Goal: Information Seeking & Learning: Learn about a topic

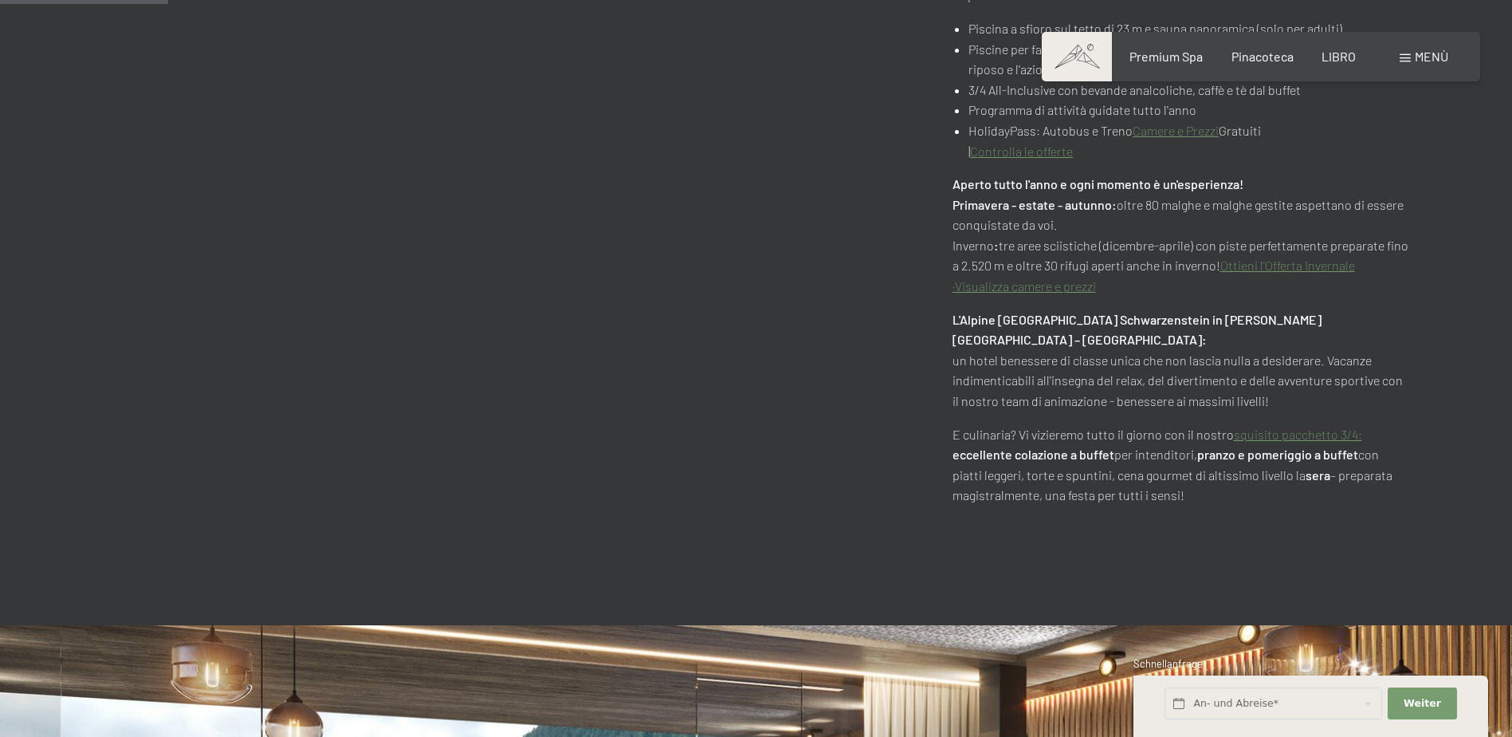
scroll to position [1276, 0]
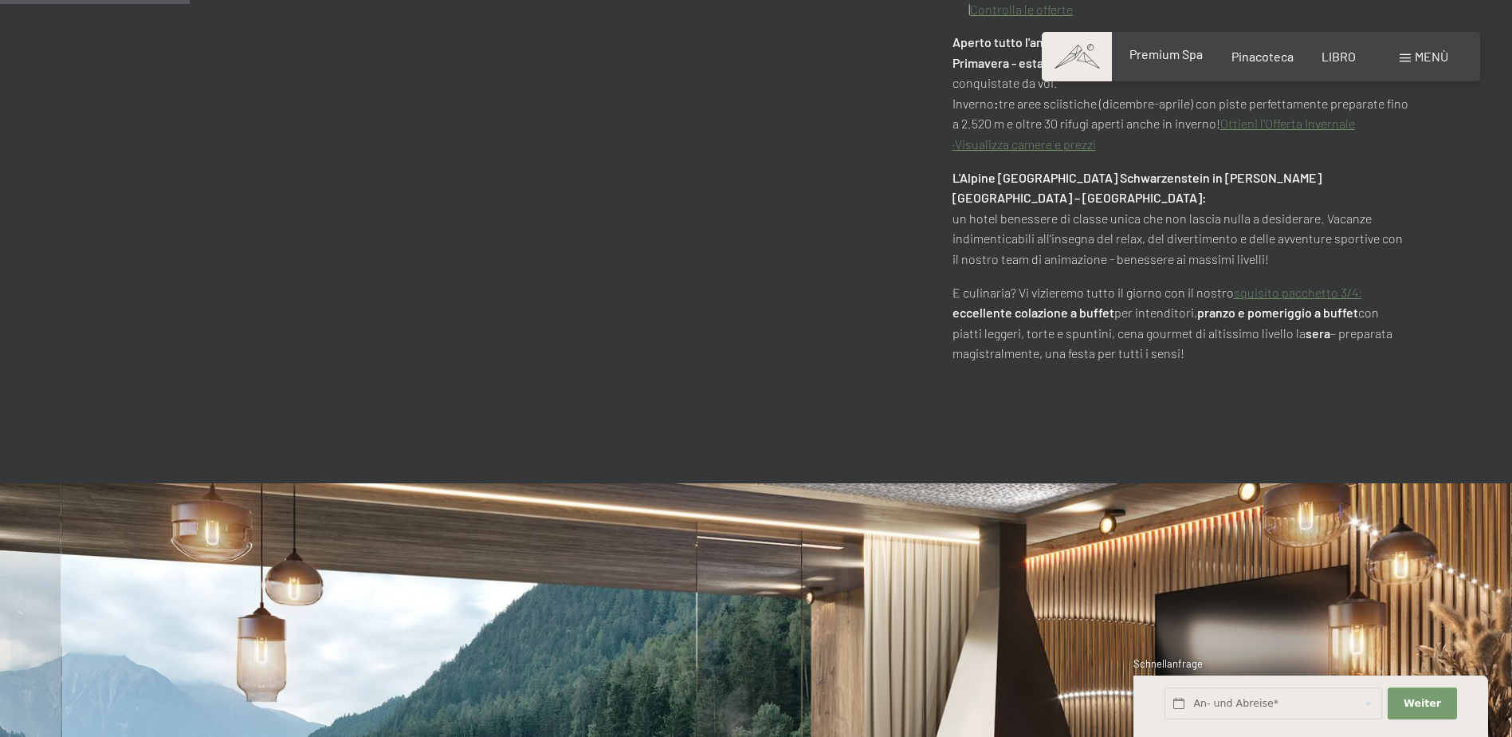
click at [1154, 59] on span "Premium Spa" at bounding box center [1166, 53] width 73 height 15
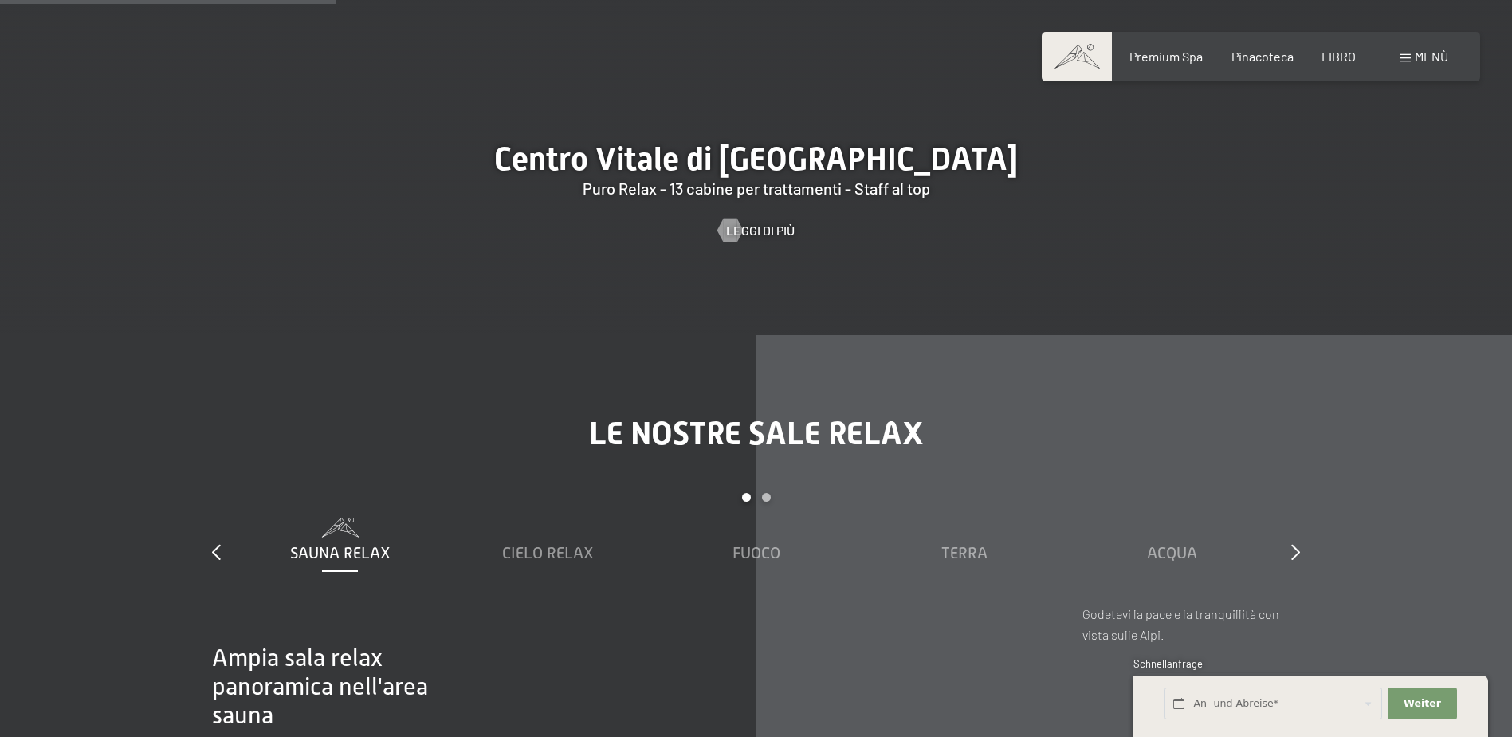
scroll to position [2312, 0]
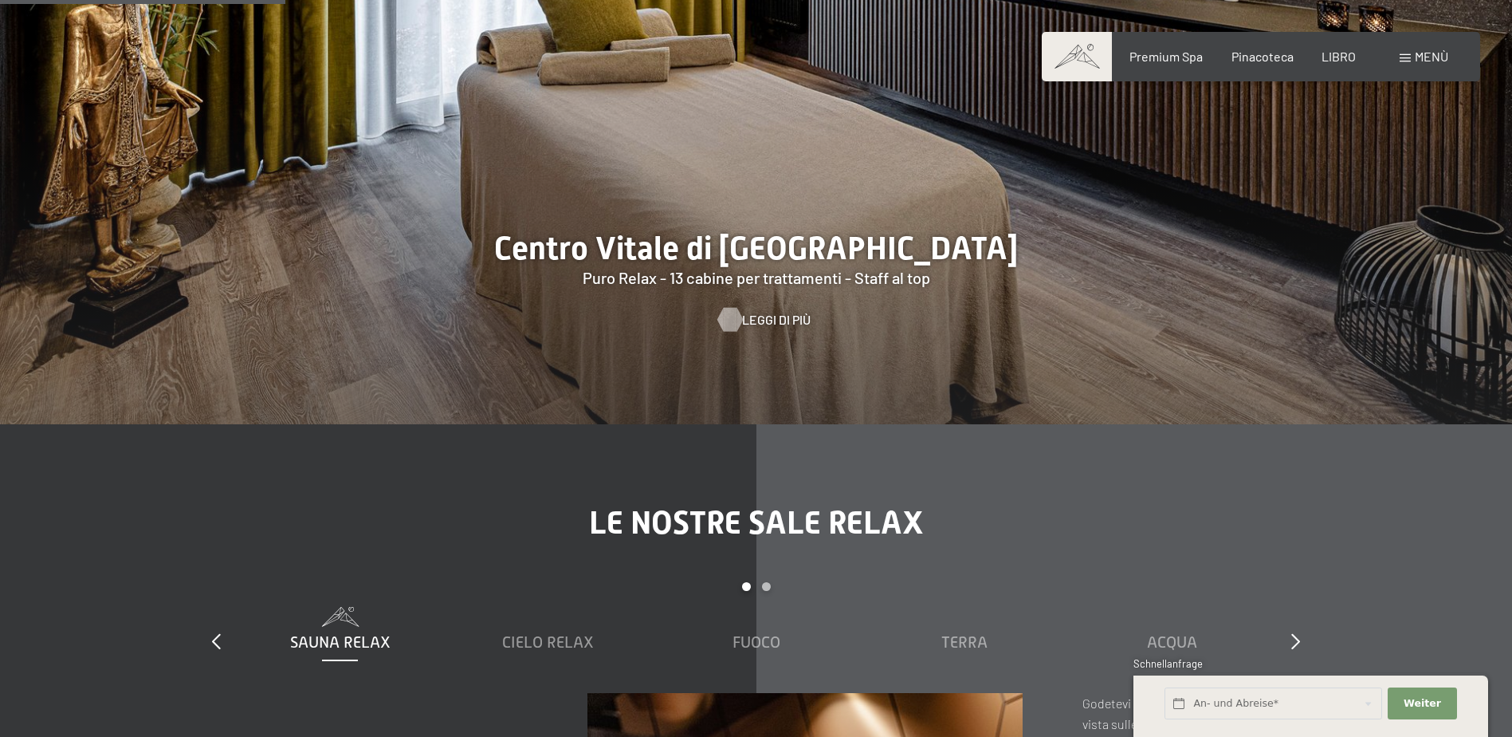
click at [767, 311] on span "Leggi di più" at bounding box center [776, 320] width 69 height 18
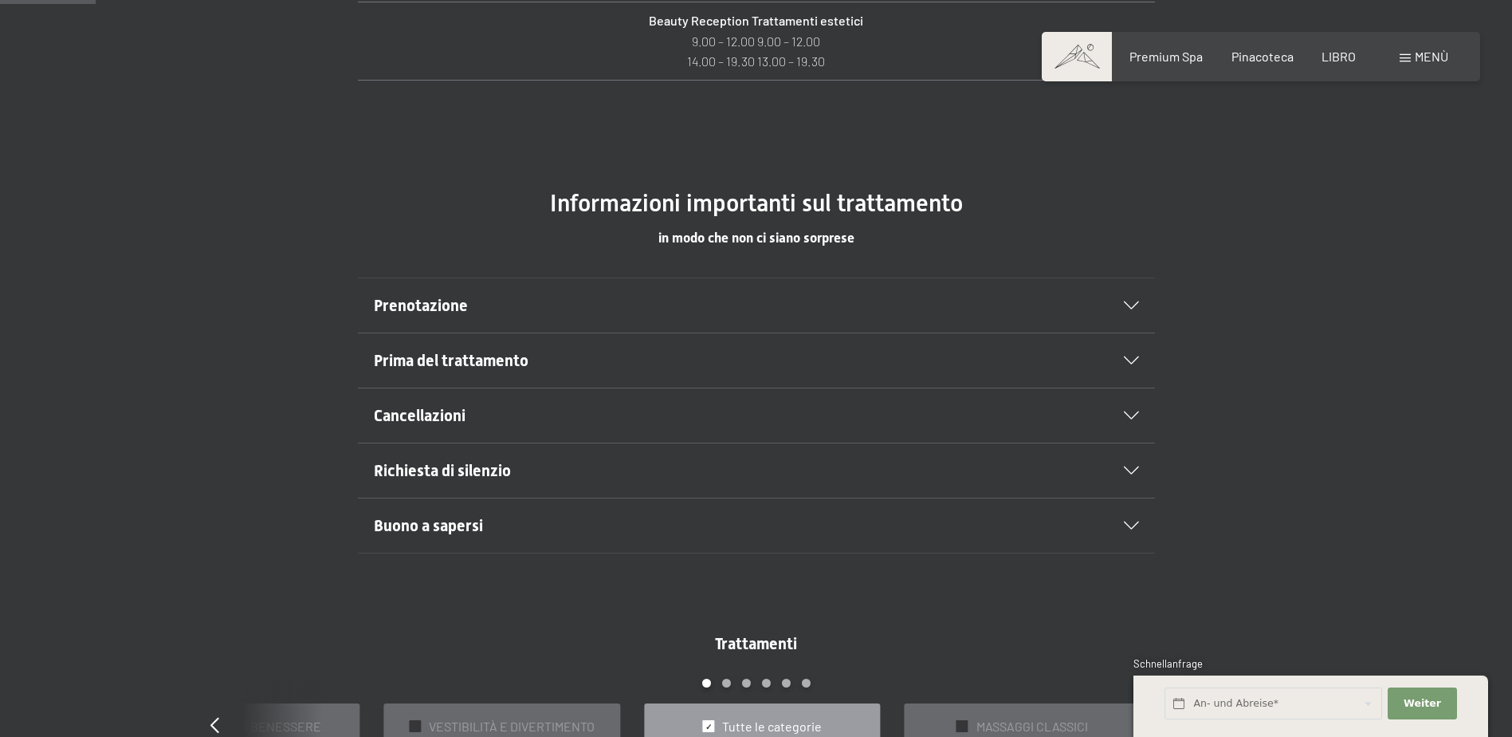
scroll to position [877, 0]
click at [655, 348] on h2 "Prima del trattamento" at bounding box center [718, 359] width 689 height 22
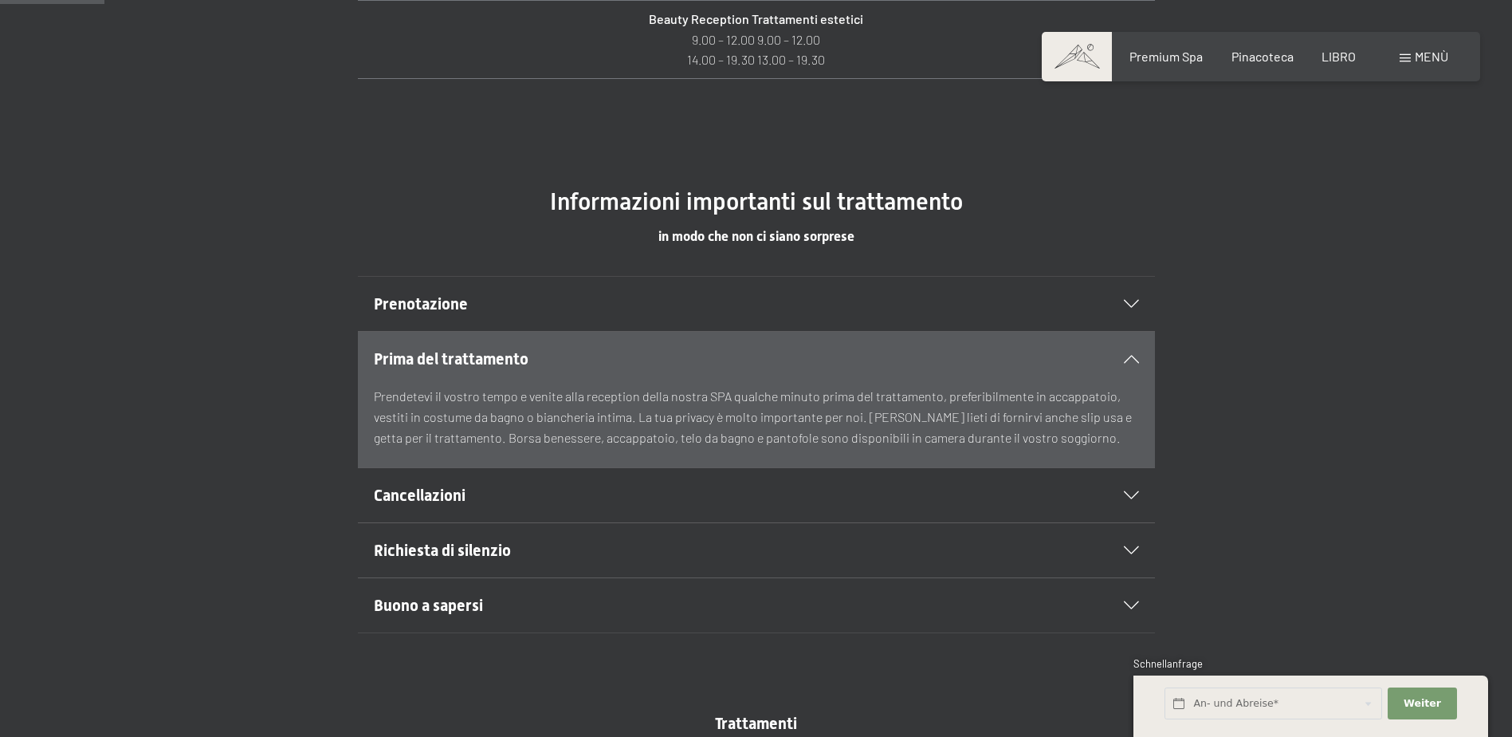
click at [475, 596] on span "Buono a sapersi" at bounding box center [428, 605] width 109 height 19
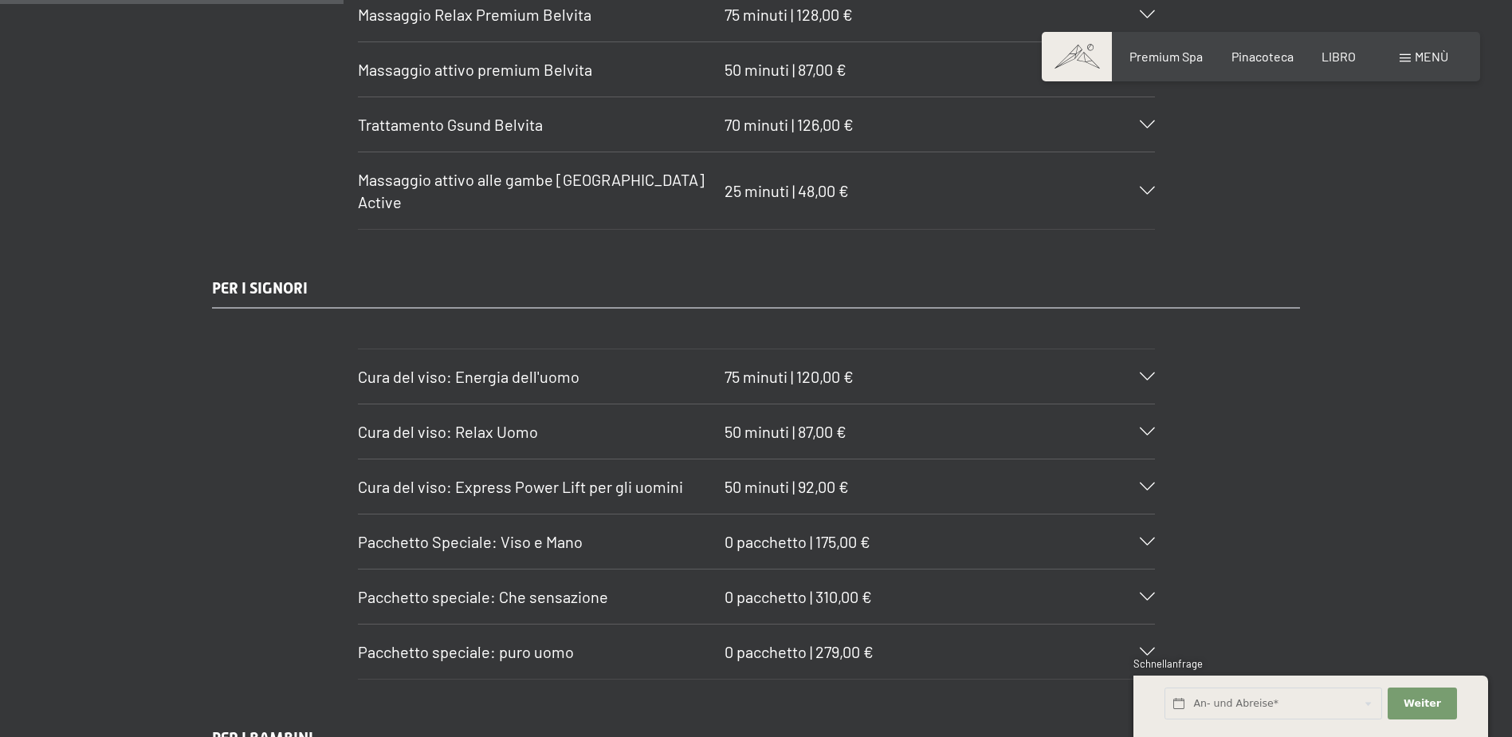
scroll to position [3030, 0]
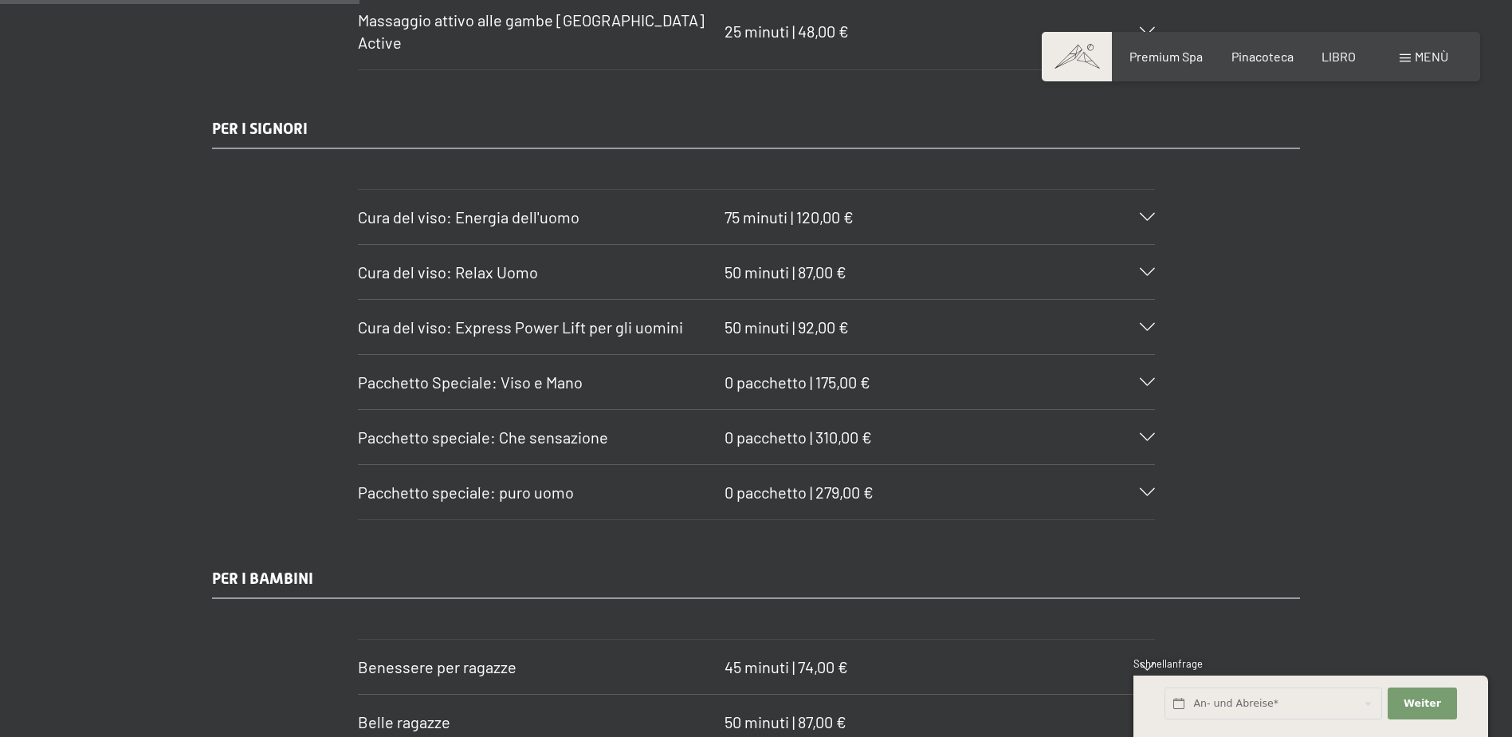
click at [1149, 433] on icon at bounding box center [1147, 437] width 15 height 8
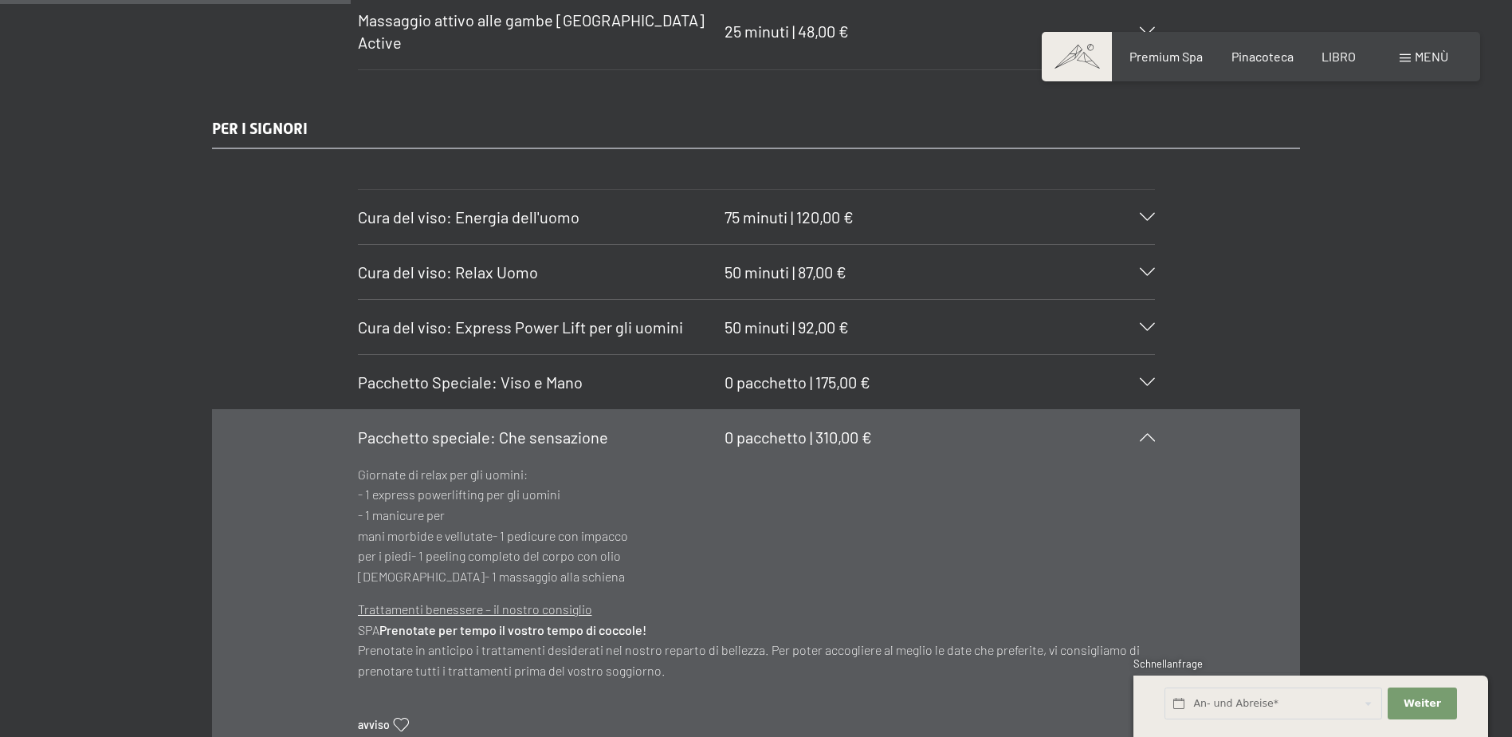
click at [1135, 378] on div at bounding box center [1137, 382] width 35 height 8
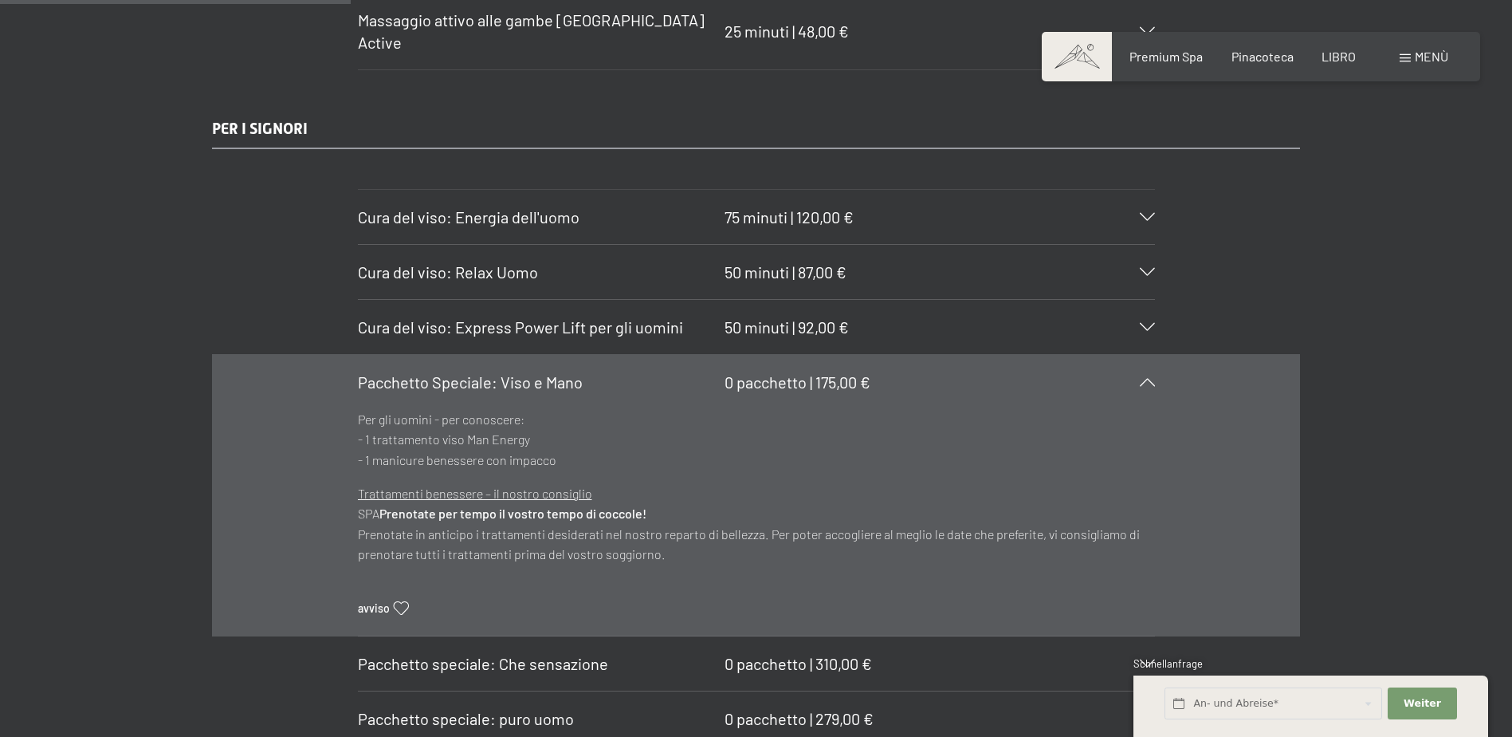
click at [1138, 378] on div at bounding box center [1137, 382] width 35 height 8
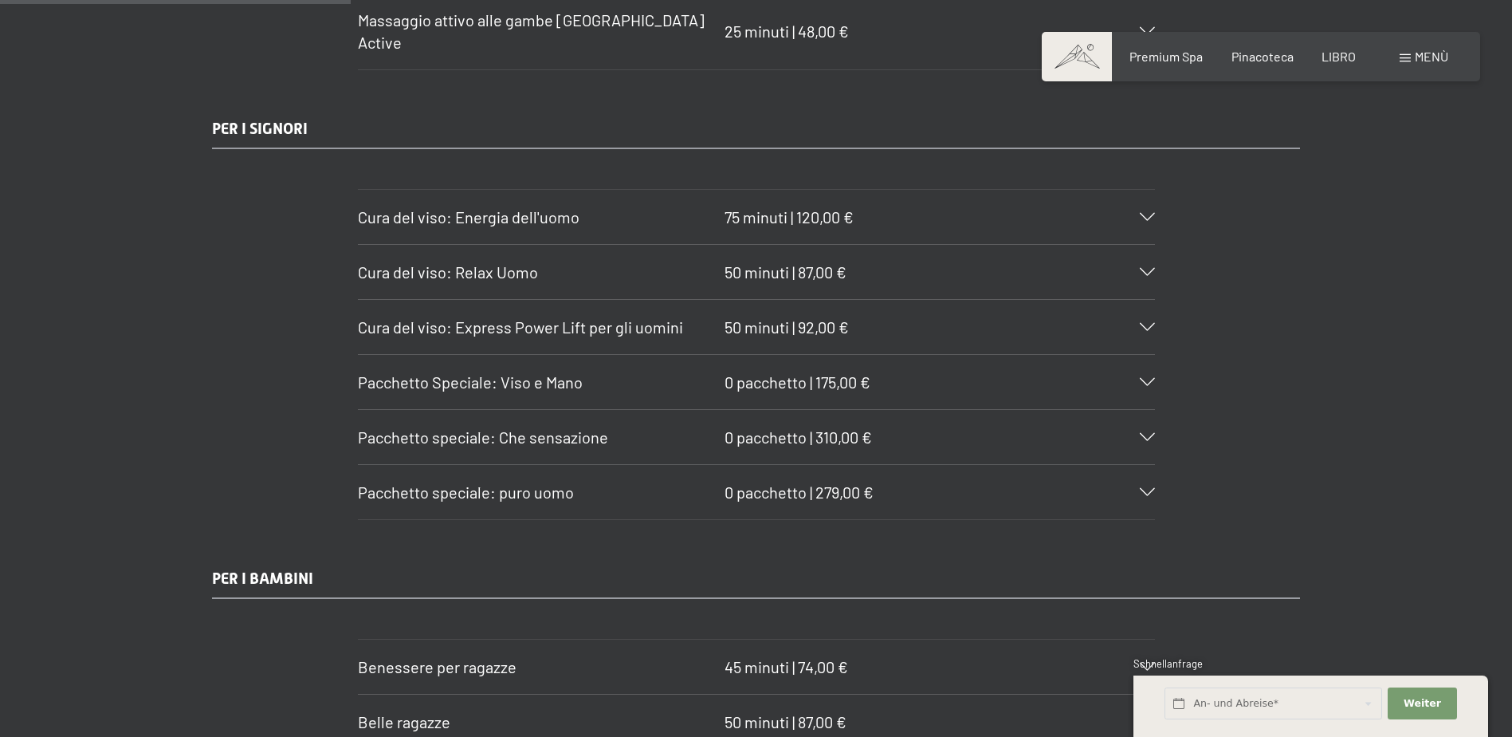
click at [1152, 465] on div "Pacchetto speciale: puro uomo 0 pacchetto | 279,00 €" at bounding box center [756, 492] width 797 height 54
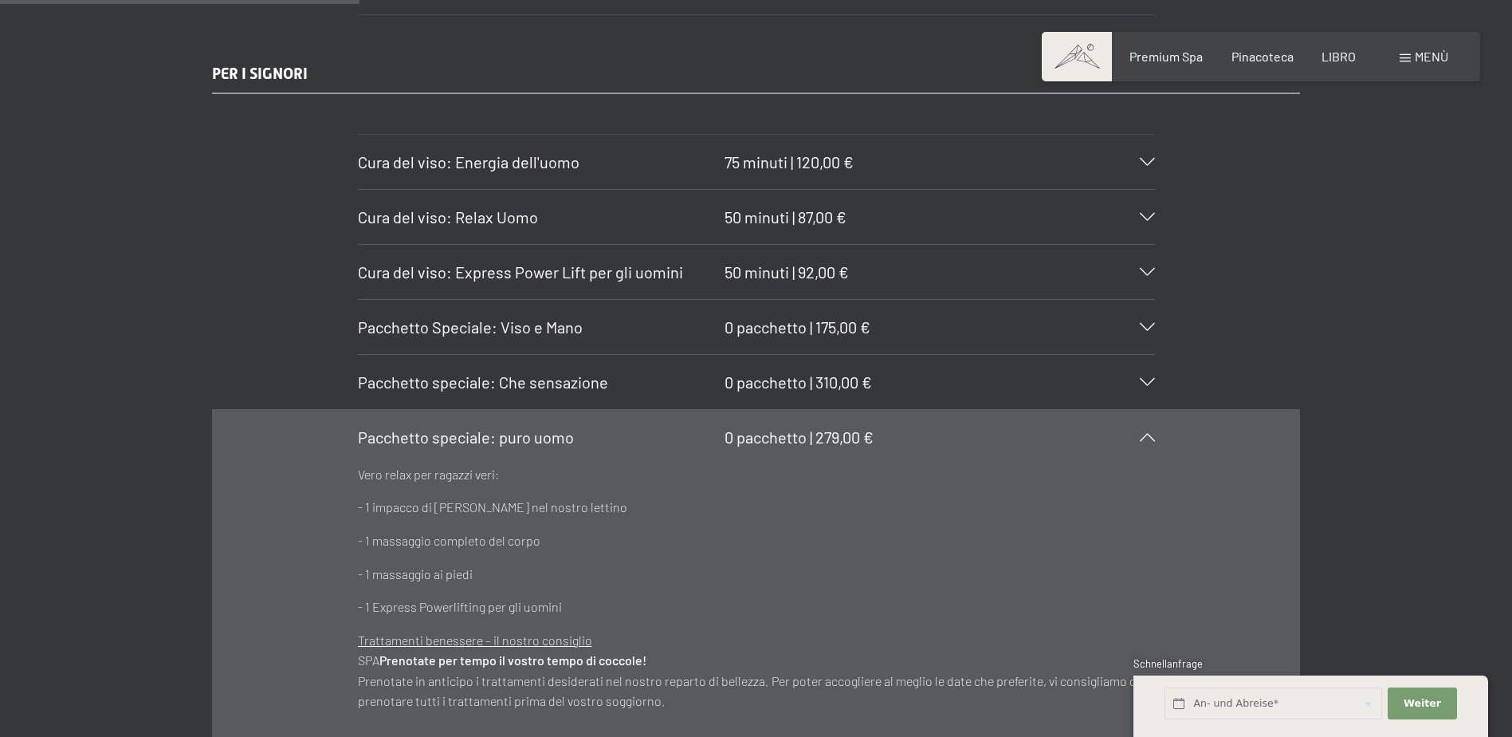
scroll to position [3109, 0]
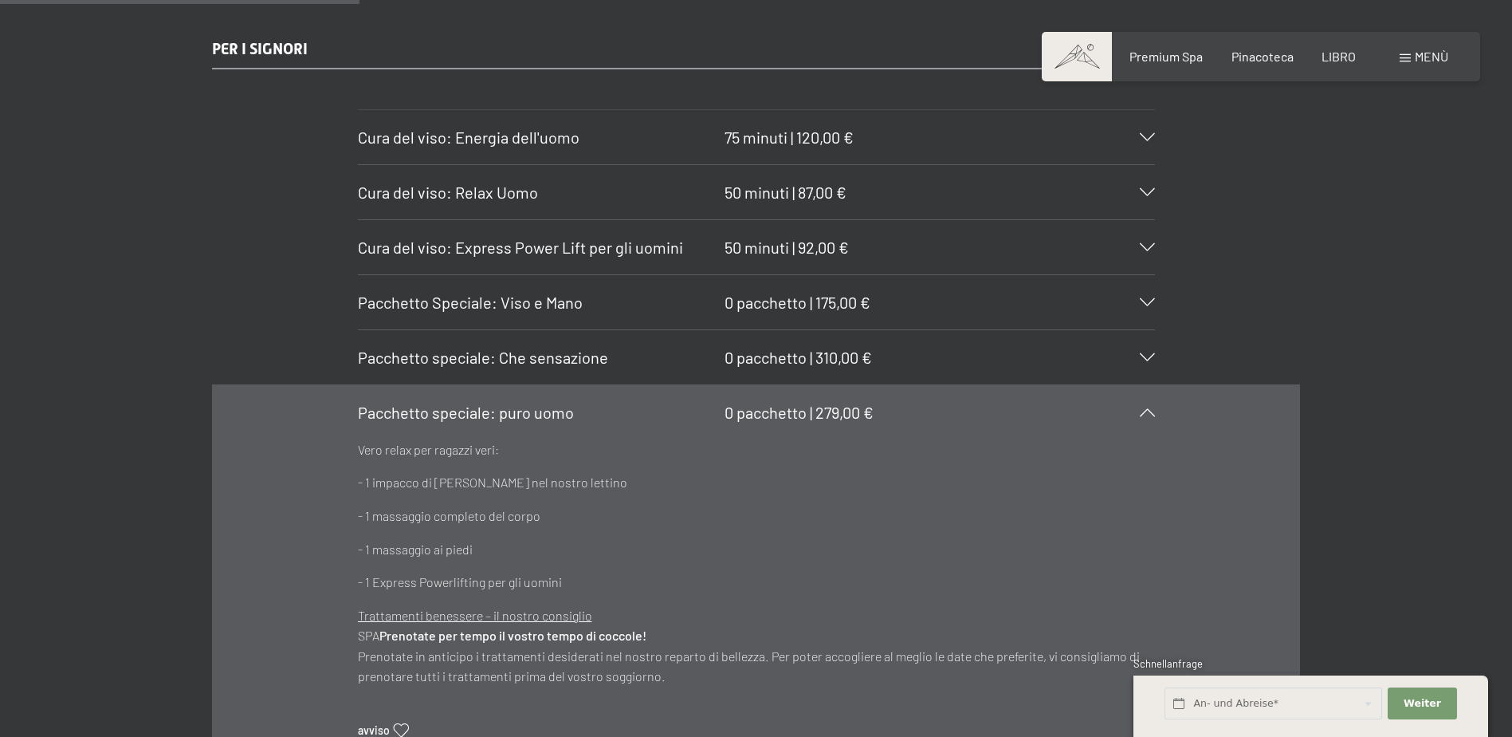
click at [1143, 408] on icon at bounding box center [1147, 412] width 15 height 8
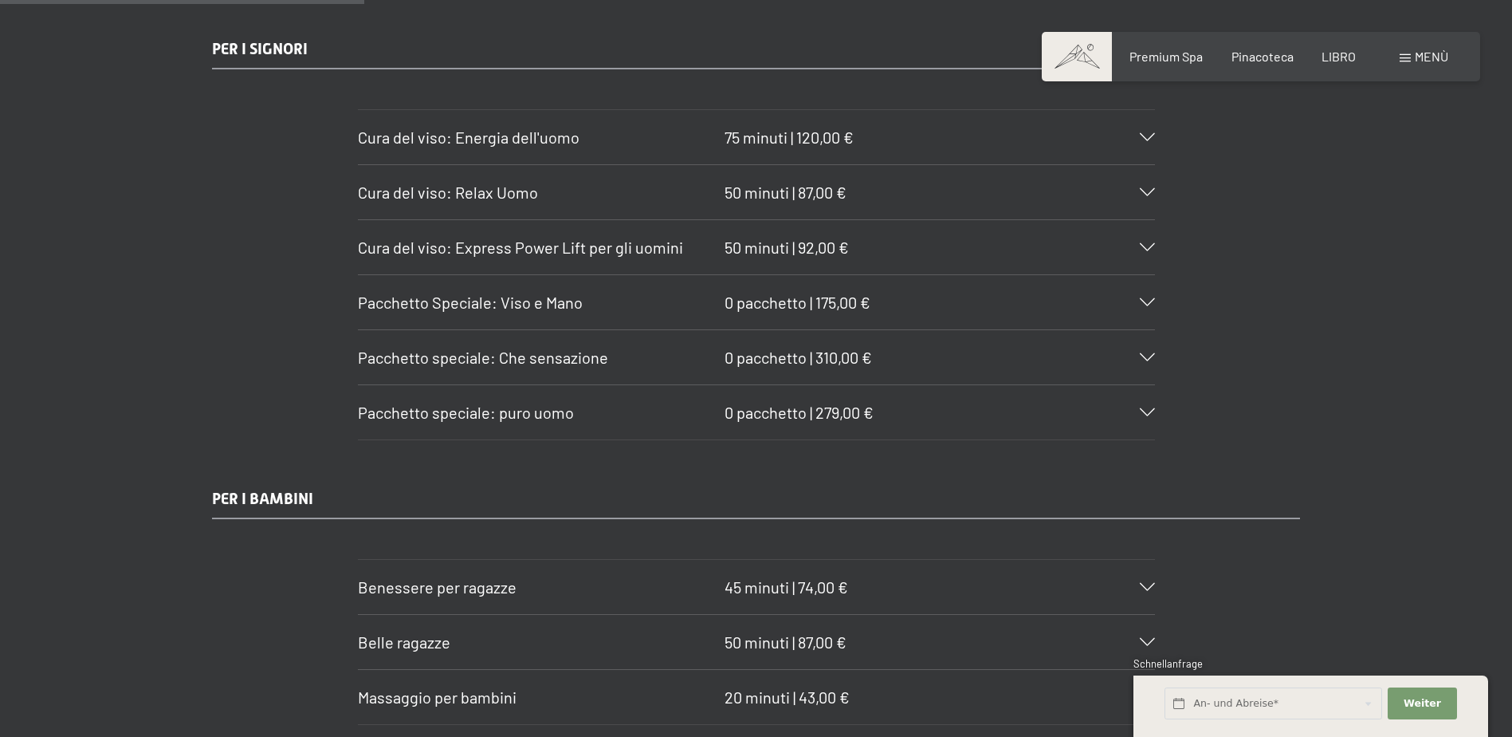
scroll to position [2950, 0]
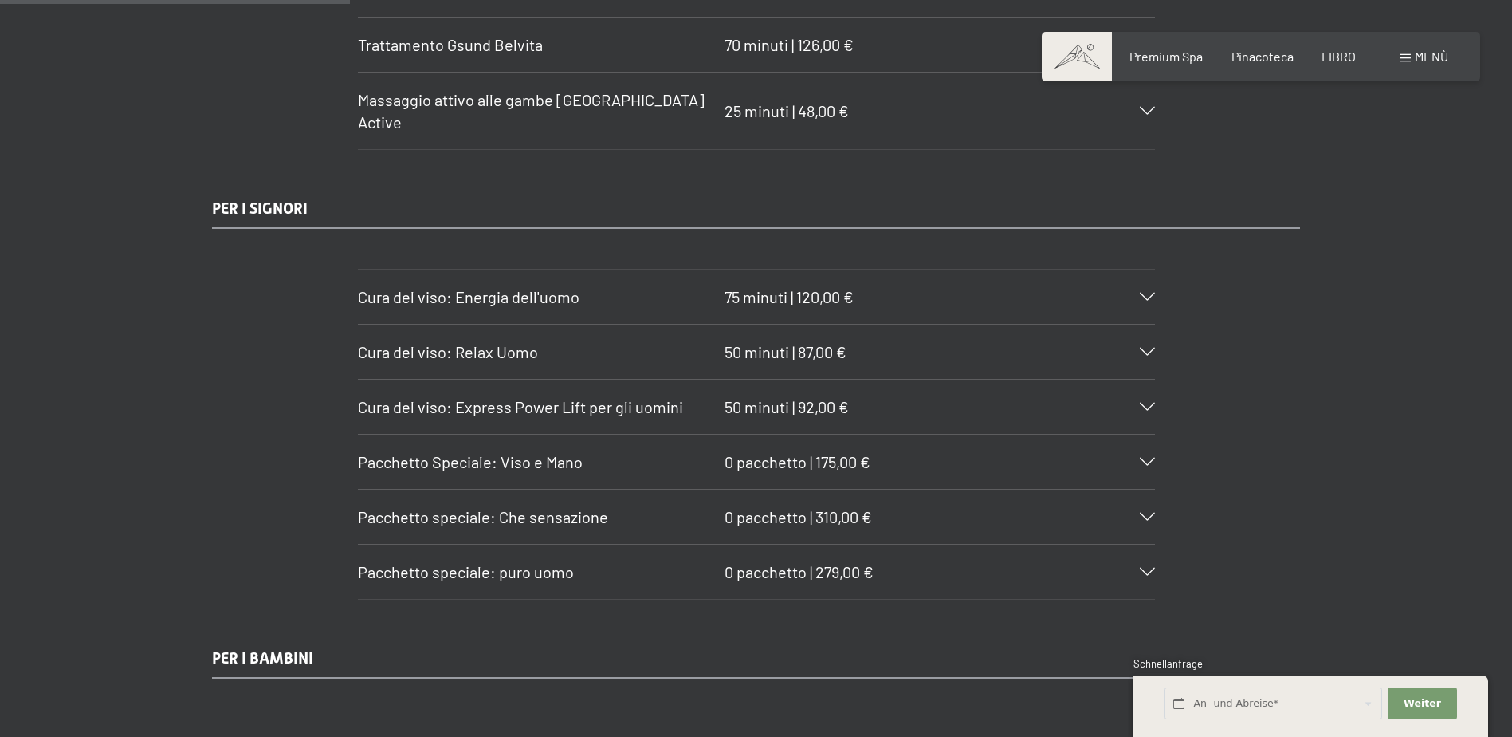
click at [1135, 293] on div at bounding box center [1137, 297] width 35 height 8
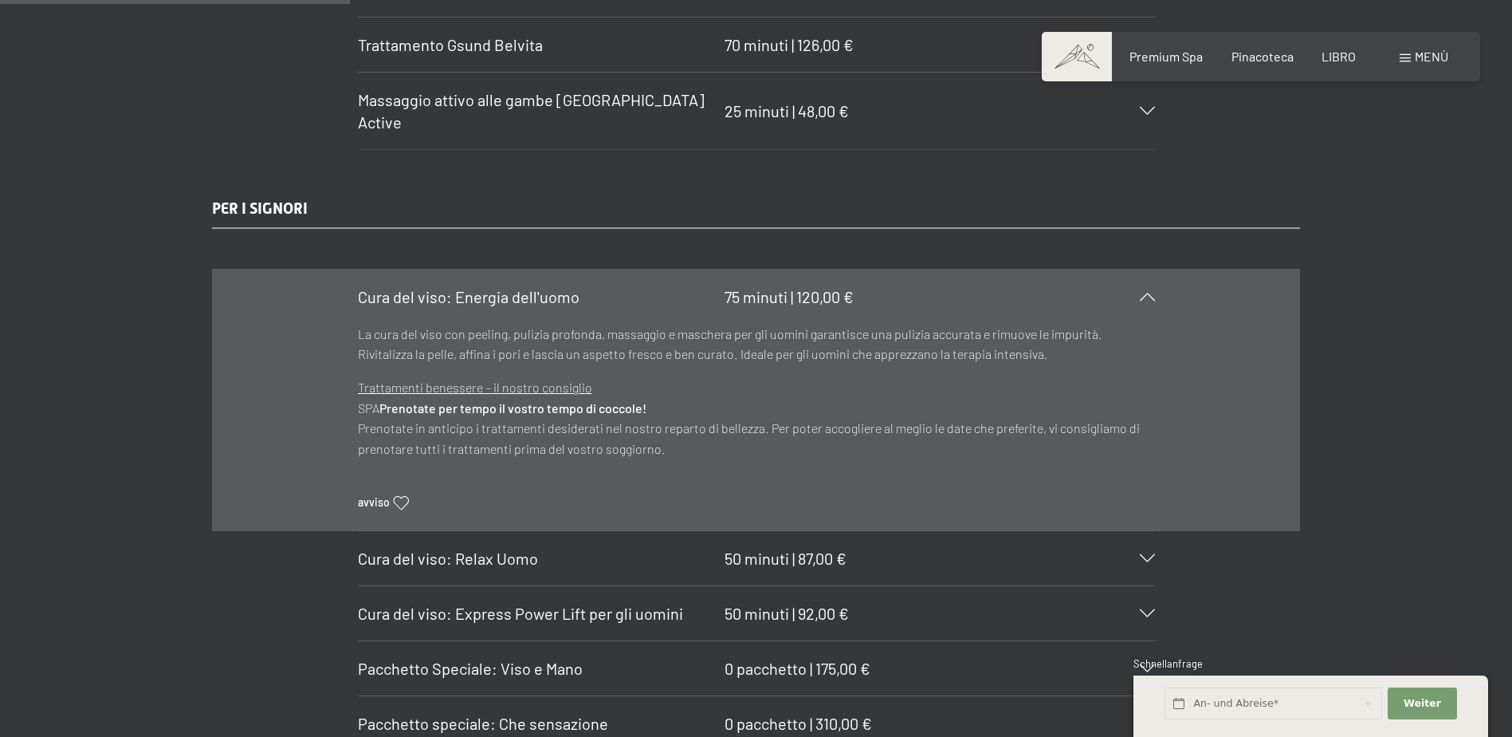
click at [1152, 293] on icon at bounding box center [1147, 297] width 15 height 8
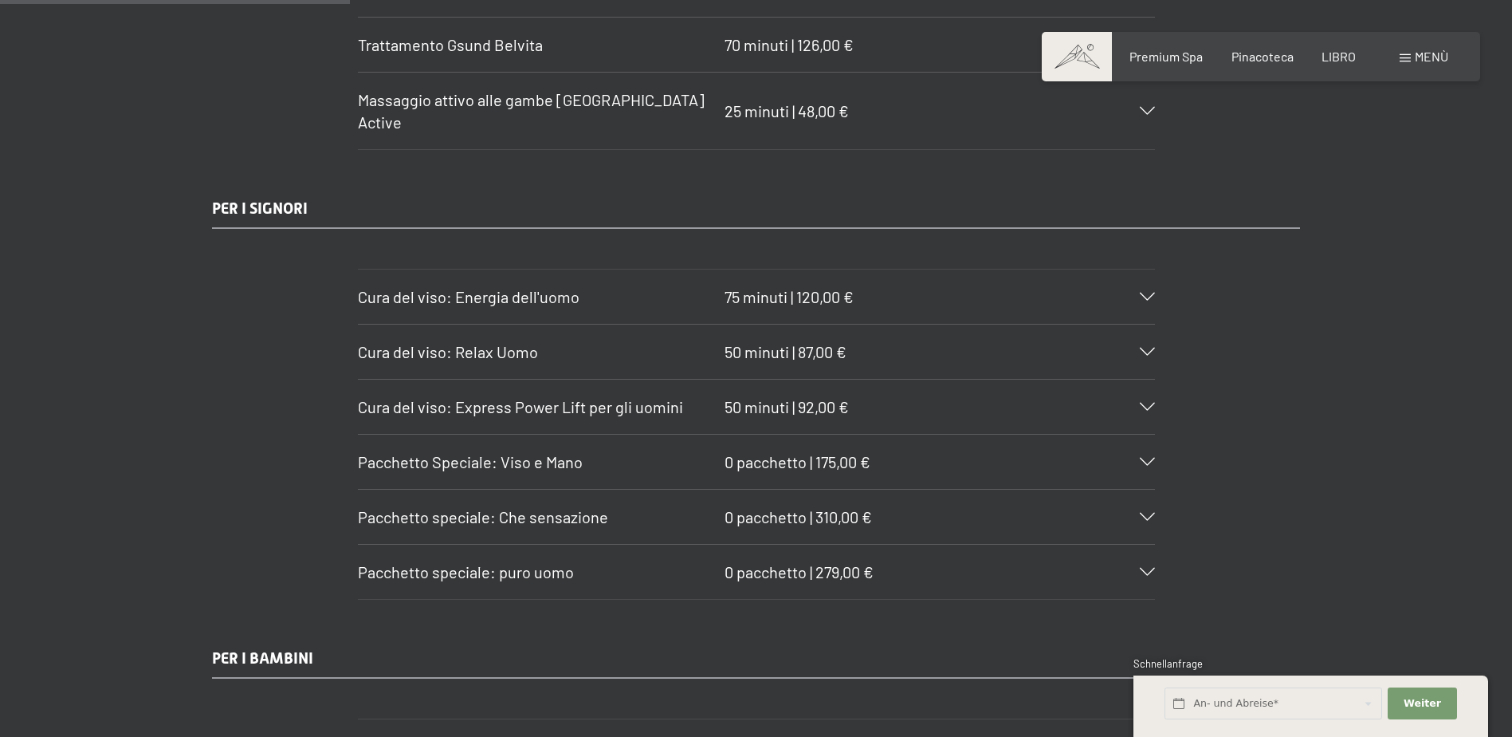
click at [558, 507] on span "Pacchetto speciale: Che sensazione" at bounding box center [483, 516] width 250 height 19
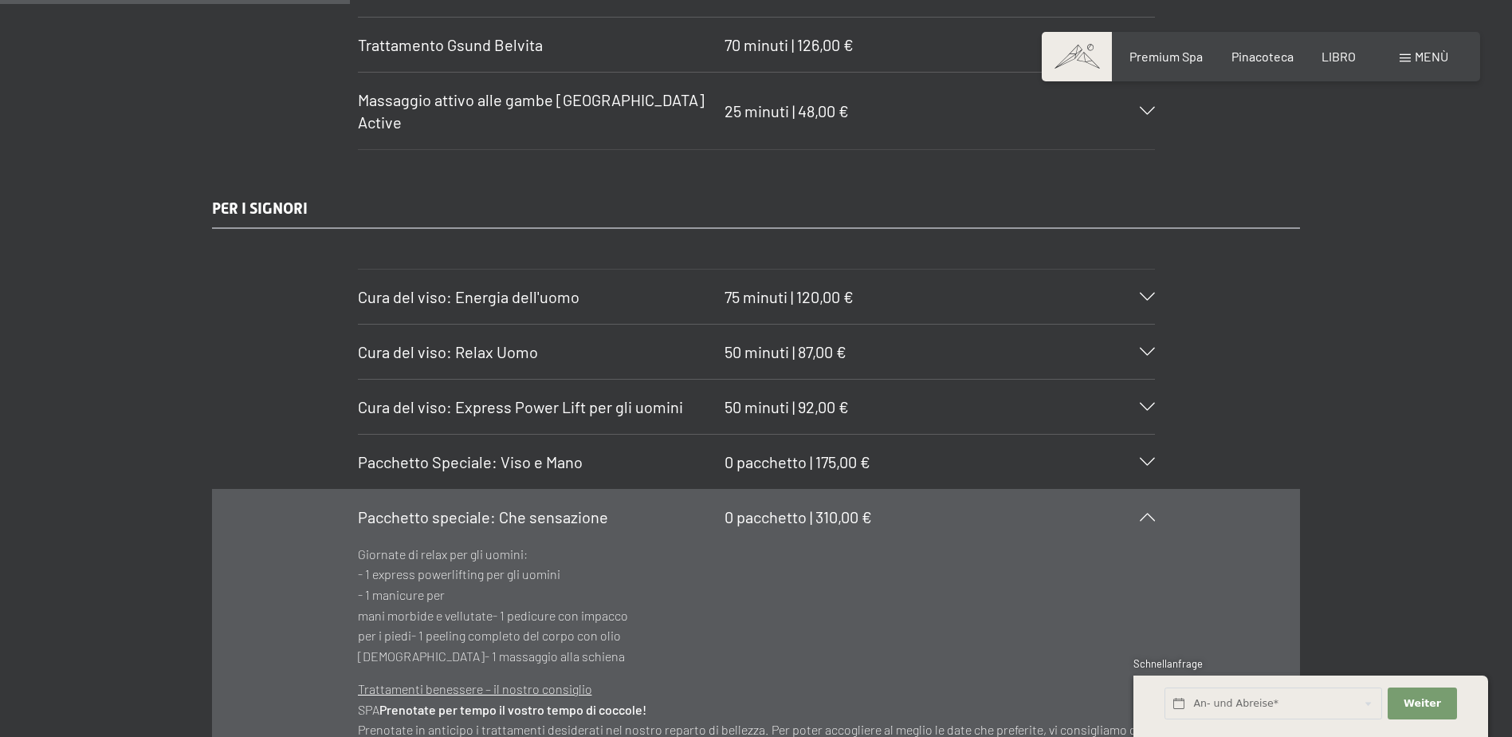
click at [358, 379] on section "Cura del viso: Express Power Lift per gli uomini 50 minuti | 92,00 € Potere nat…" at bounding box center [756, 407] width 797 height 56
click at [1346, 301] on div "PER I SIGNORI Cura del viso: Energia dell'uomo 75 minuti | 120,00 € La cura del…" at bounding box center [756, 542] width 1208 height 691
drag, startPoint x: 1378, startPoint y: 296, endPoint x: 1408, endPoint y: 252, distance: 53.3
click at [1379, 296] on div "PER I SIGNORI Cura del viso: Energia dell'uomo 75 minuti | 120,00 € La cura del…" at bounding box center [756, 542] width 1512 height 691
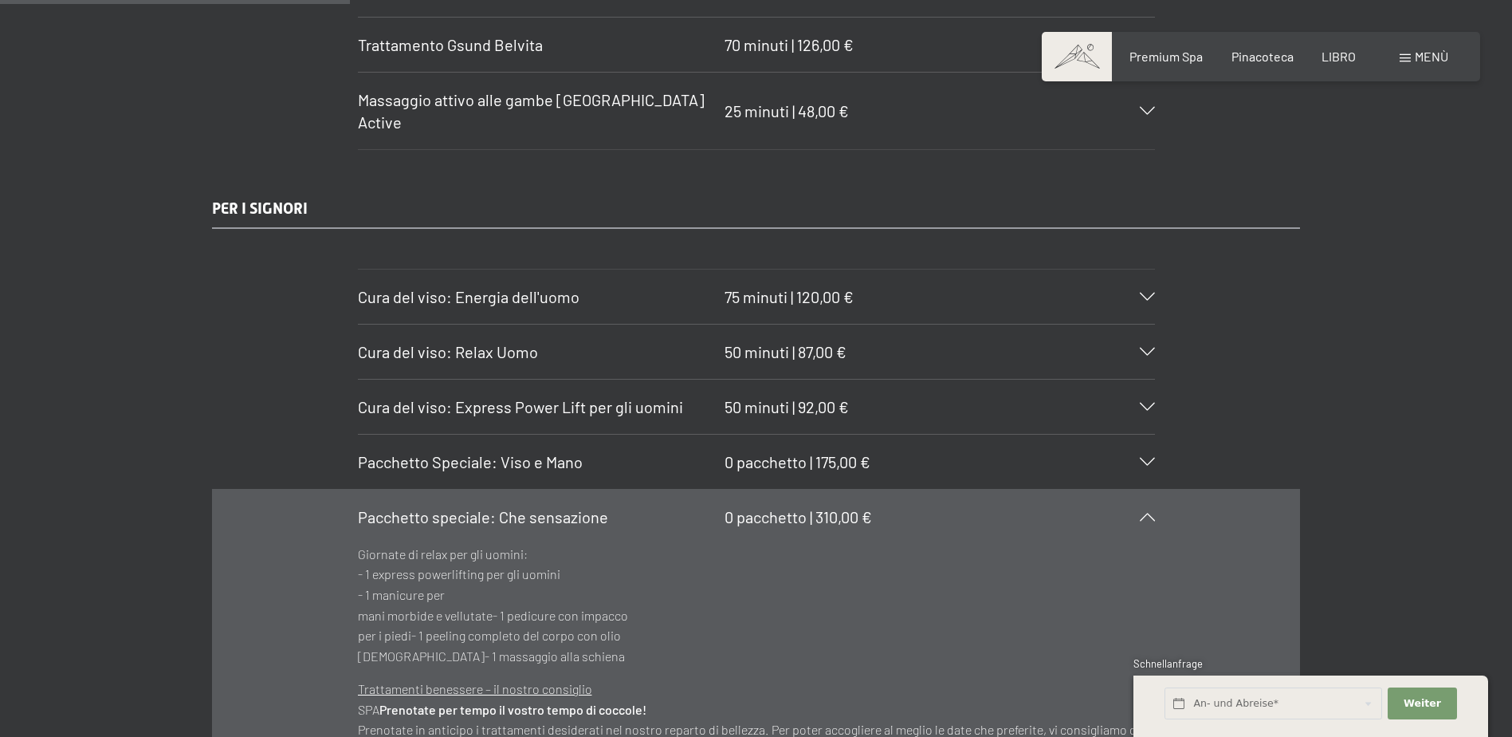
click at [1151, 41] on icon at bounding box center [1147, 45] width 15 height 8
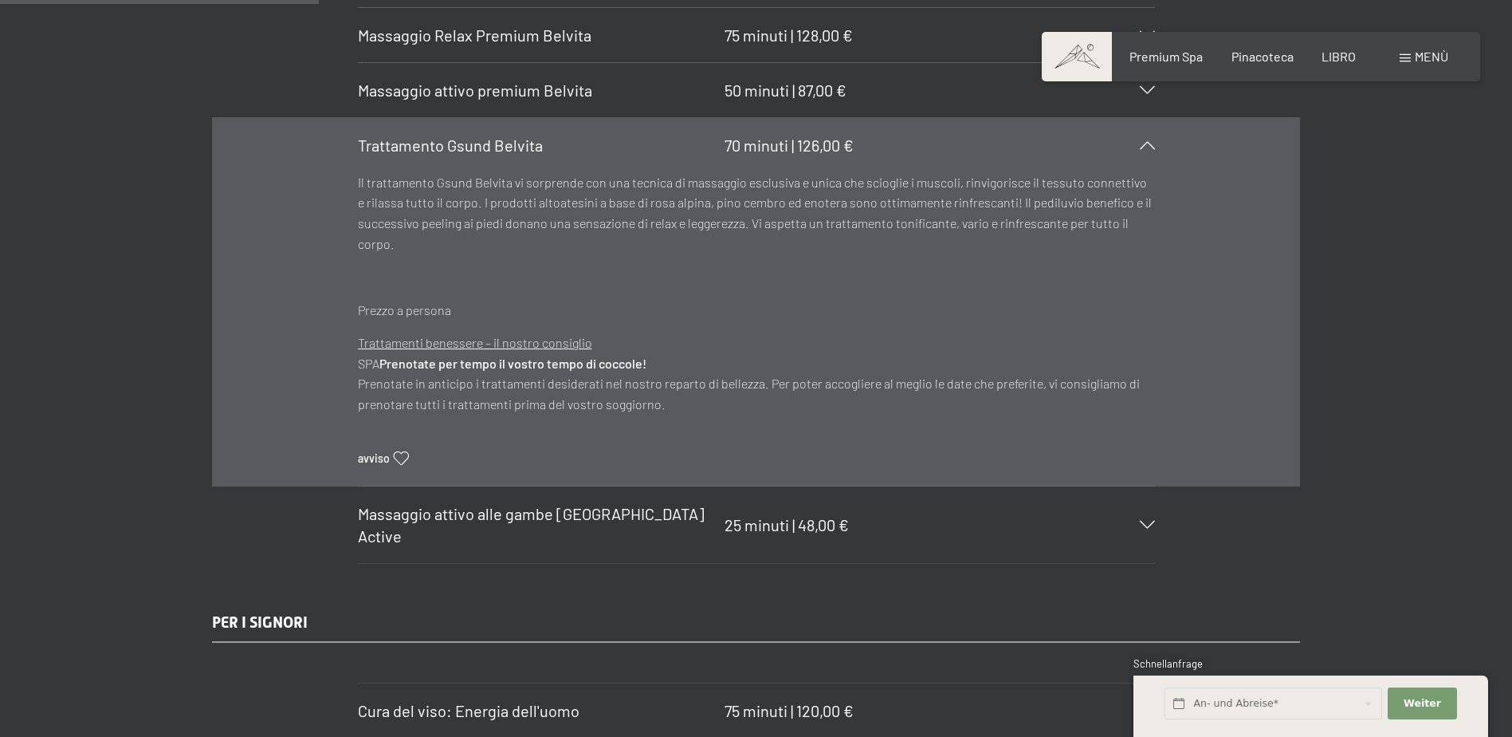
scroll to position [2711, 0]
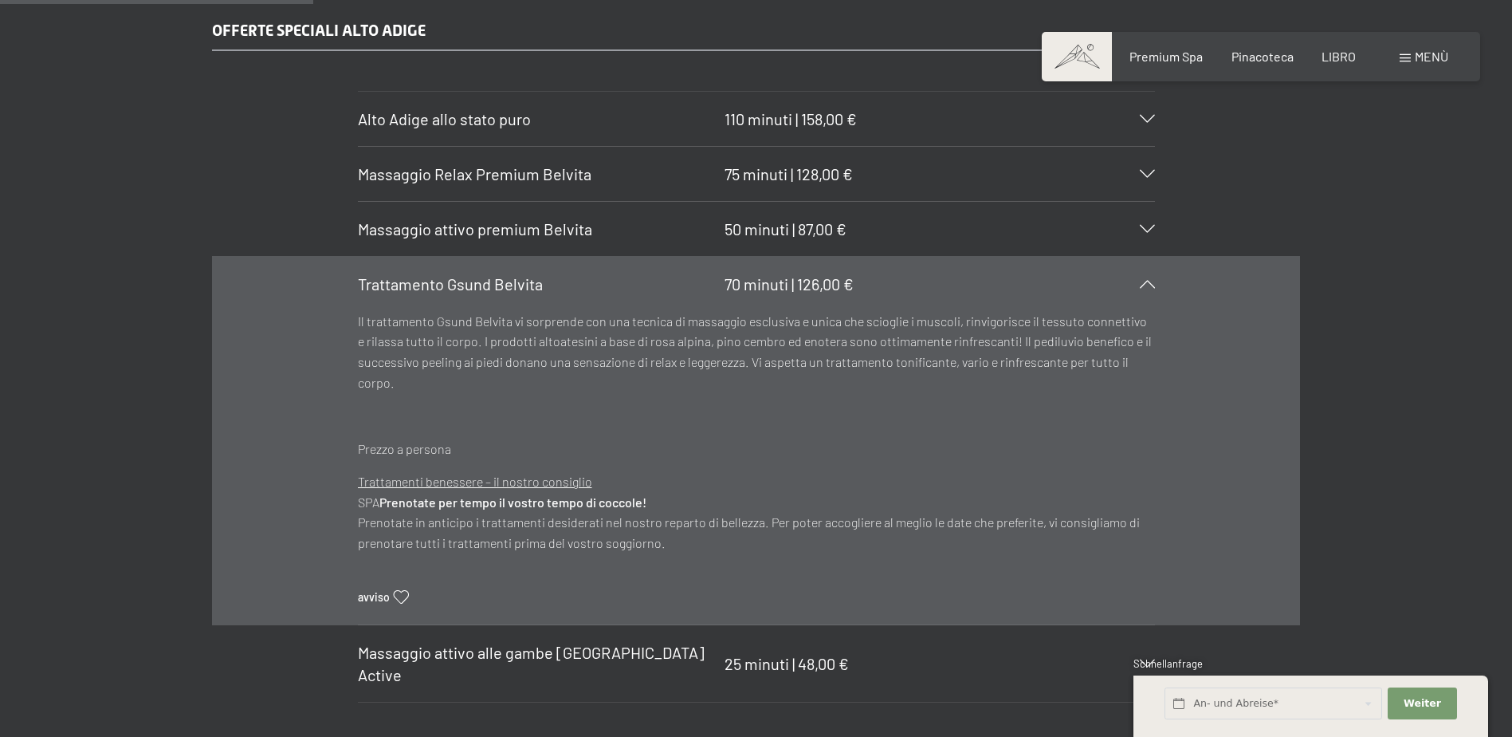
click at [1398, 349] on div "OFFERTE SPECIALI ALTO ADIGE Alto Adige allo stato puro 110 minuti | 158,00 € Cu…" at bounding box center [756, 361] width 1512 height 684
click at [1153, 280] on icon at bounding box center [1147, 284] width 15 height 8
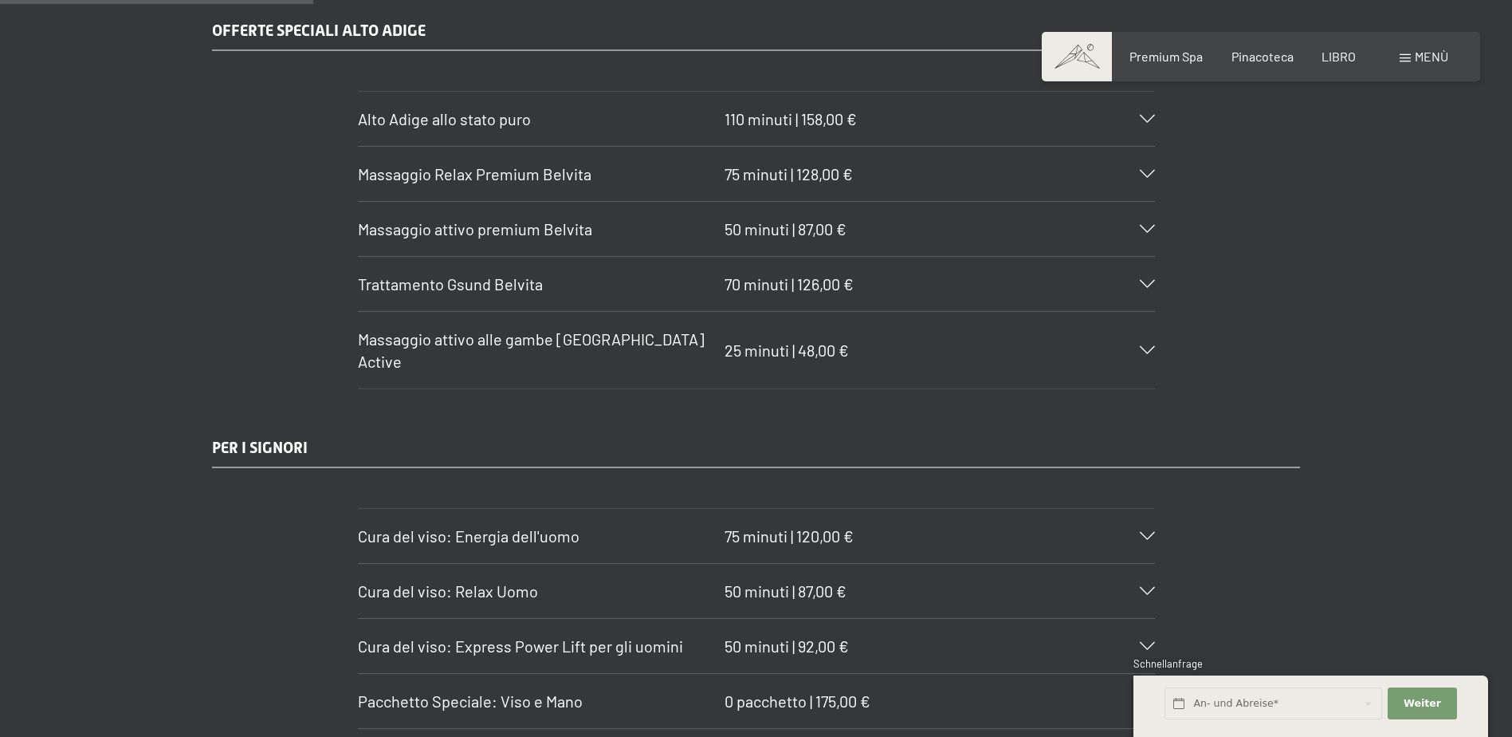
click at [1154, 115] on icon at bounding box center [1147, 119] width 15 height 8
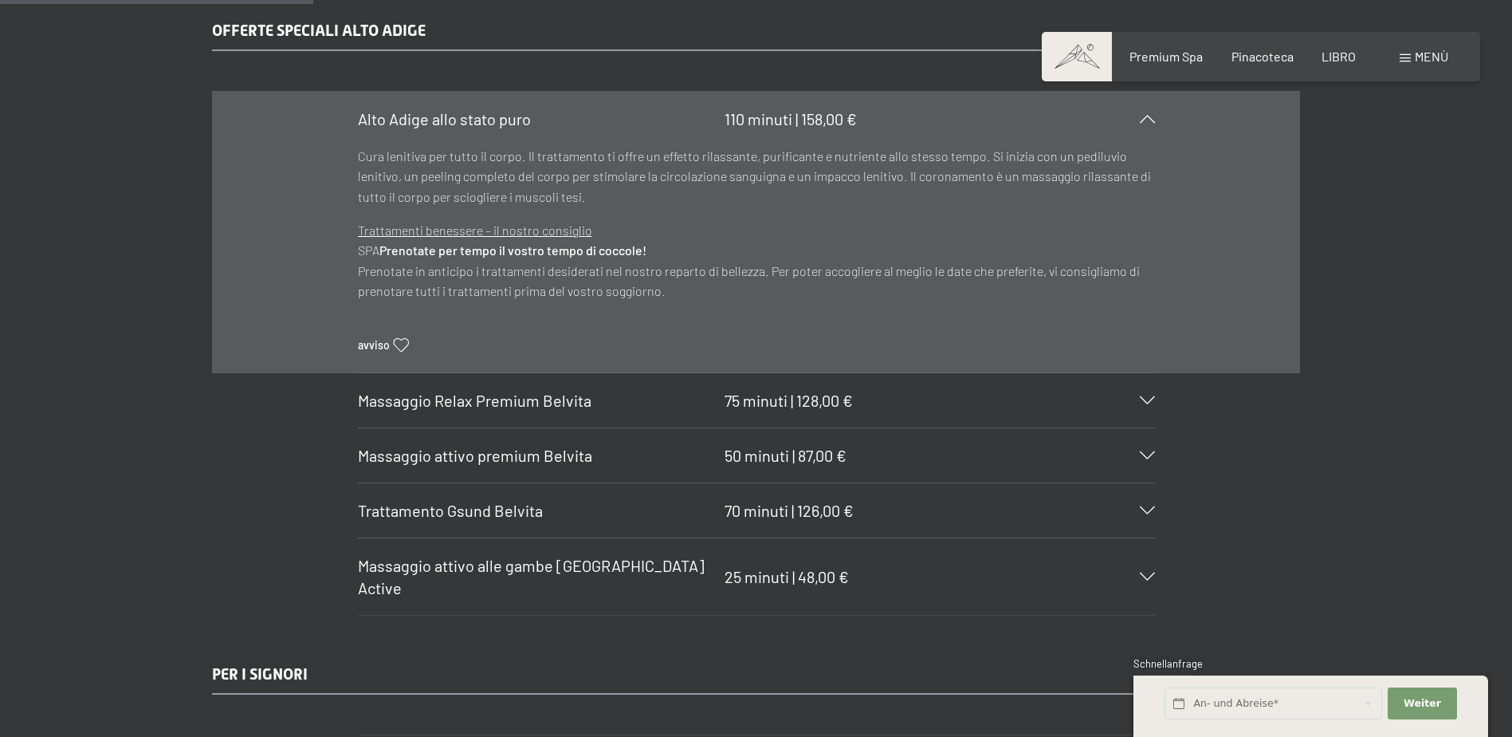
click at [1155, 96] on section "Alto Adige allo stato puro 110 minuti | 158,00 € Cura lenitiva per tutto il cor…" at bounding box center [756, 232] width 797 height 283
drag, startPoint x: 1145, startPoint y: 98, endPoint x: 1173, endPoint y: 98, distance: 27.9
click at [1146, 115] on icon at bounding box center [1147, 119] width 15 height 8
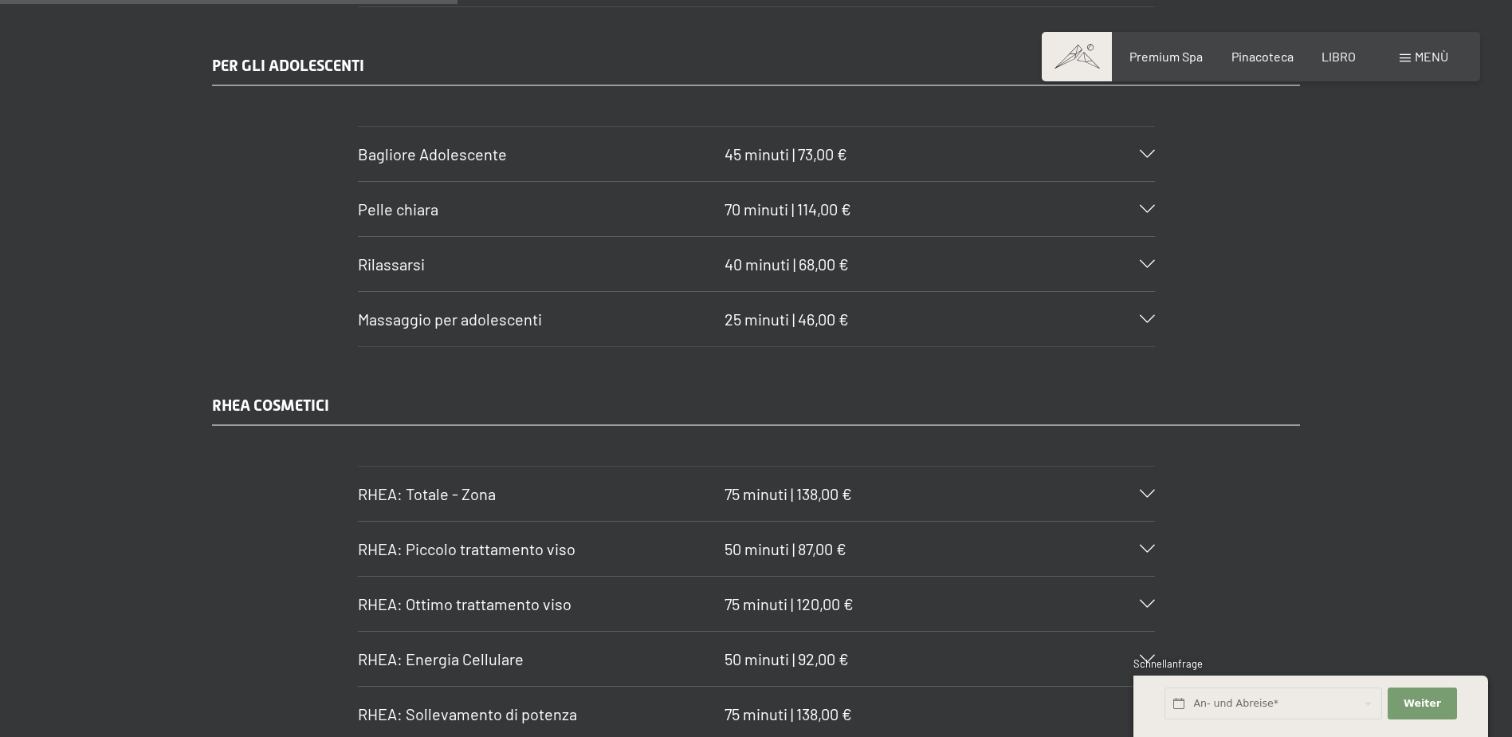
scroll to position [3907, 0]
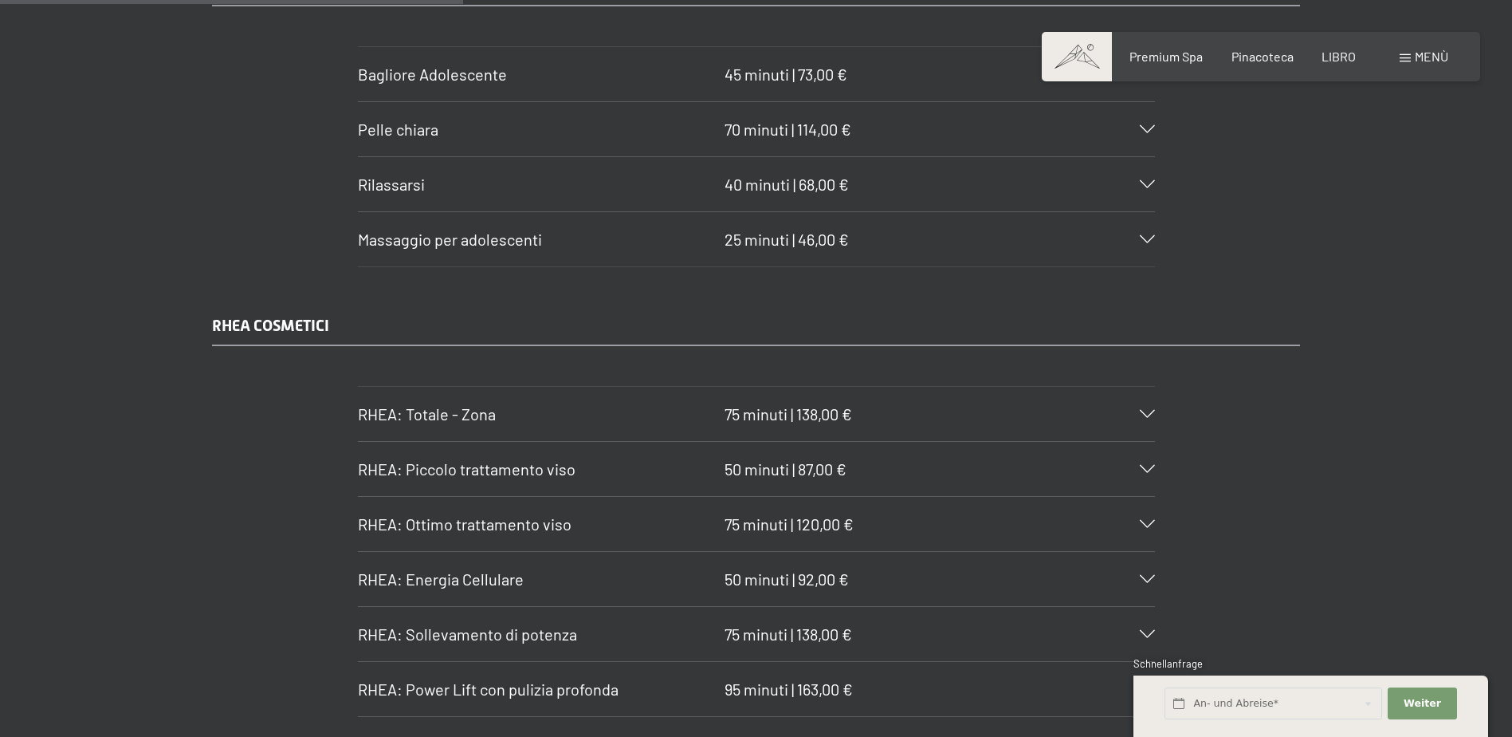
click at [1150, 410] on icon at bounding box center [1147, 414] width 15 height 8
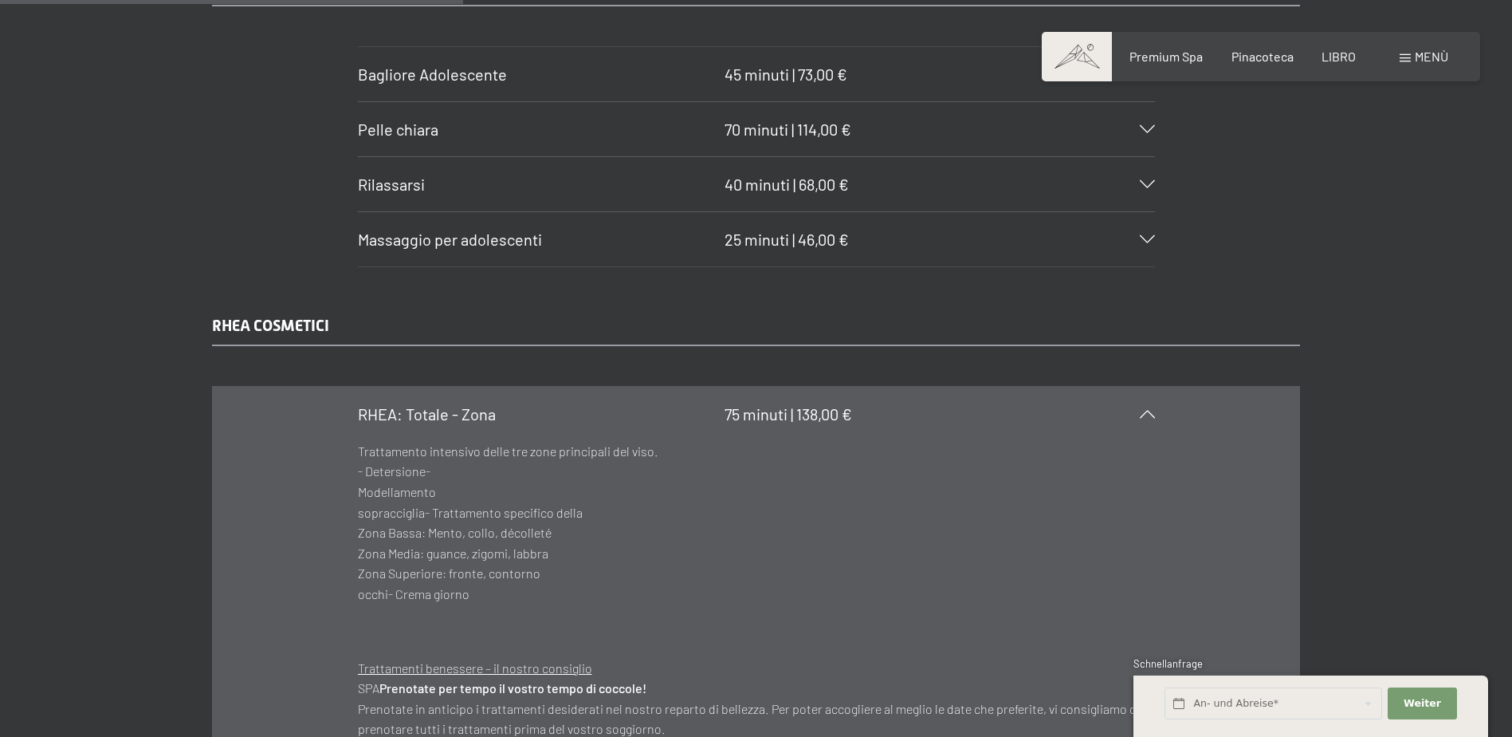
click at [1153, 387] on div "RHEA: Totale - Zona 75 minuti | 138,00 €" at bounding box center [756, 414] width 797 height 54
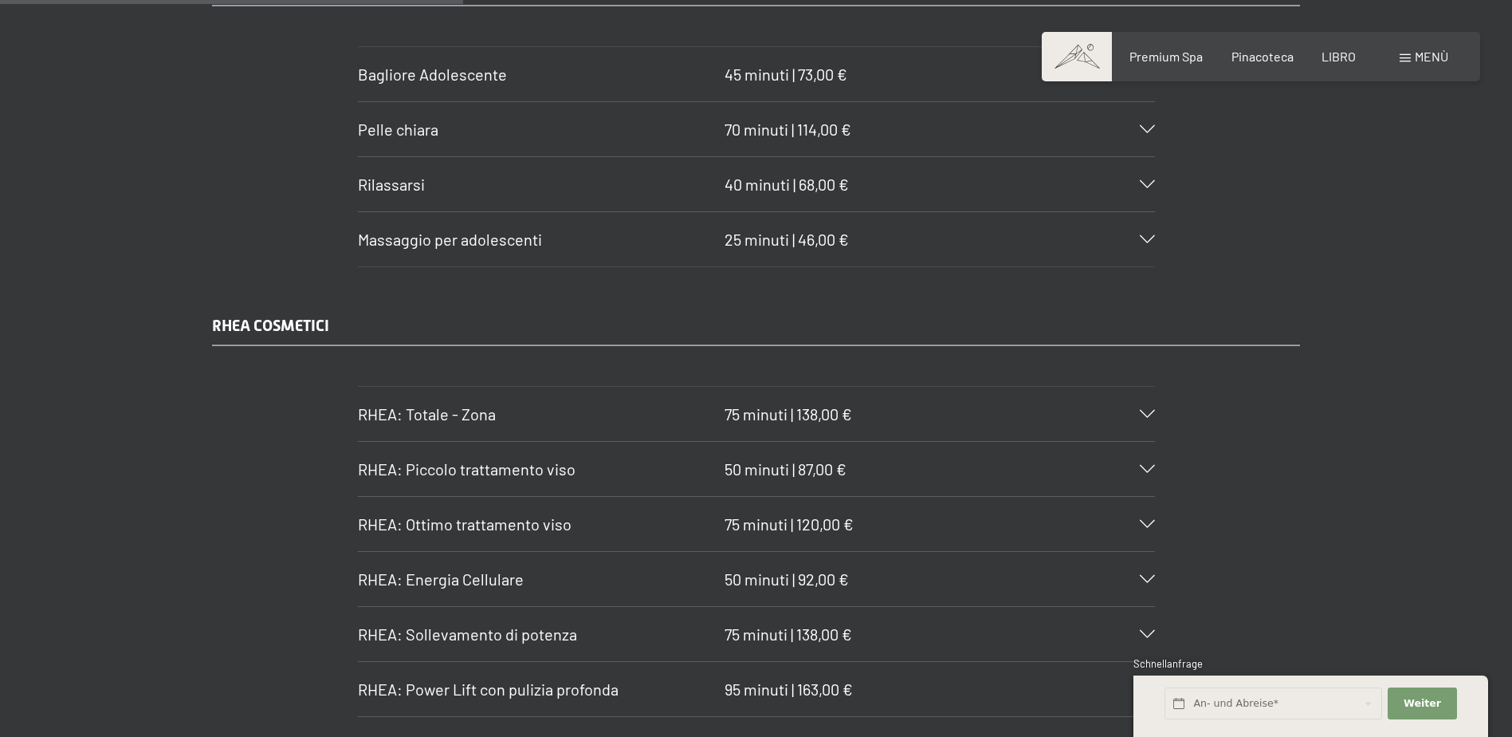
click at [1134, 575] on div at bounding box center [1137, 579] width 35 height 8
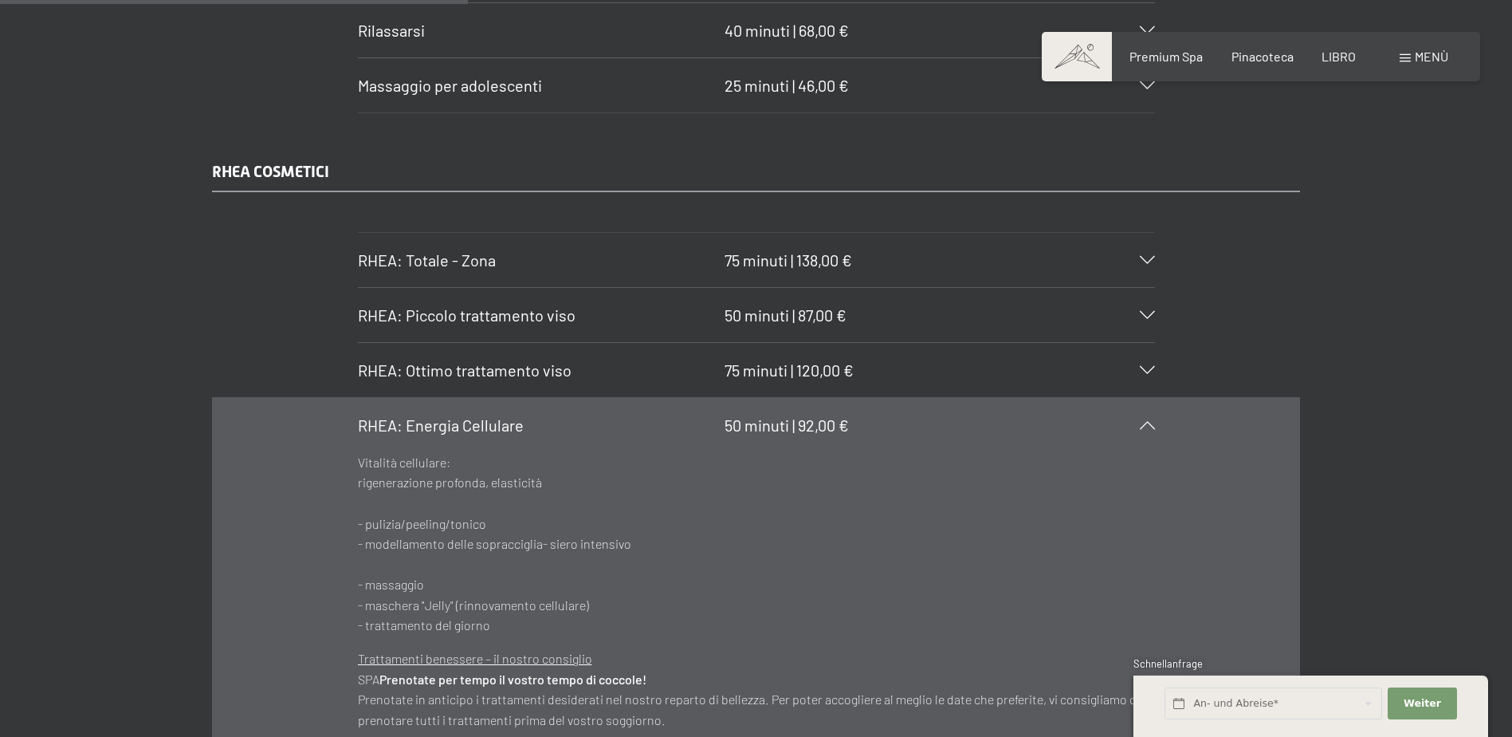
scroll to position [4066, 0]
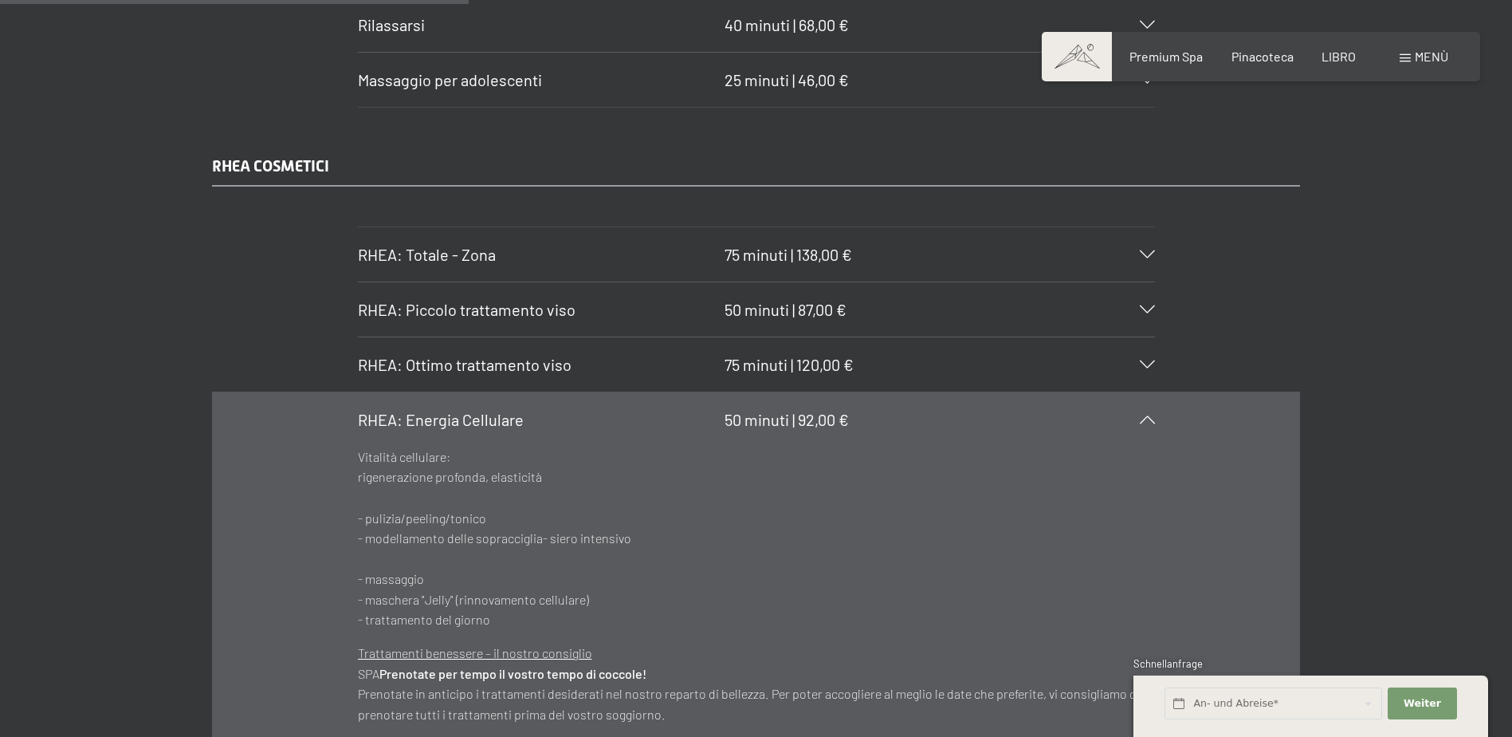
click at [1348, 205] on div "RHEA COSMETICI RHEA: Totale - Zona 75 minuti | 138,00 € Trattamento intensivo d…" at bounding box center [756, 723] width 1208 height 1137
click at [1143, 478] on p "Vitalità cellulare: rigenerazione profonda, elasticità - pulizia/peeling/tonico…" at bounding box center [756, 537] width 797 height 183
click at [1154, 415] on icon at bounding box center [1147, 419] width 15 height 8
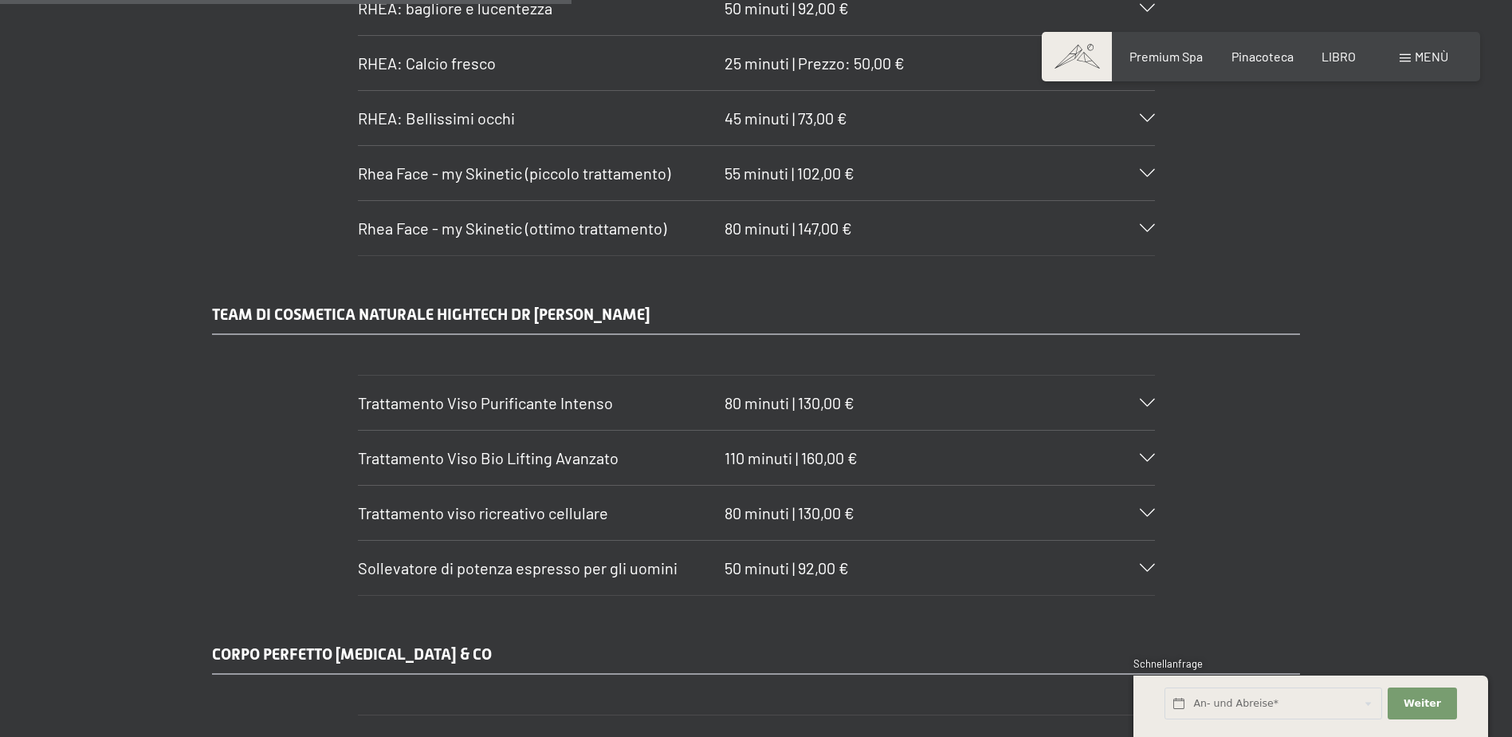
scroll to position [4863, 0]
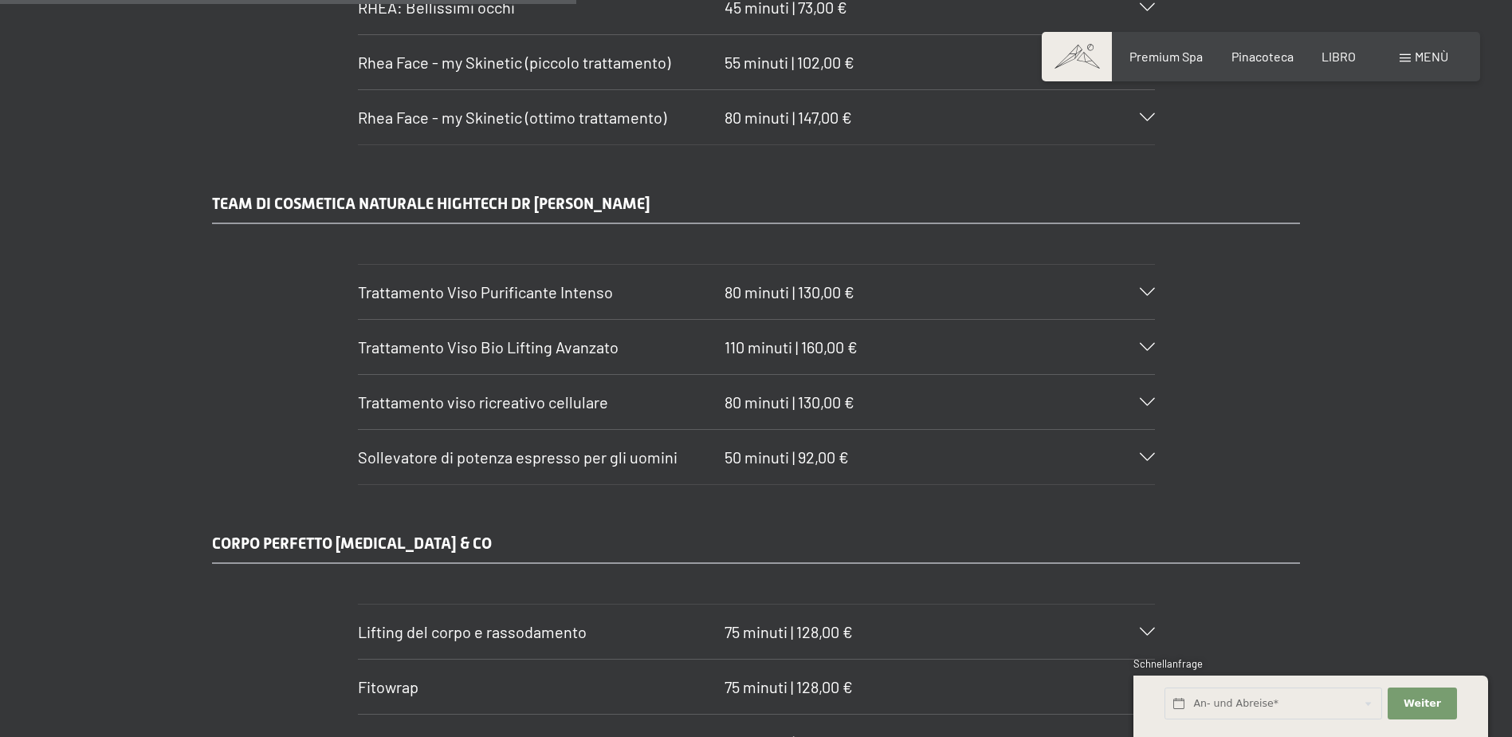
click at [1140, 453] on icon at bounding box center [1147, 457] width 15 height 8
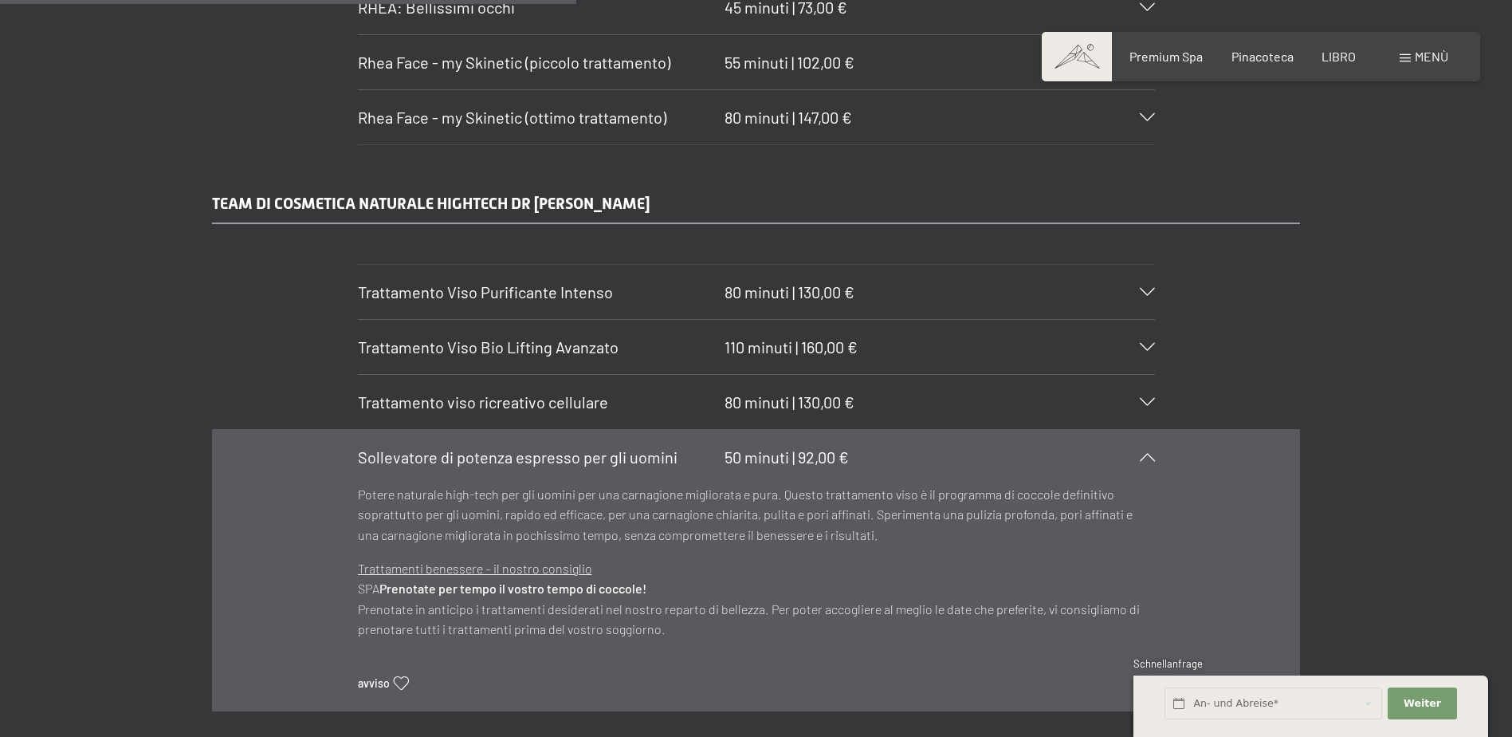
click at [1150, 453] on icon at bounding box center [1147, 457] width 15 height 8
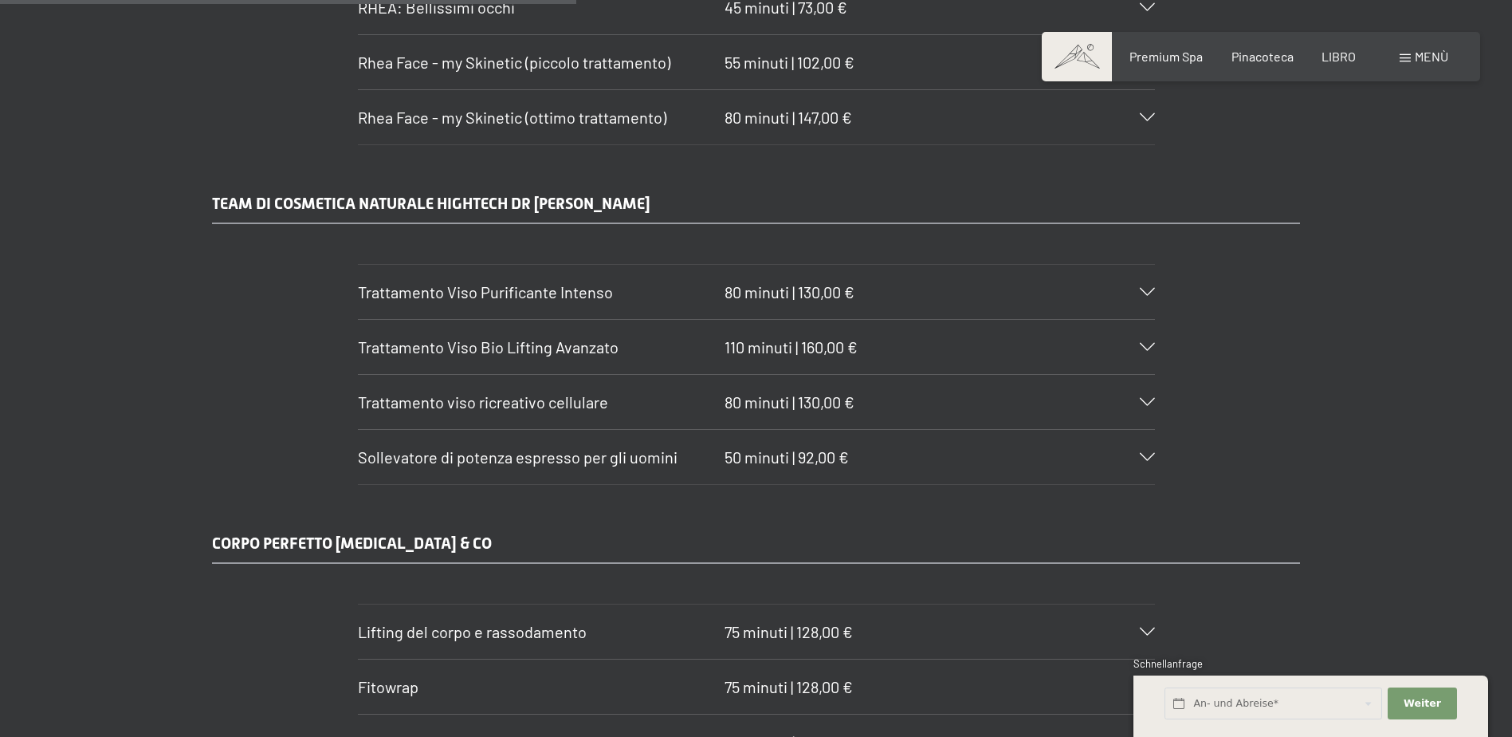
click at [1146, 398] on icon at bounding box center [1147, 402] width 15 height 8
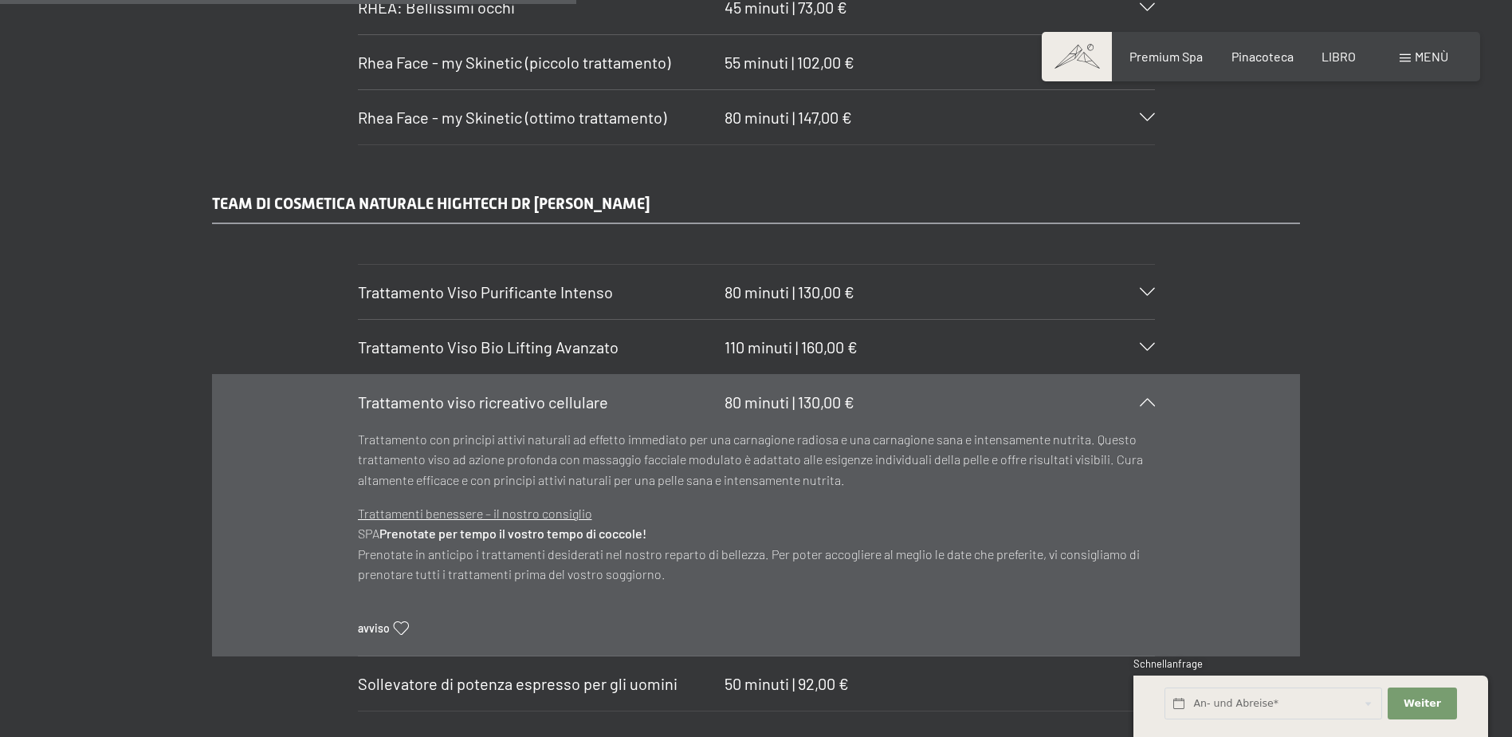
click at [1147, 320] on div "Trattamento Viso Bio Lifting Avanzato 110 minuti | 160,00 €" at bounding box center [756, 347] width 797 height 54
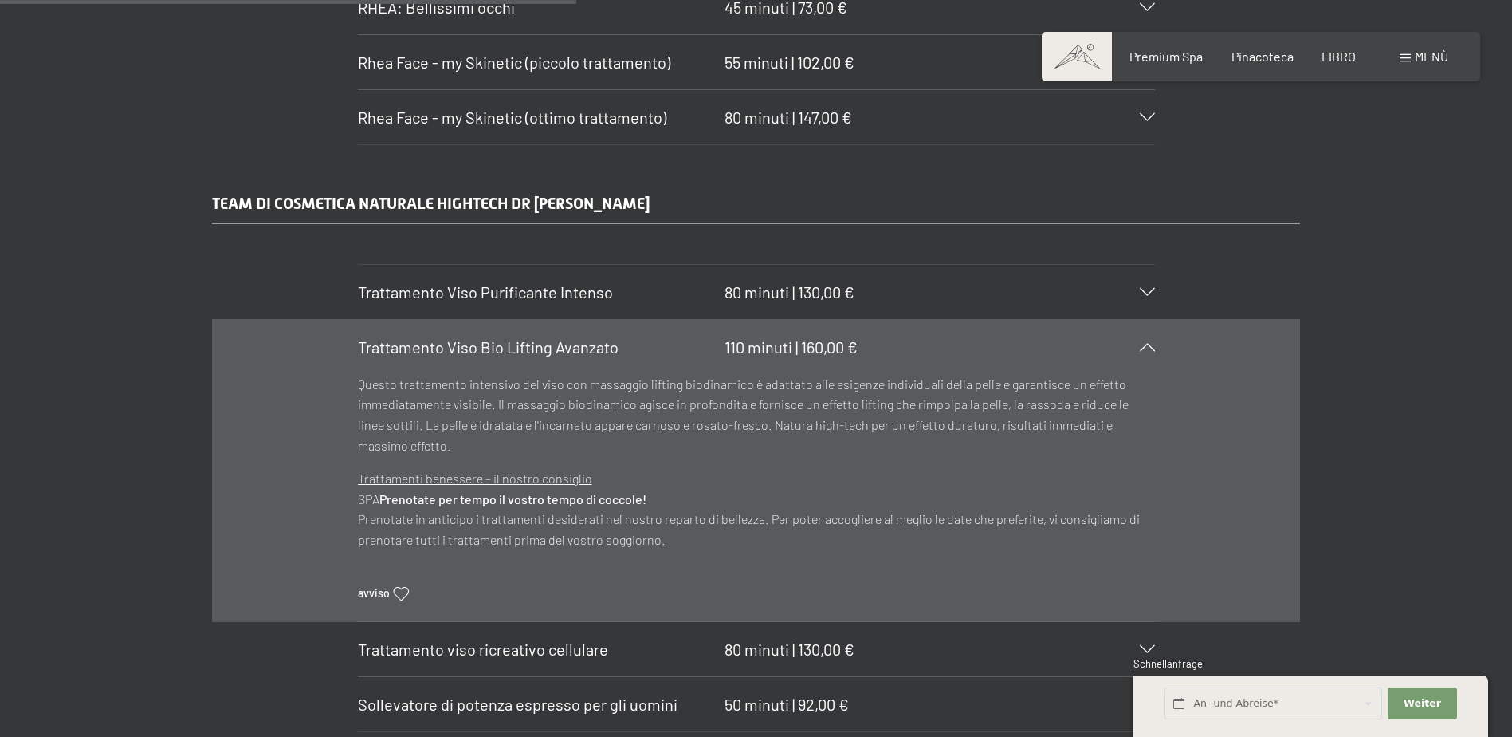
click at [1147, 320] on div "Trattamento Viso Bio Lifting Avanzato 110 minuti | 160,00 €" at bounding box center [756, 347] width 797 height 54
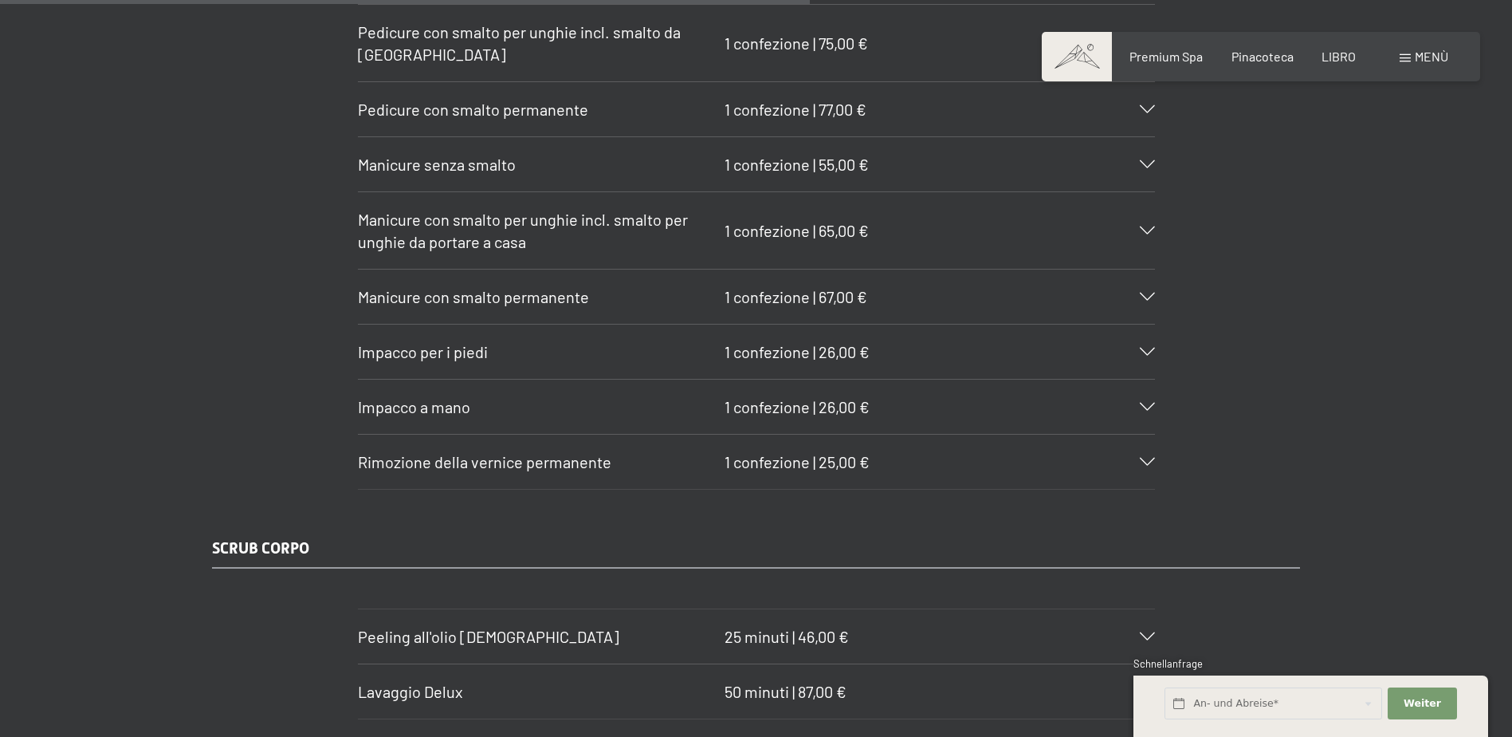
scroll to position [6857, 0]
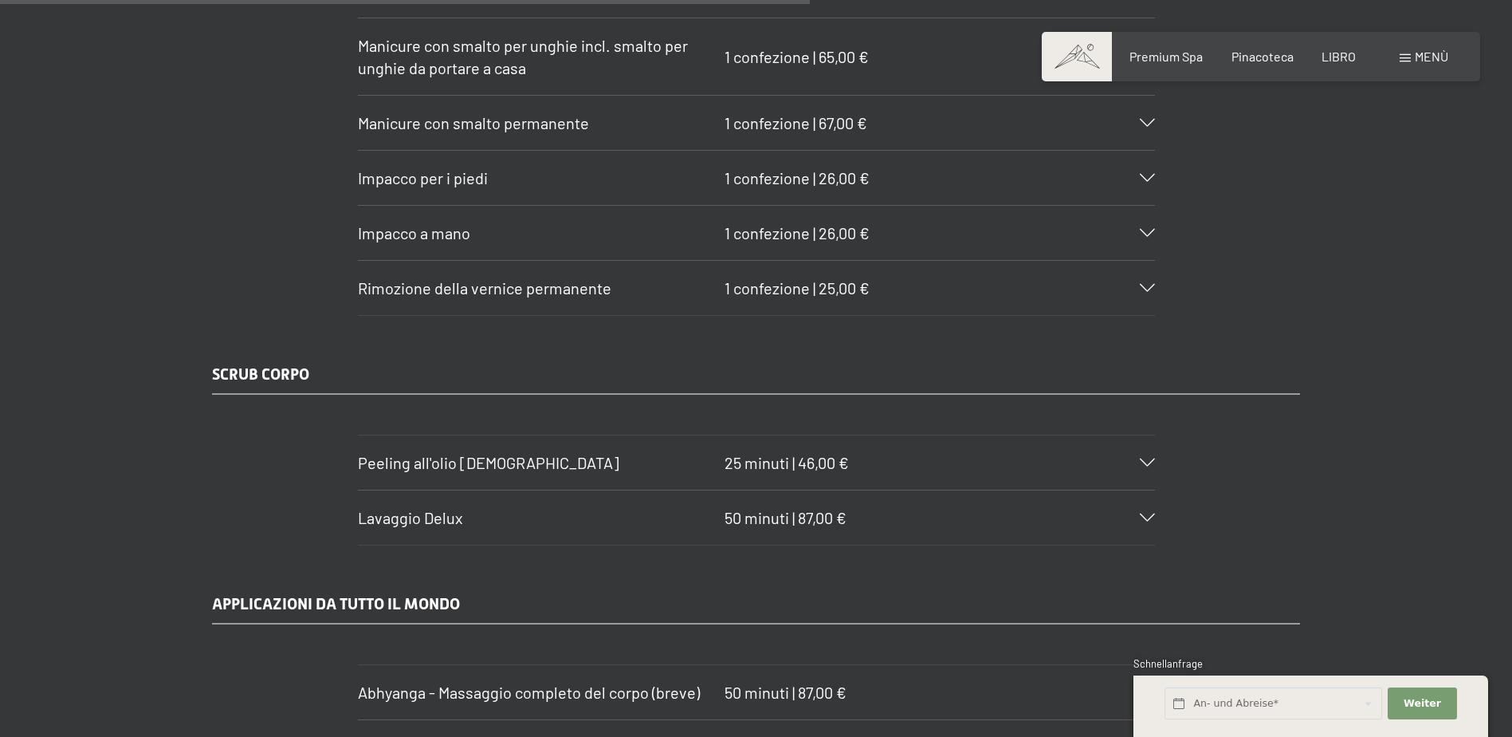
click at [1147, 151] on div "Impacco per i piedi 1 confezione | 26,00 €" at bounding box center [756, 178] width 797 height 54
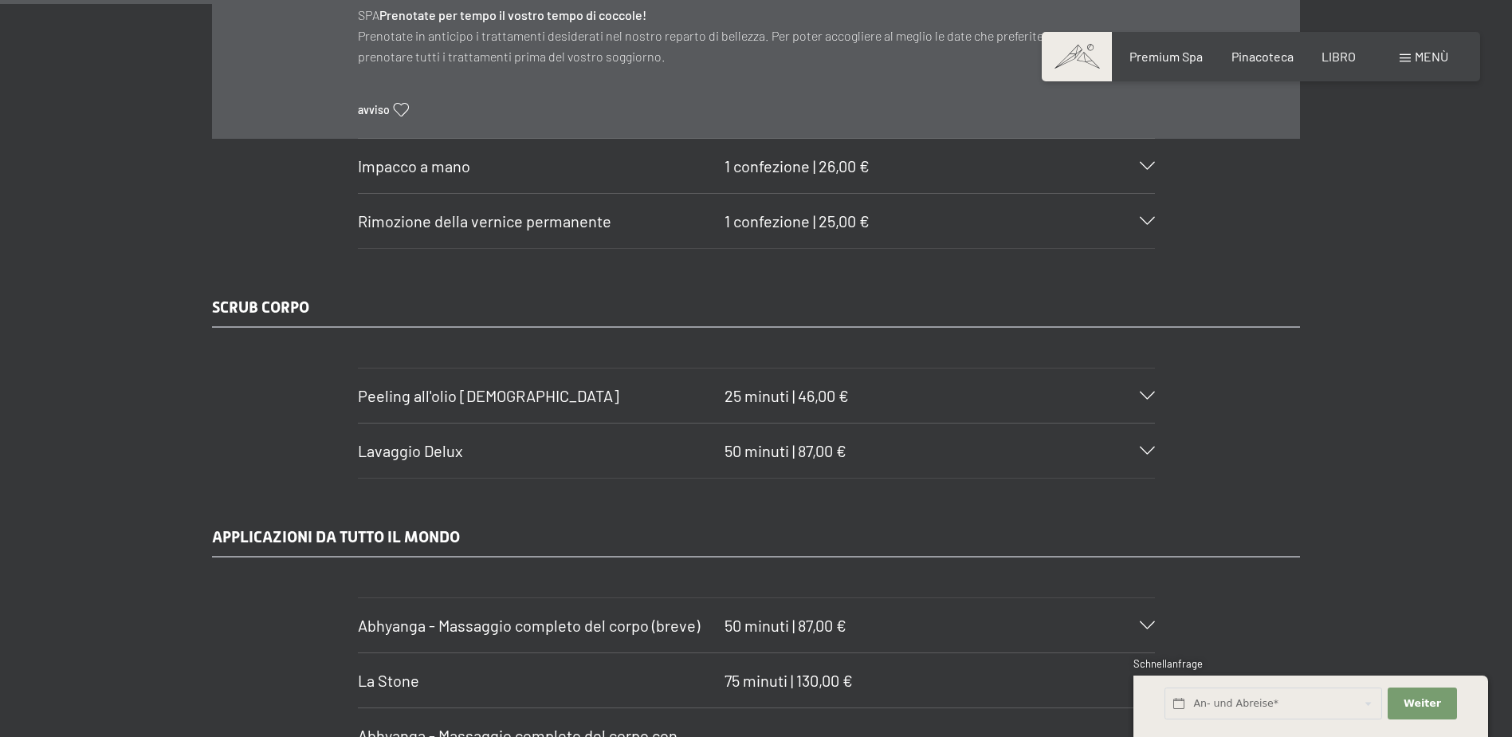
scroll to position [7255, 0]
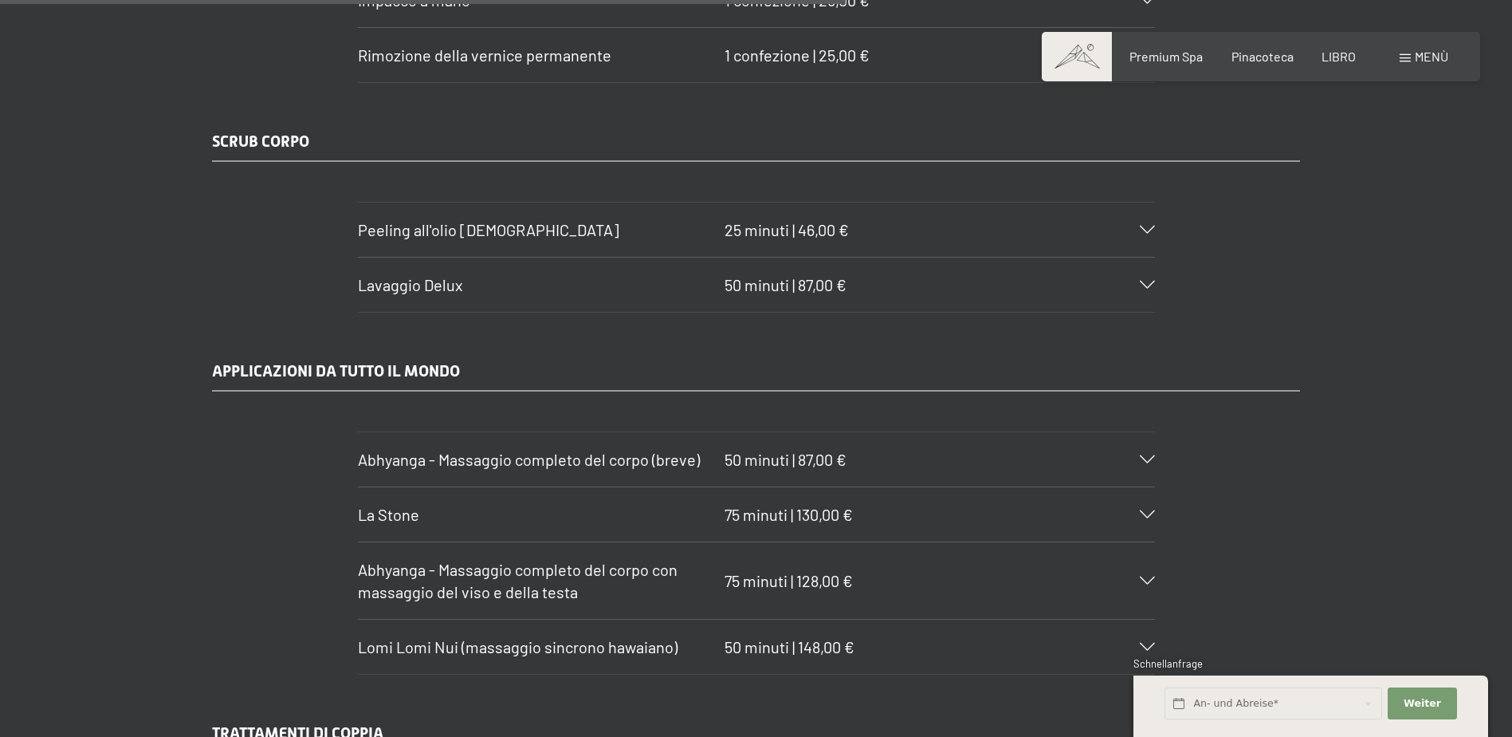
click at [1155, 486] on section "La Stone 75 minuti | 130,00 € Un'affascinante combinazione di massaggi, lavoro …" at bounding box center [756, 514] width 797 height 56
click at [1150, 510] on icon at bounding box center [1147, 514] width 15 height 8
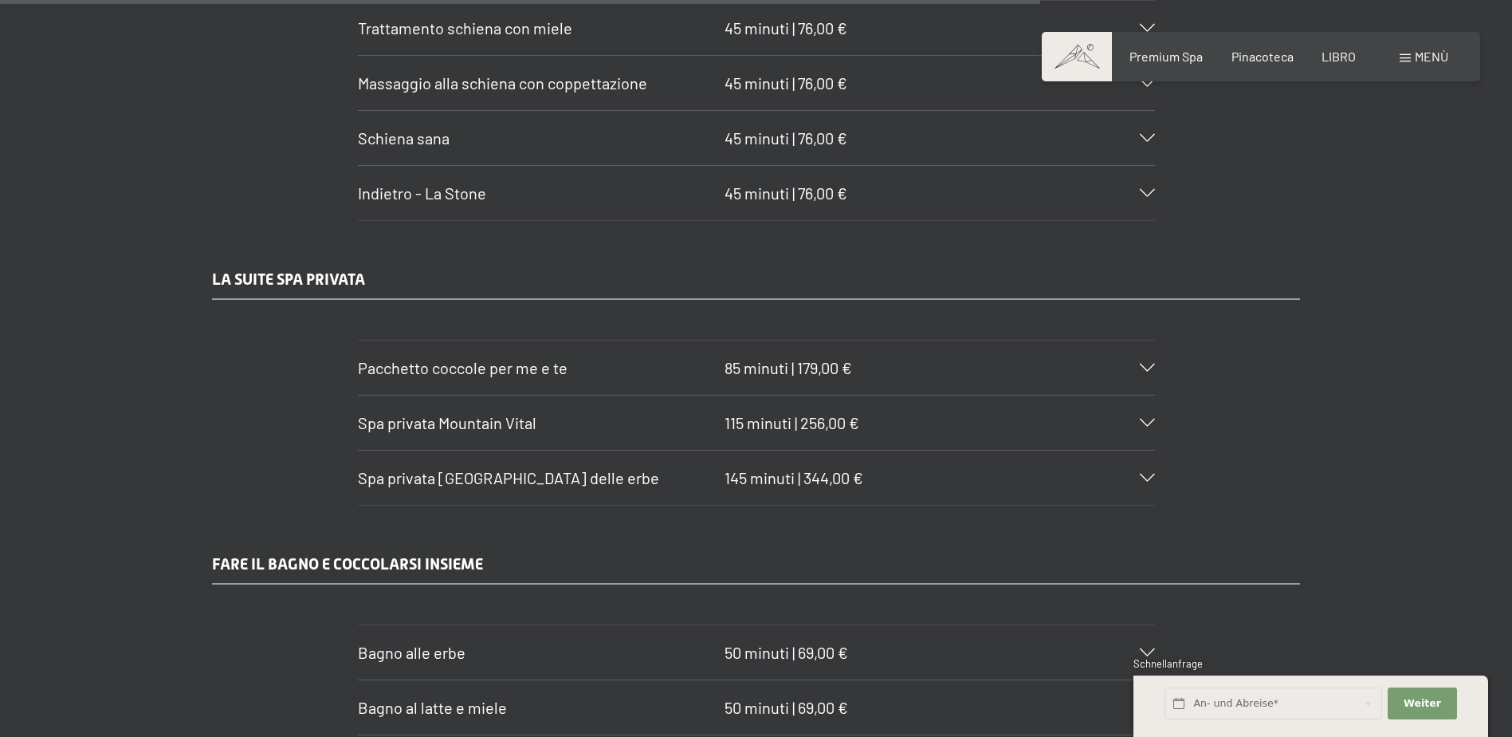
scroll to position [9083, 0]
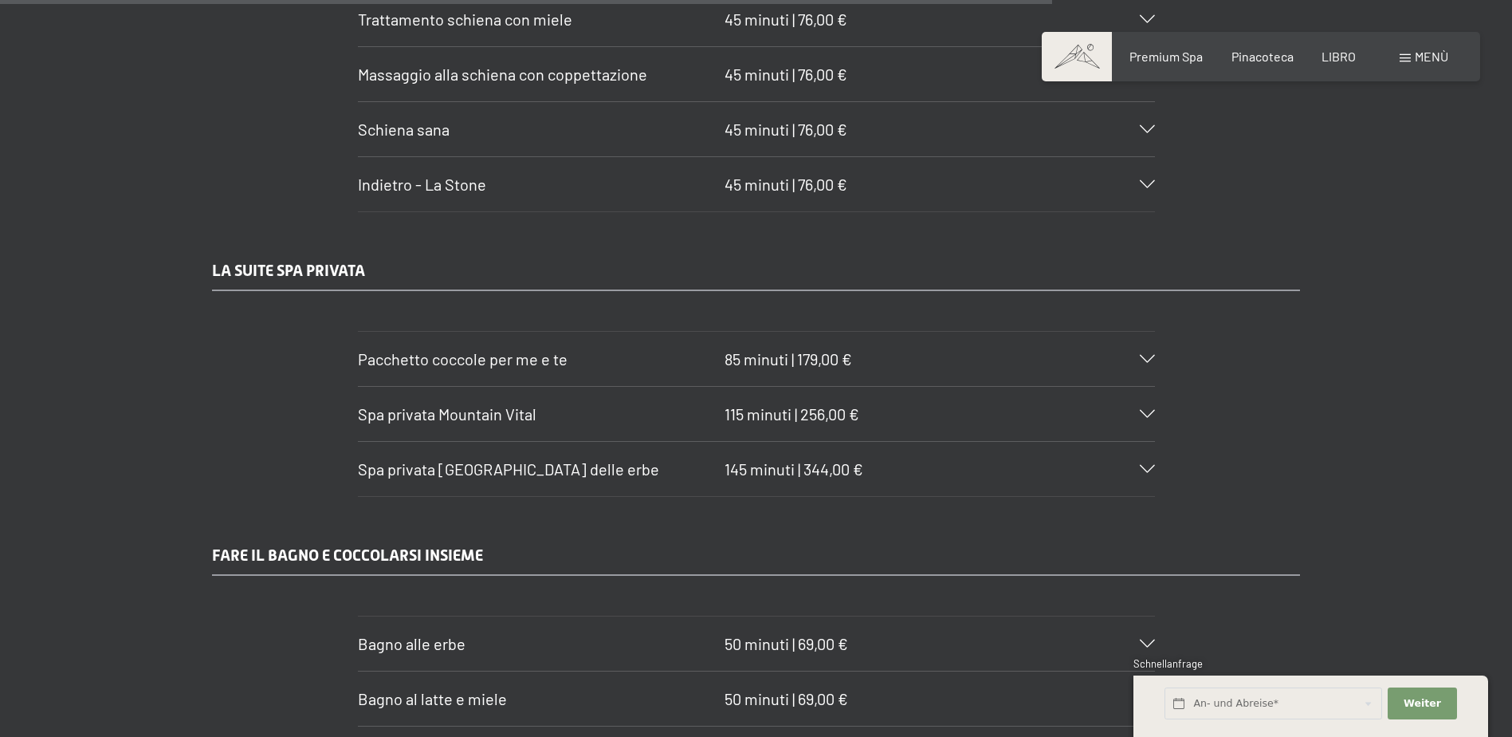
click at [933, 442] on div "Spa privata Prato delle erbe 145 minuti | 344,00 €" at bounding box center [756, 469] width 797 height 54
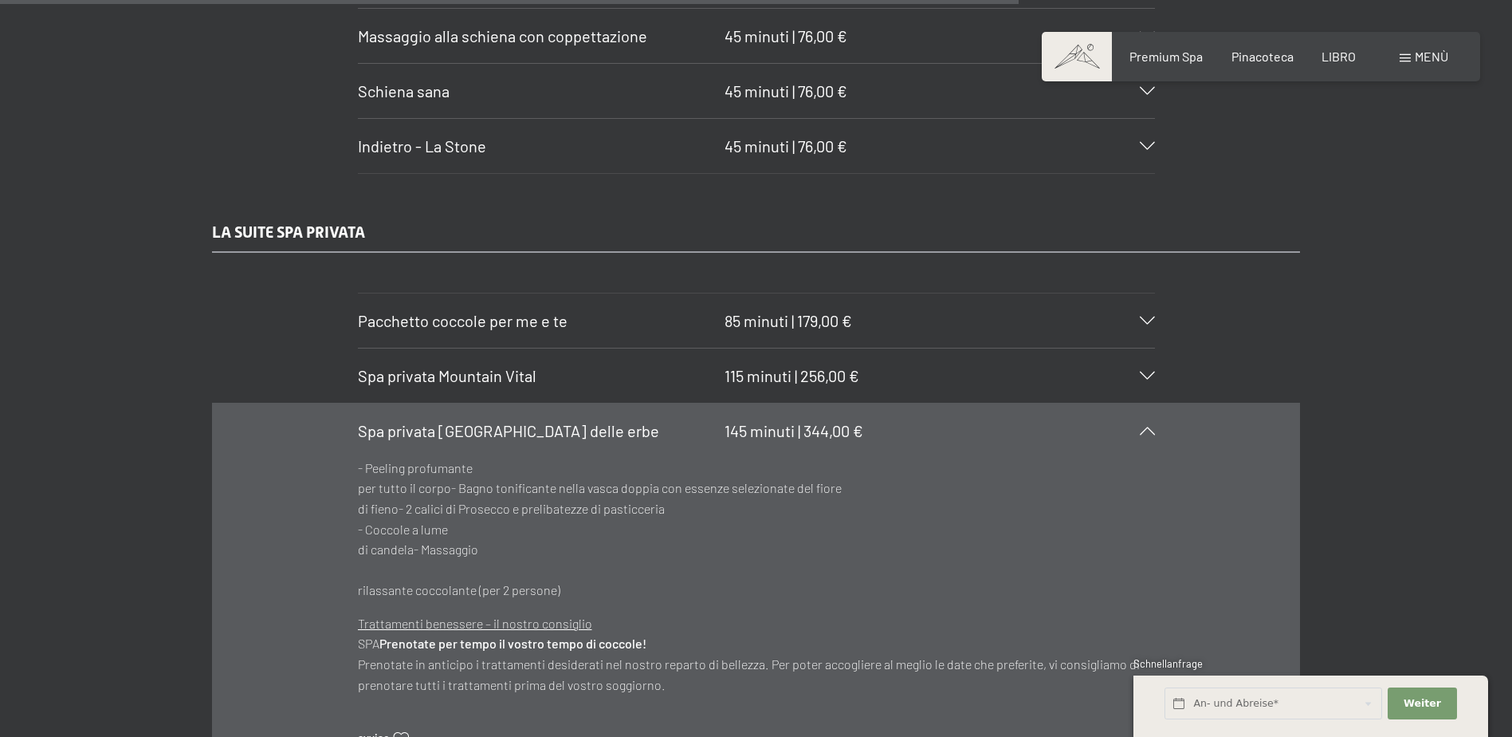
scroll to position [8836, 0]
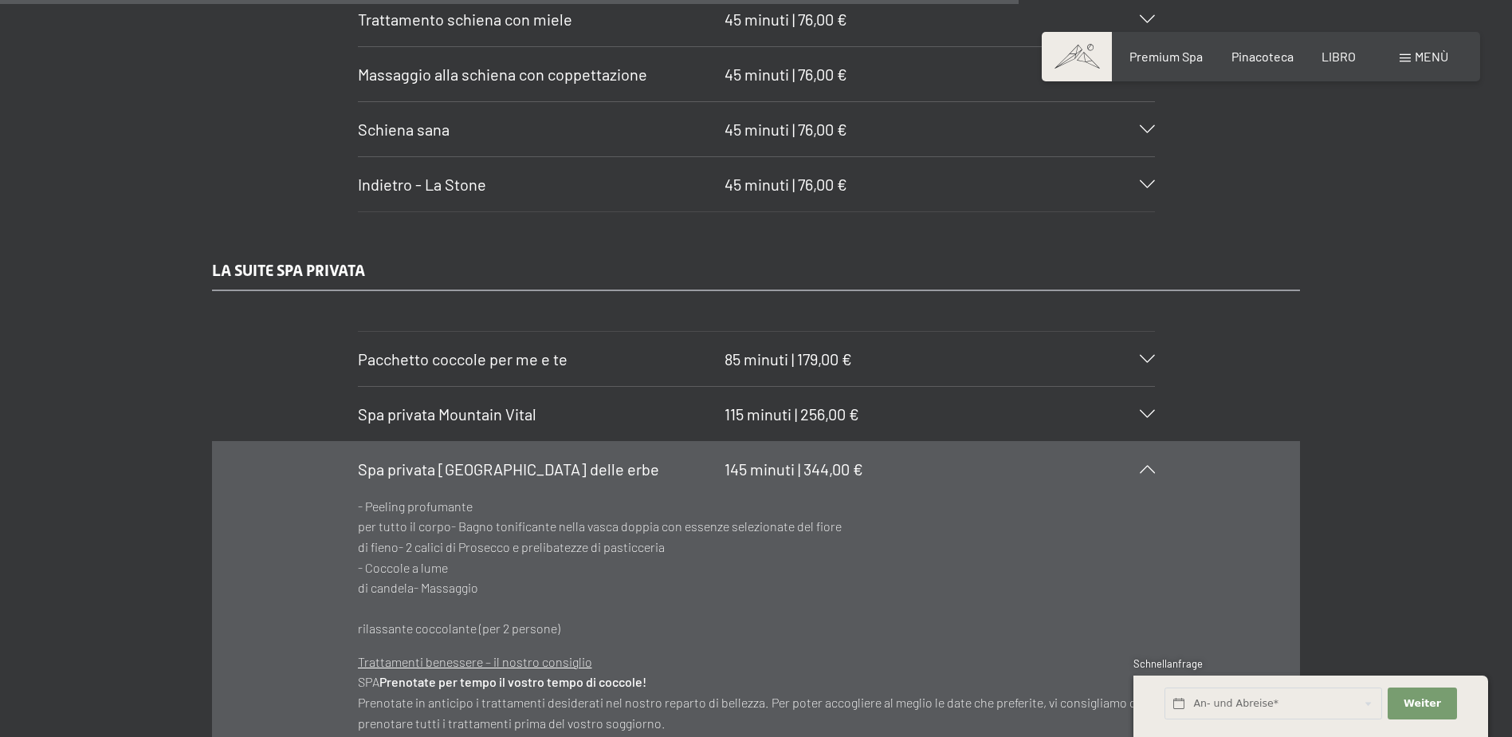
click at [1150, 465] on icon at bounding box center [1147, 469] width 15 height 8
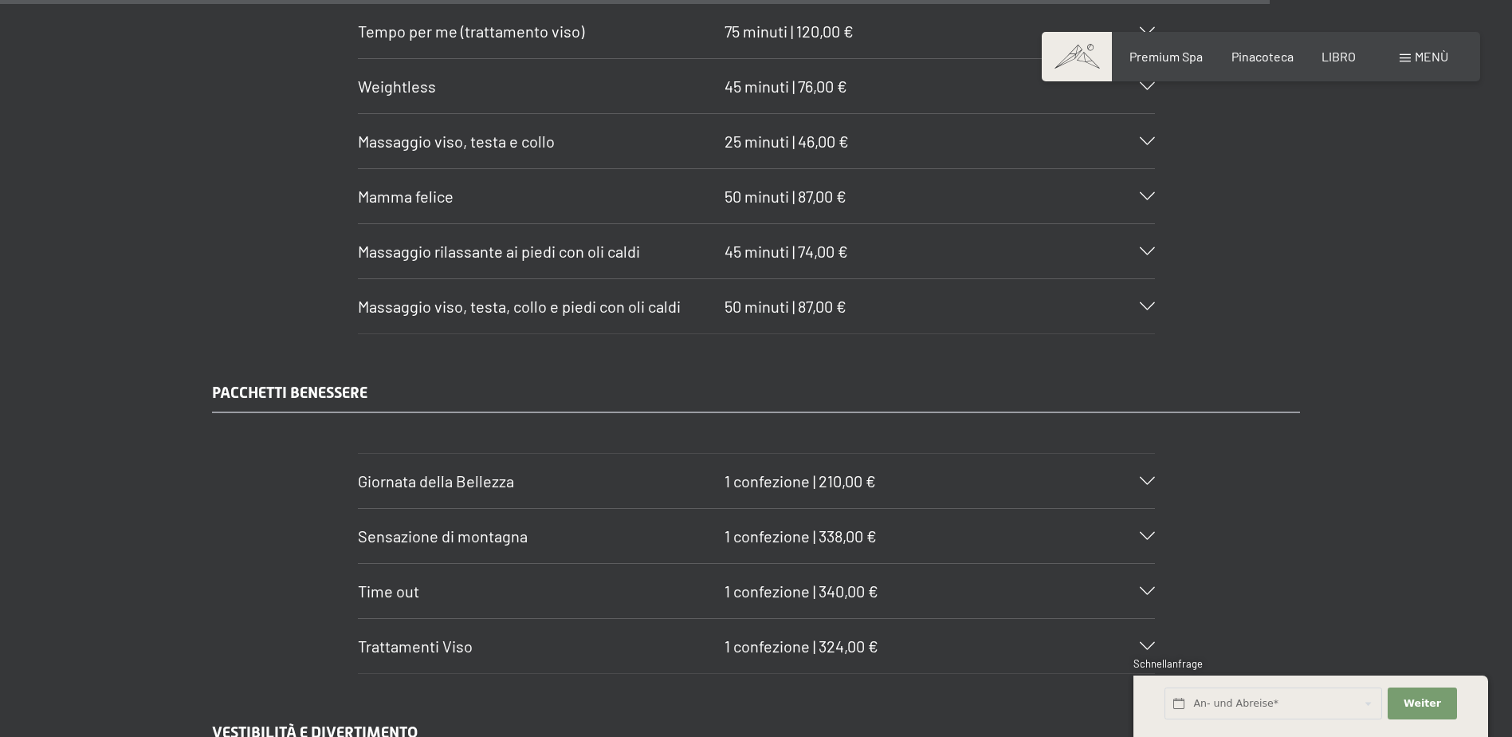
scroll to position [10749, 0]
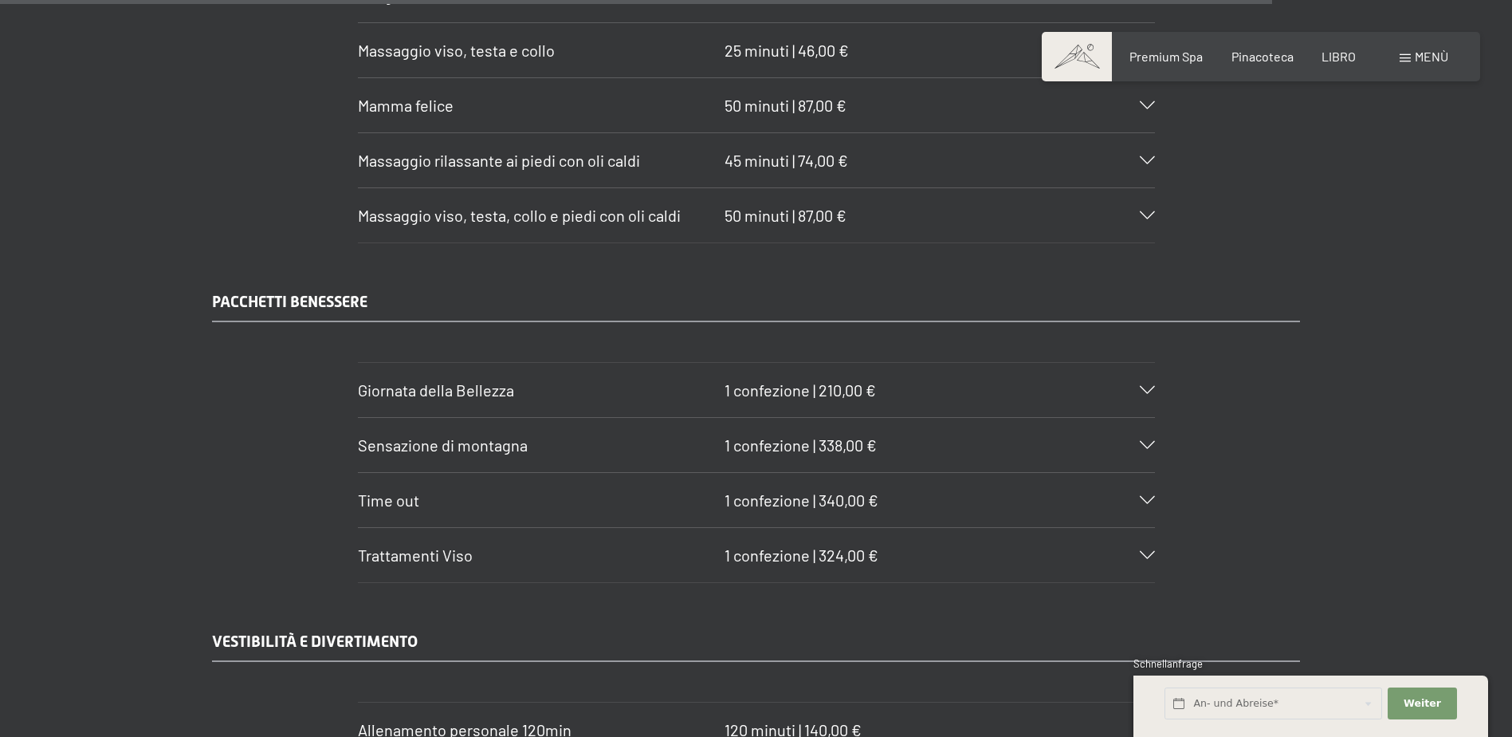
click at [866, 490] on span "340,00 €" at bounding box center [849, 499] width 60 height 19
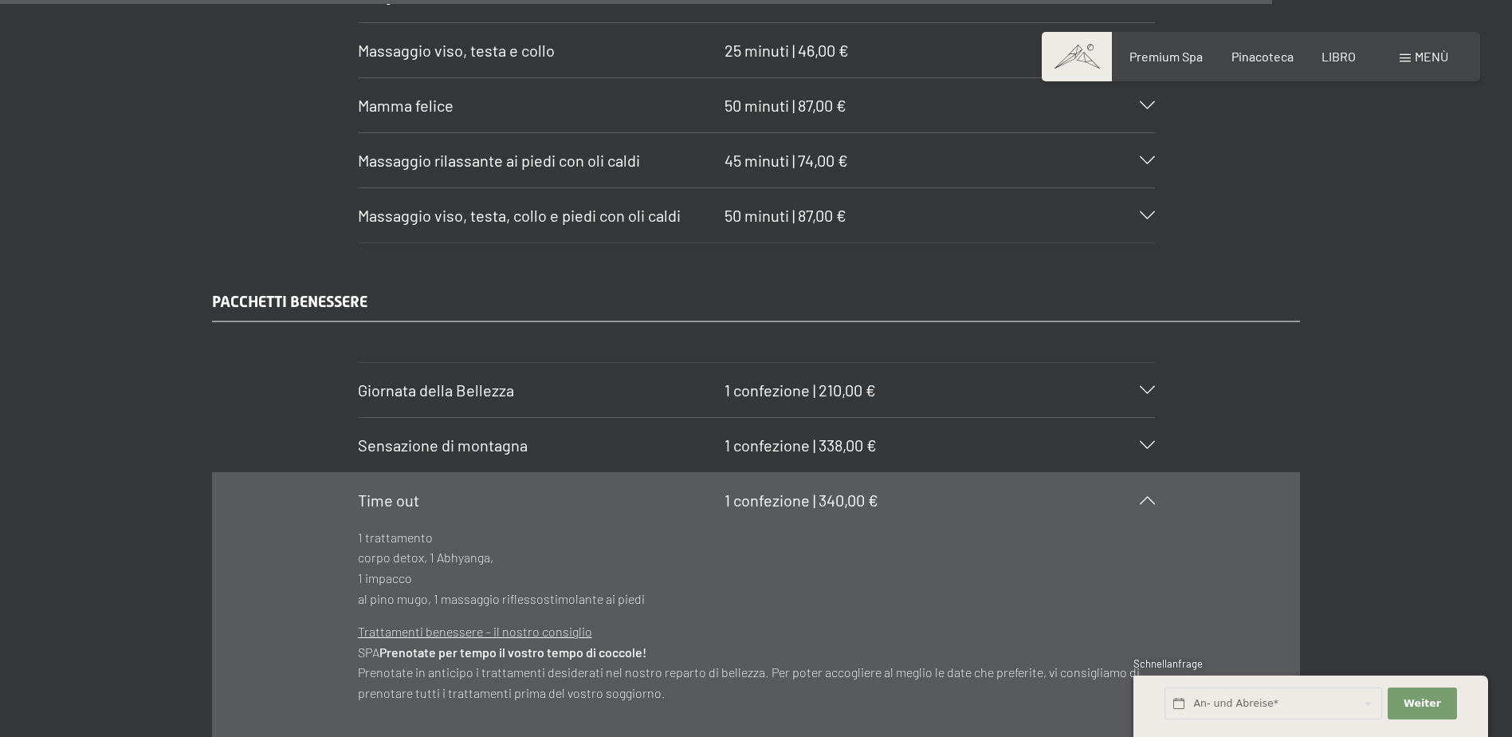
click at [863, 418] on div "Sensazione di montagna 1 confezione | 338,00 €" at bounding box center [756, 445] width 797 height 54
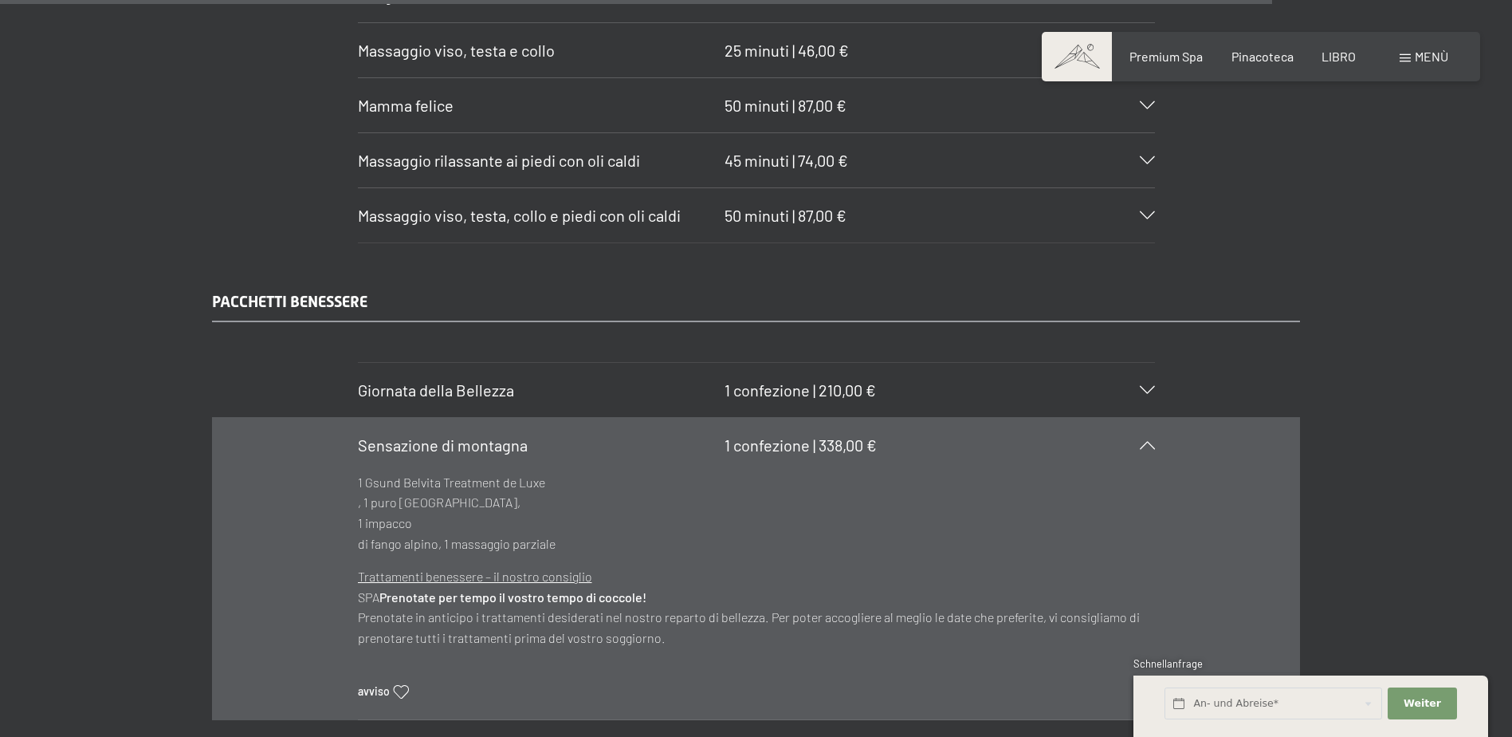
click at [1155, 417] on section "Sensazione di montagna 1 confezione | 338,00 € 1 Gsund Belvita Treatment de Lux…" at bounding box center [756, 568] width 797 height 303
click at [1154, 441] on icon at bounding box center [1147, 445] width 15 height 8
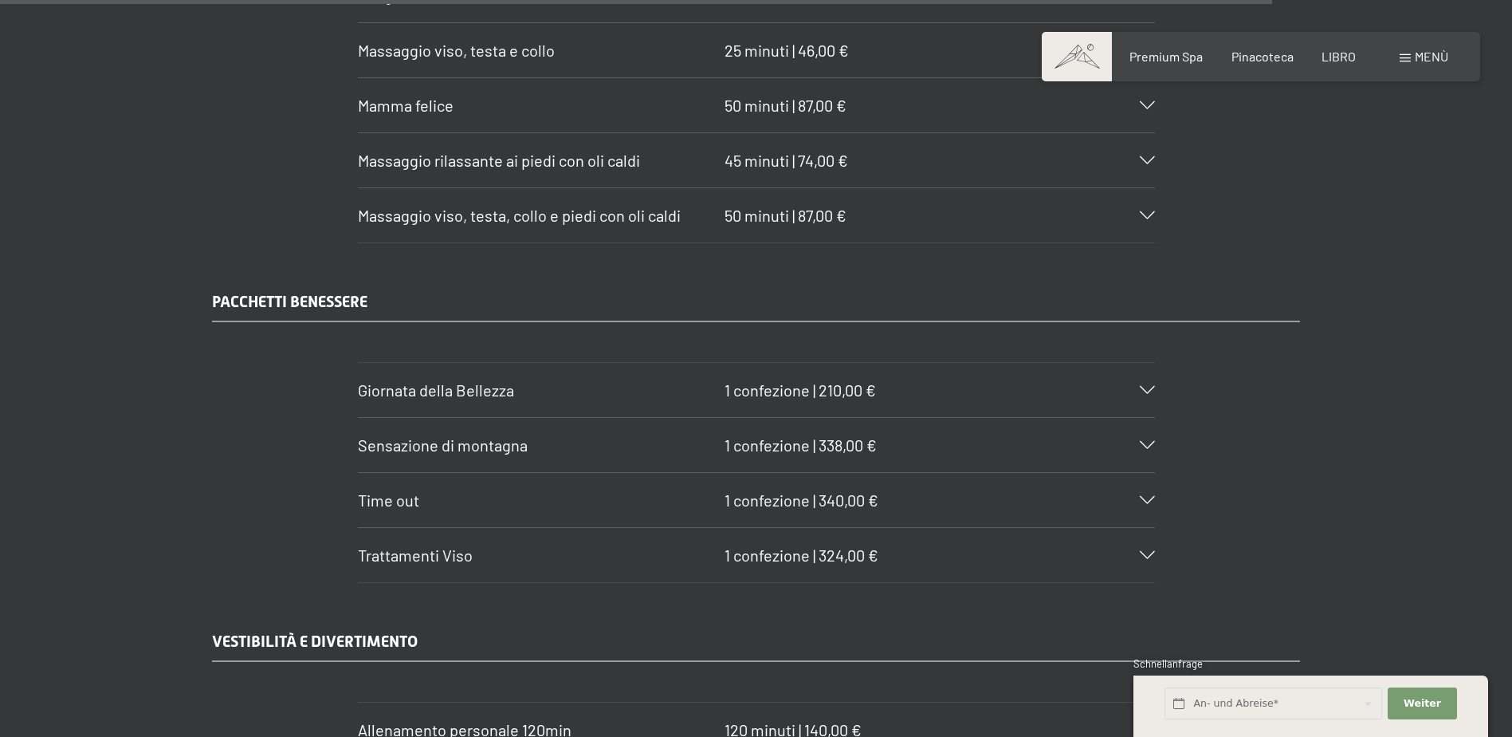
click at [985, 528] on div "Trattamenti Viso 1 confezione | 324,00 €" at bounding box center [756, 555] width 797 height 54
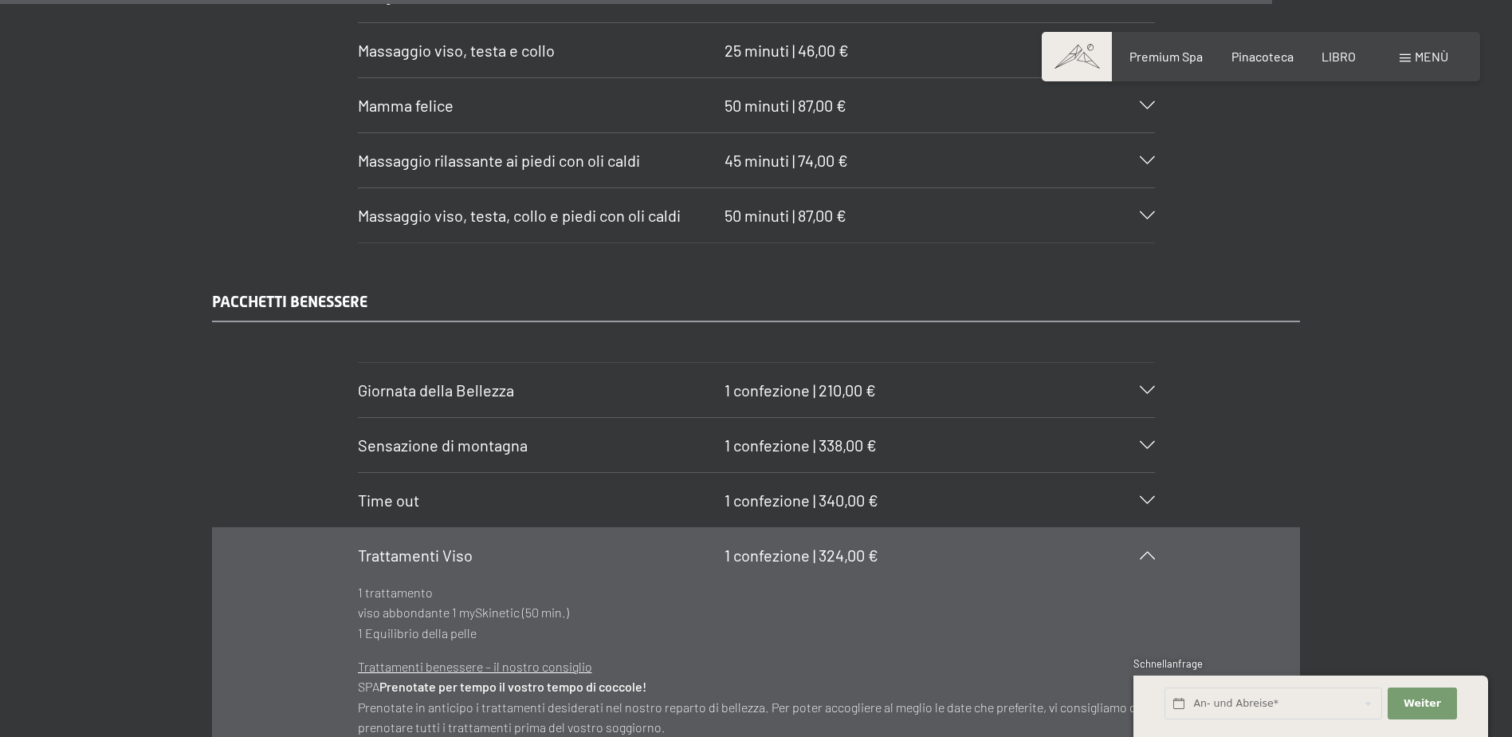
click at [1413, 323] on div "PACCHETTI BENESSERE Giornata della Bellezza 1 confezione | 210,00 € 1 peeling c…" at bounding box center [756, 550] width 1512 height 520
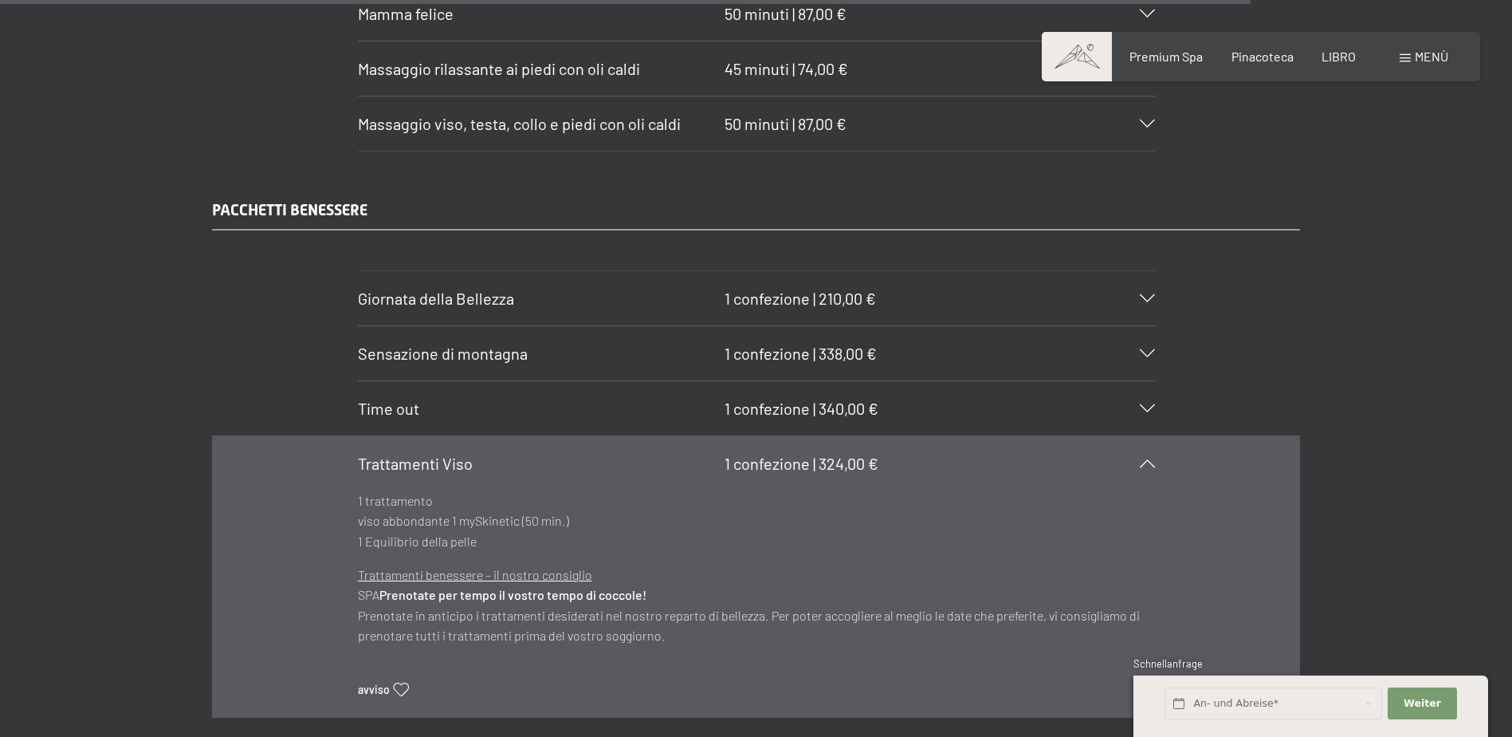
scroll to position [11148, 0]
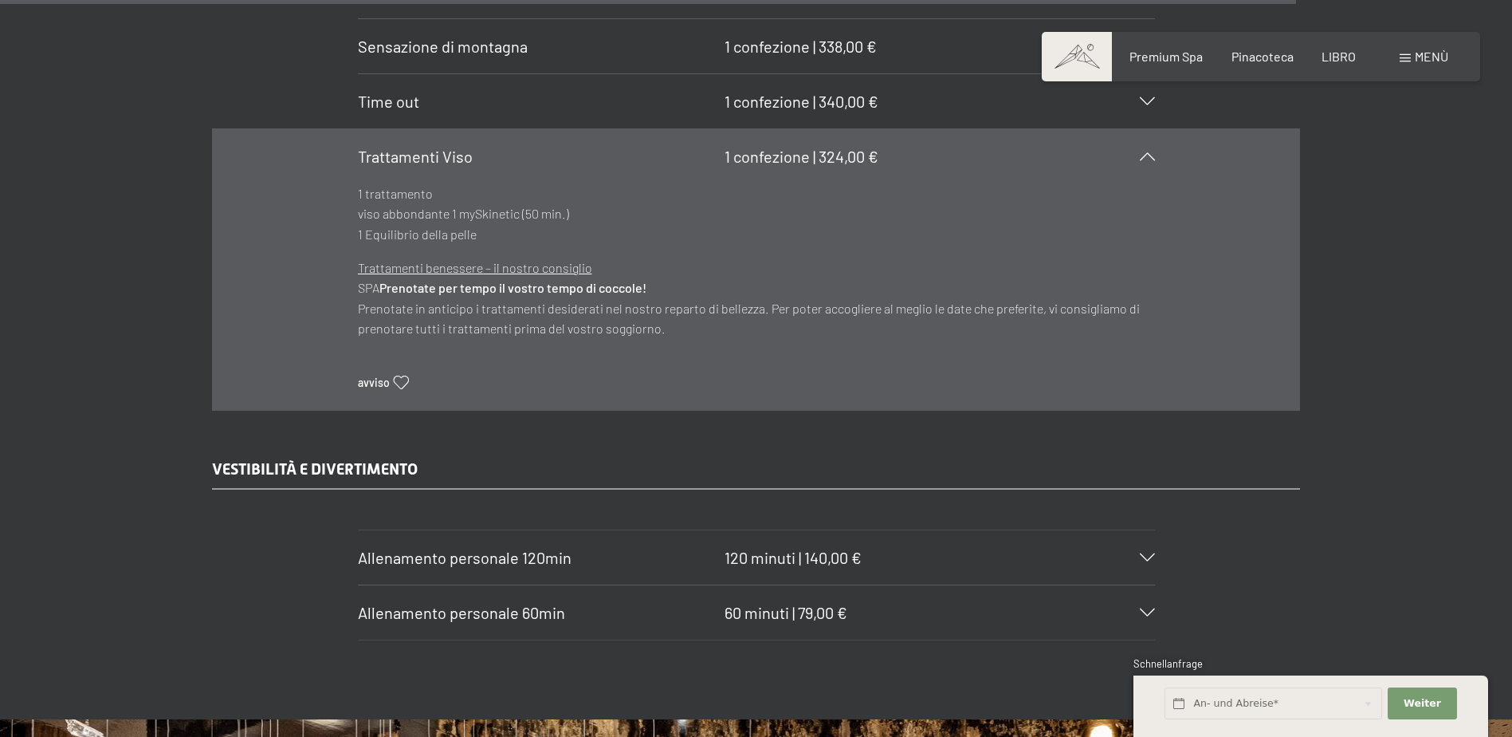
click at [735, 548] on span "120" at bounding box center [736, 557] width 23 height 19
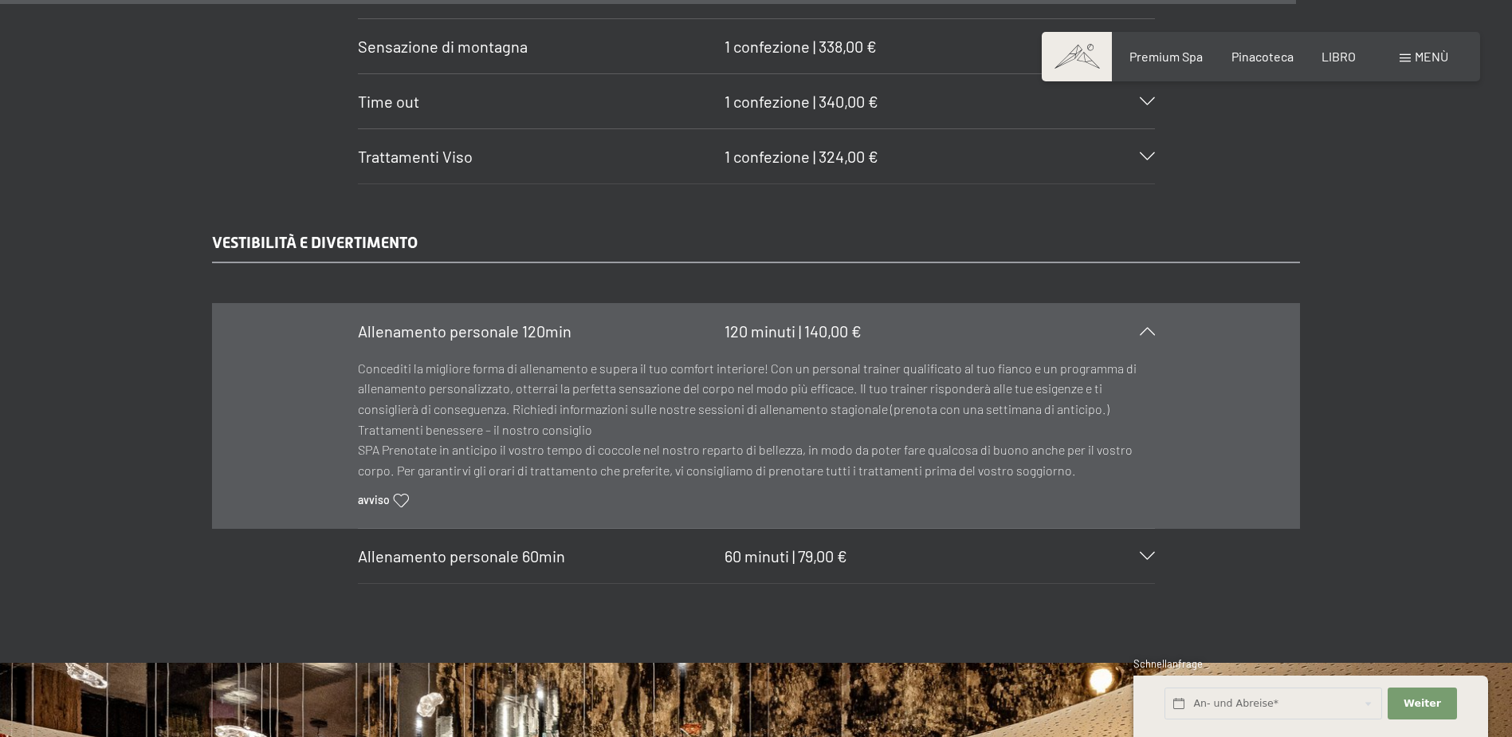
drag, startPoint x: 741, startPoint y: 524, endPoint x: 766, endPoint y: 545, distance: 32.9
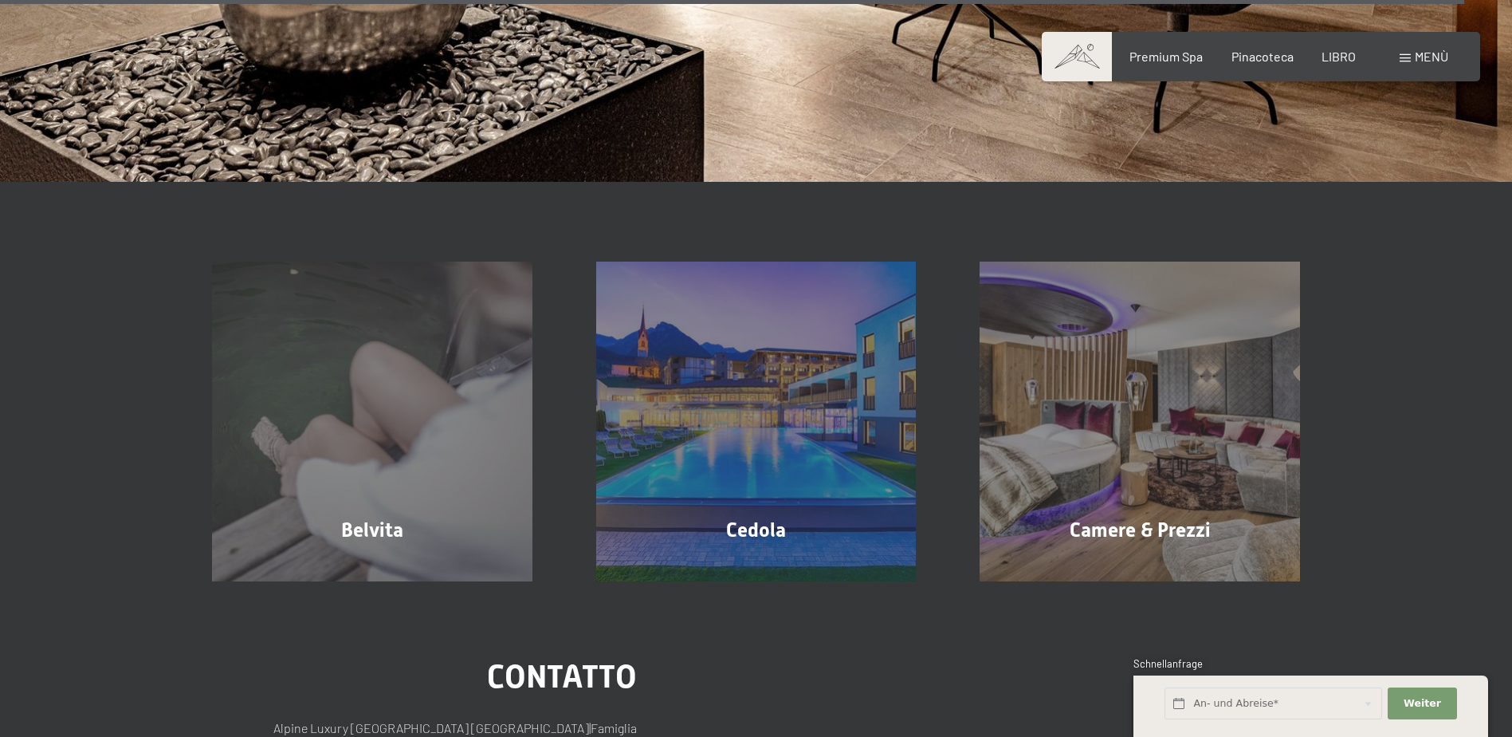
scroll to position [12656, 0]
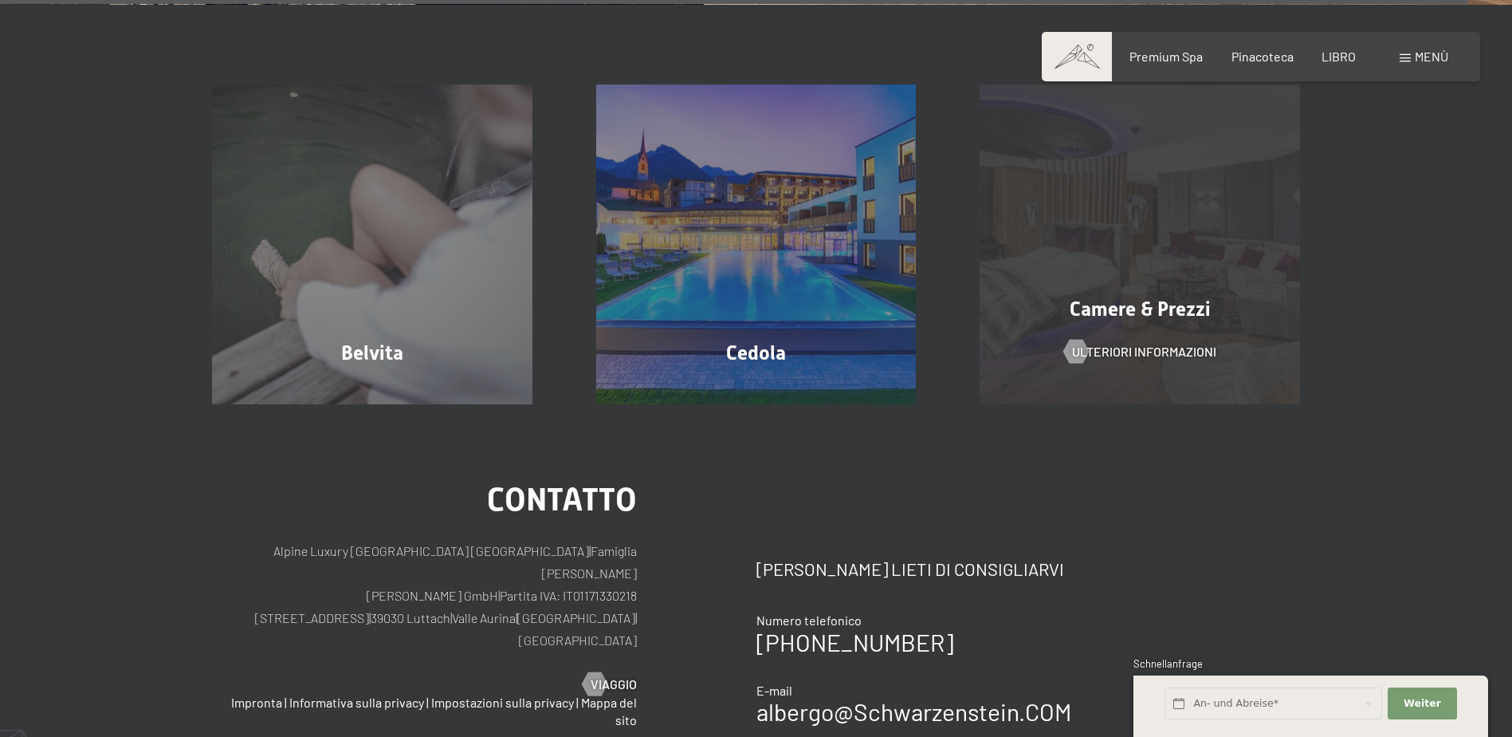
click at [1219, 313] on div "Camere & Prezzi Ulteriori informazioni" at bounding box center [1140, 245] width 384 height 321
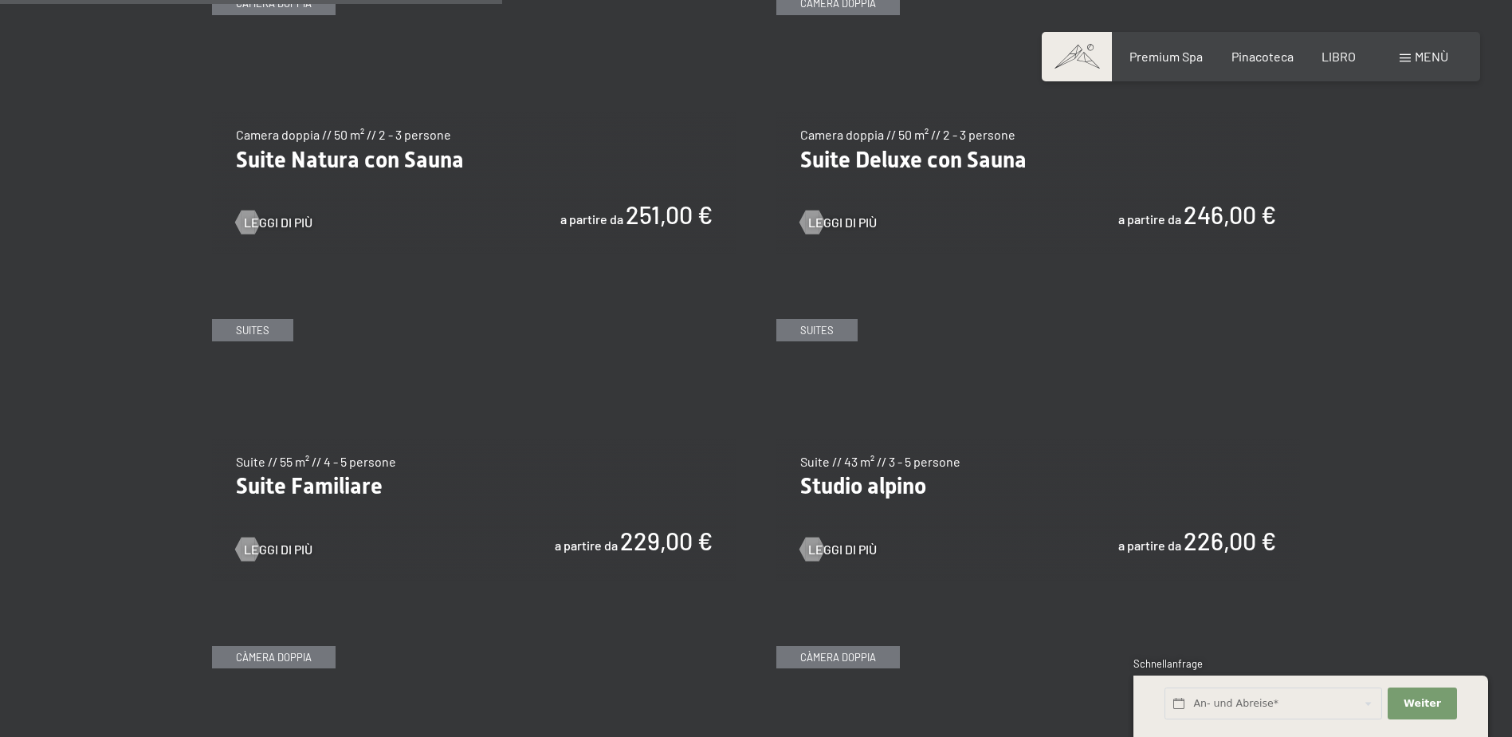
scroll to position [1674, 0]
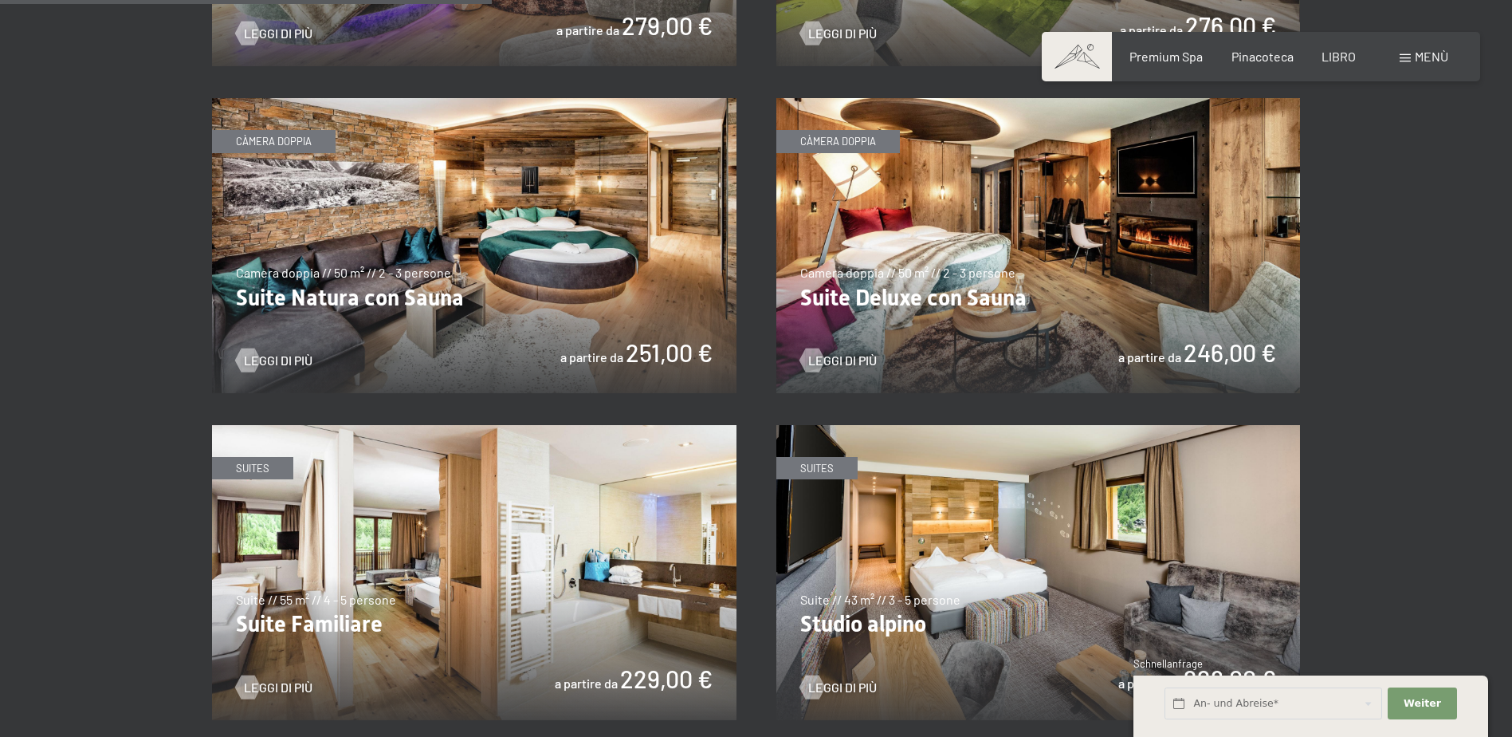
click at [602, 333] on img at bounding box center [474, 245] width 525 height 295
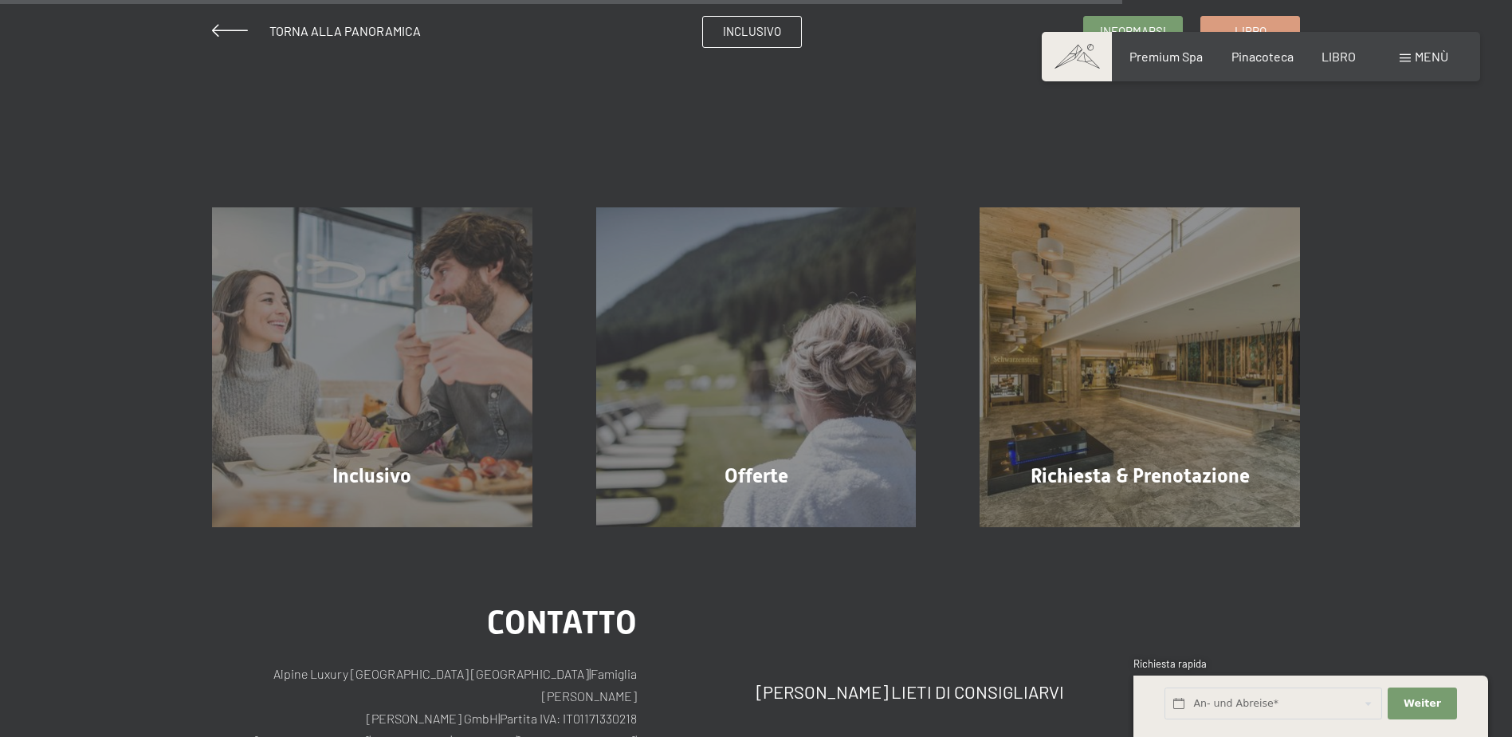
scroll to position [1595, 0]
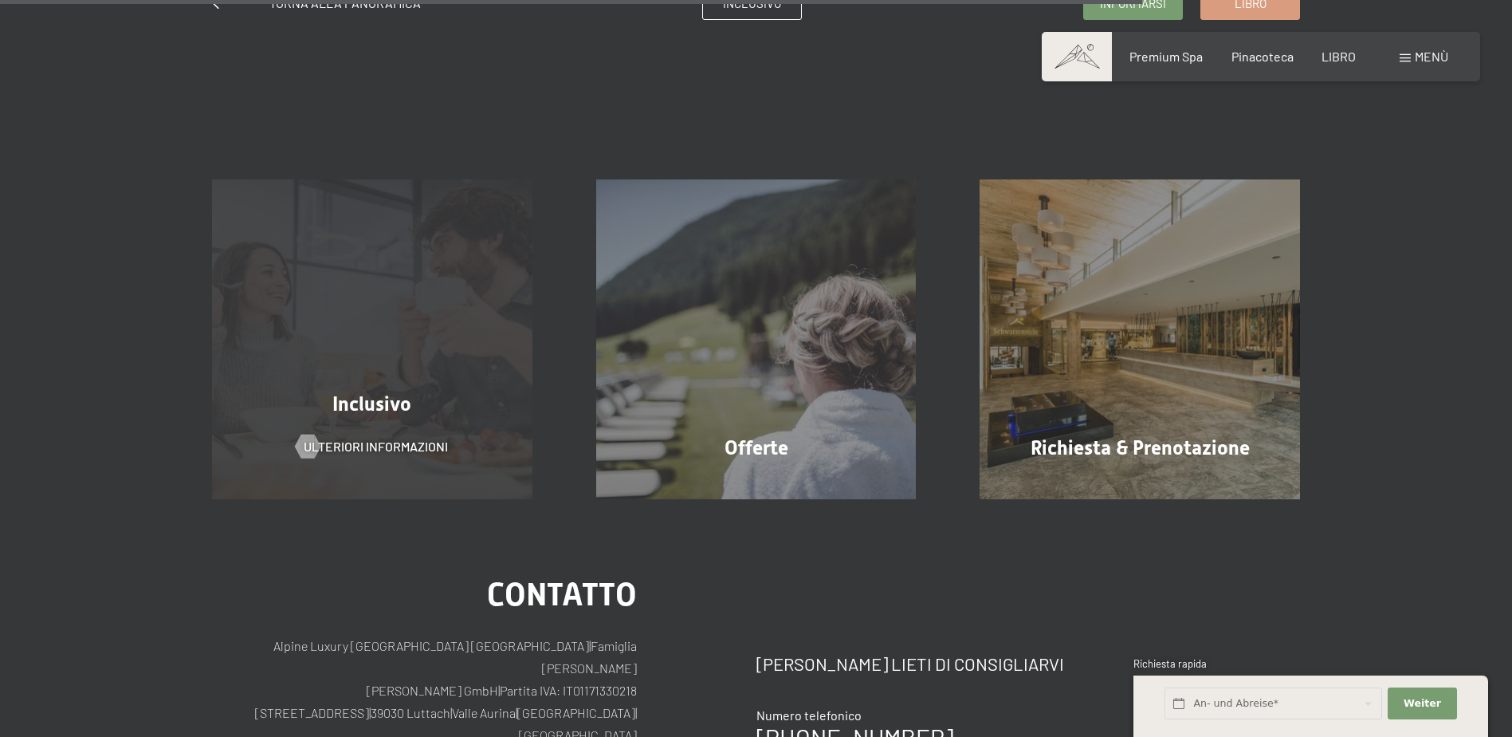
click at [488, 400] on div "Inclusivo" at bounding box center [372, 404] width 384 height 28
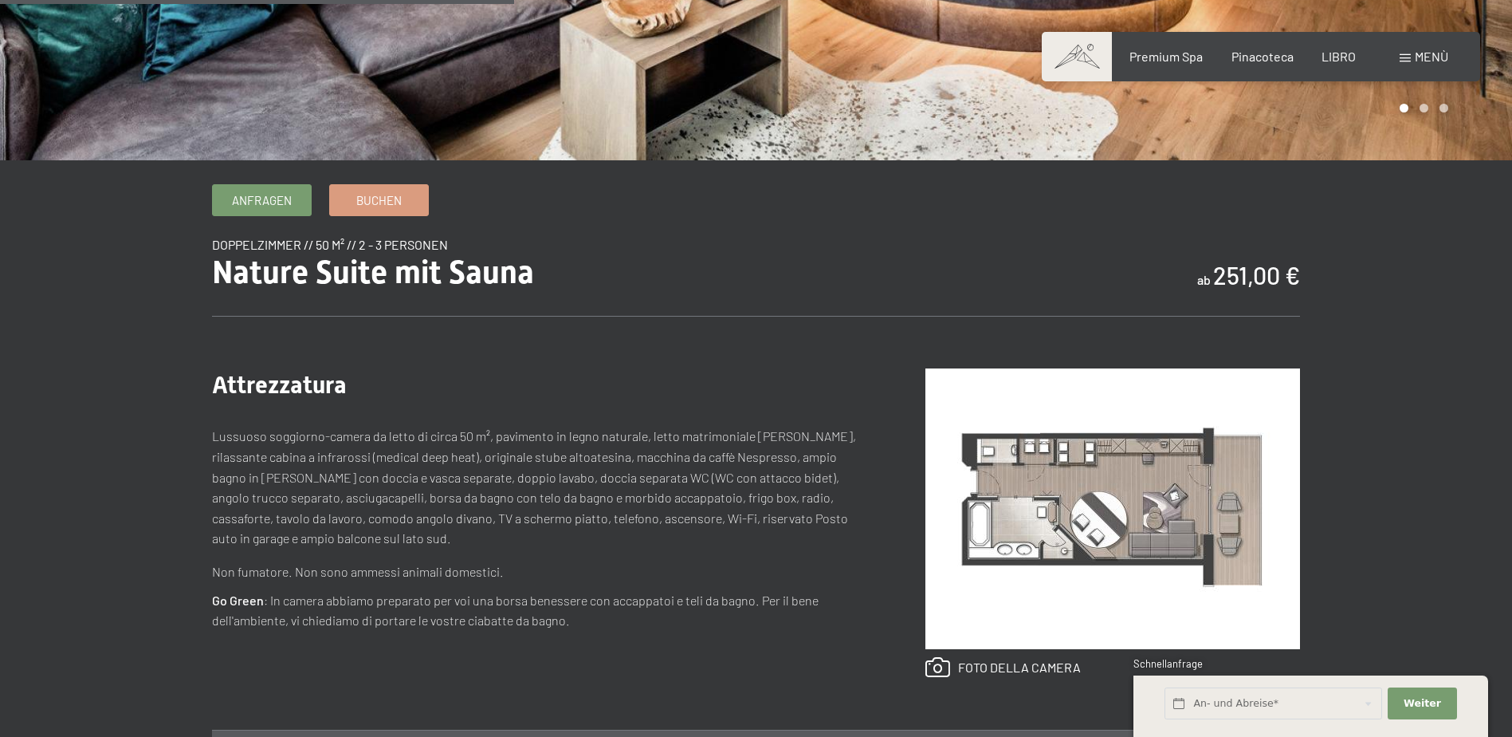
scroll to position [239, 0]
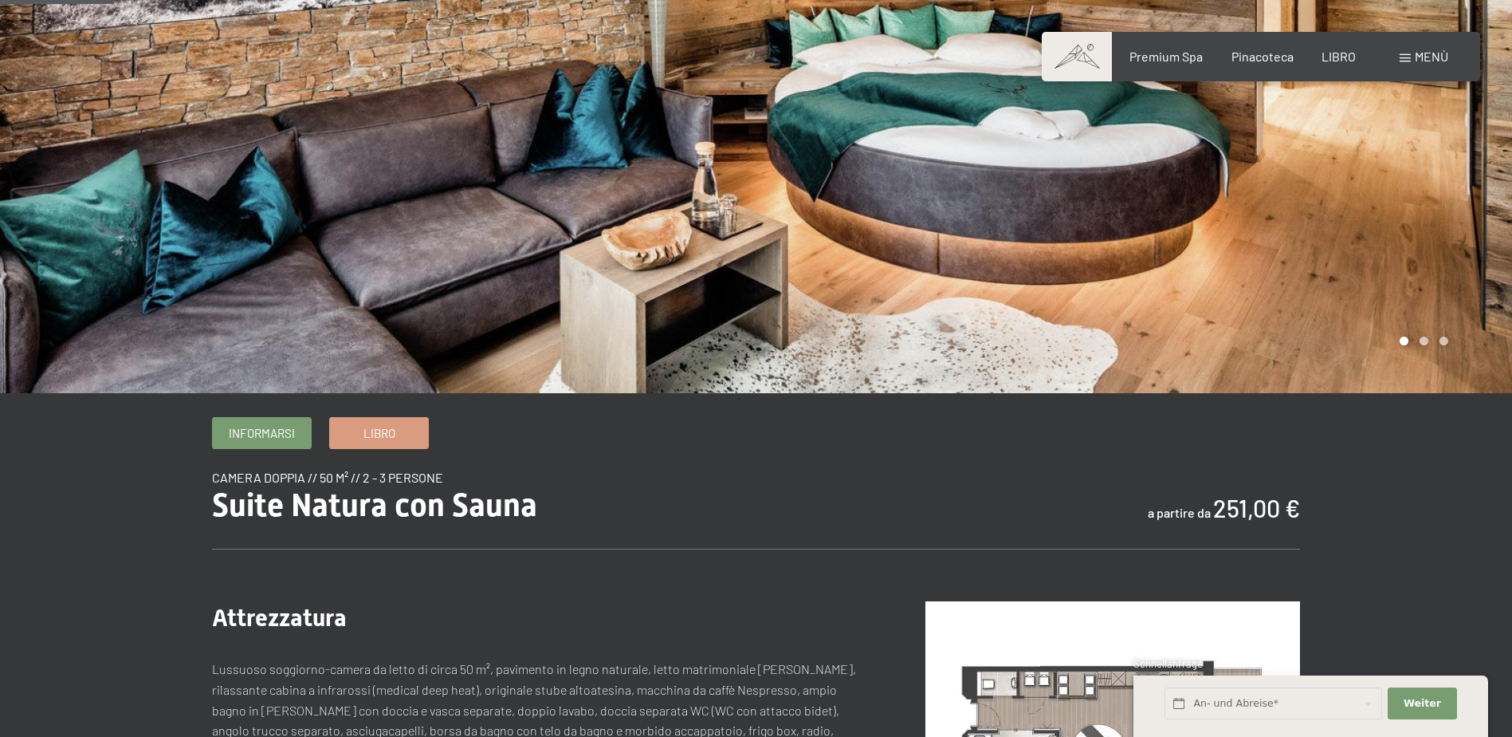
click at [859, 423] on div "Informarsi Libro" at bounding box center [756, 433] width 1088 height 32
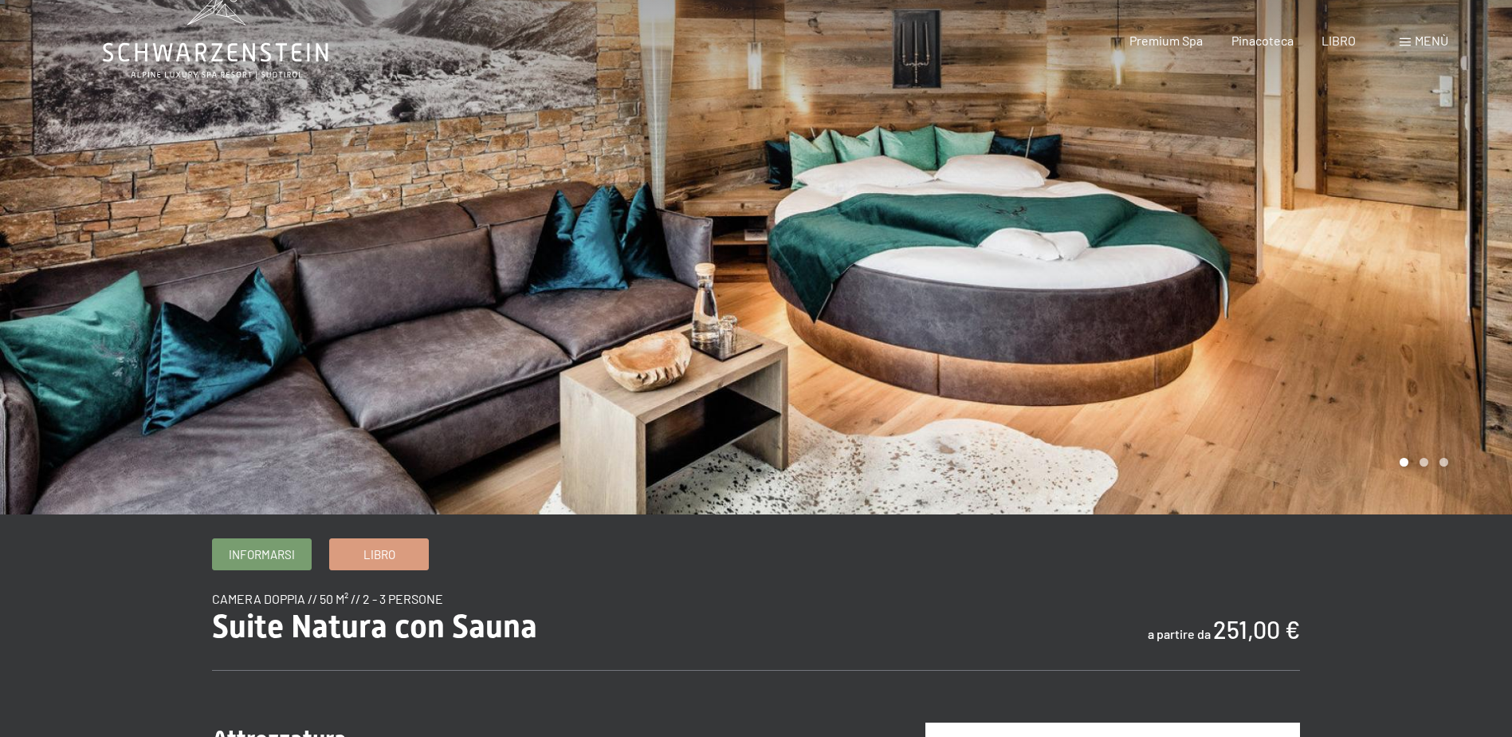
scroll to position [0, 0]
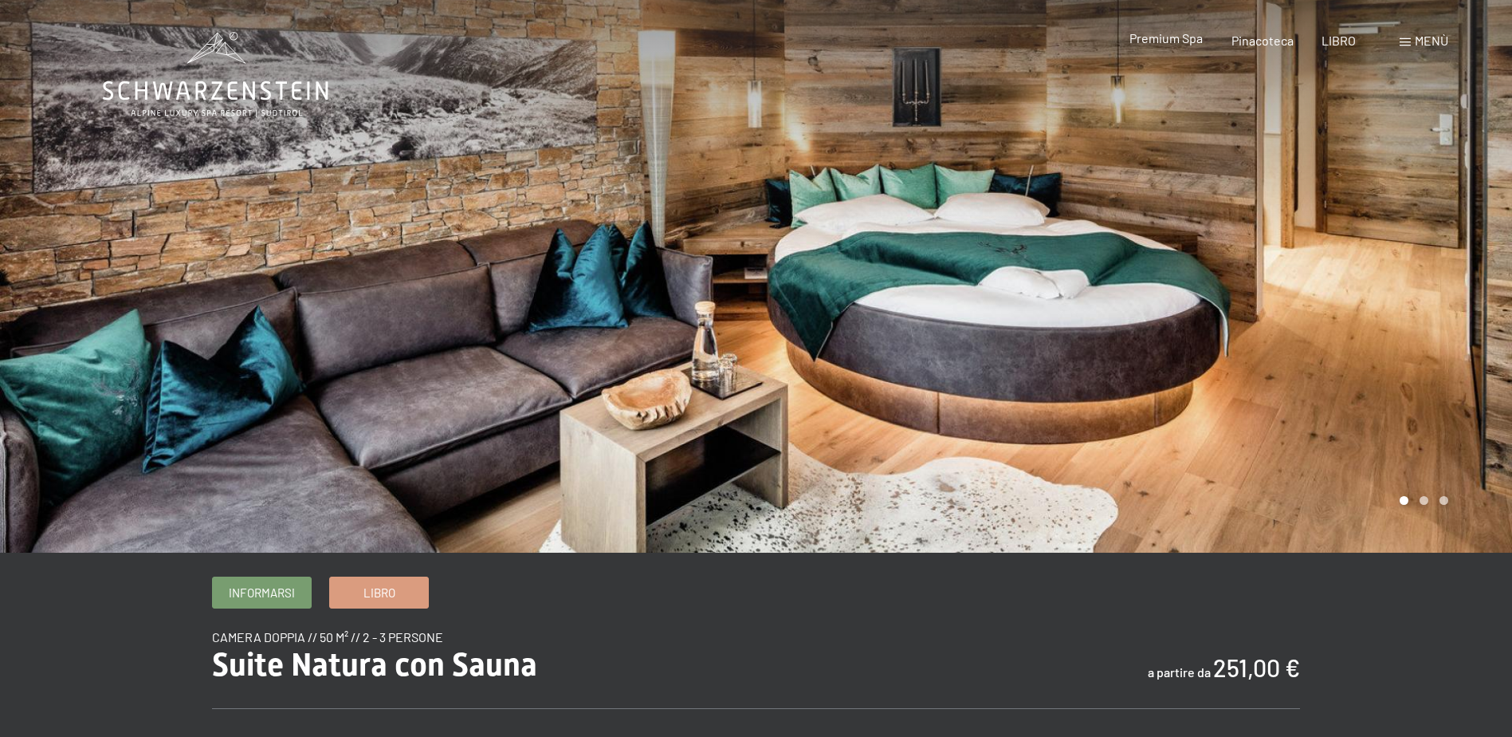
click at [1174, 37] on span "Premium Spa" at bounding box center [1166, 37] width 73 height 15
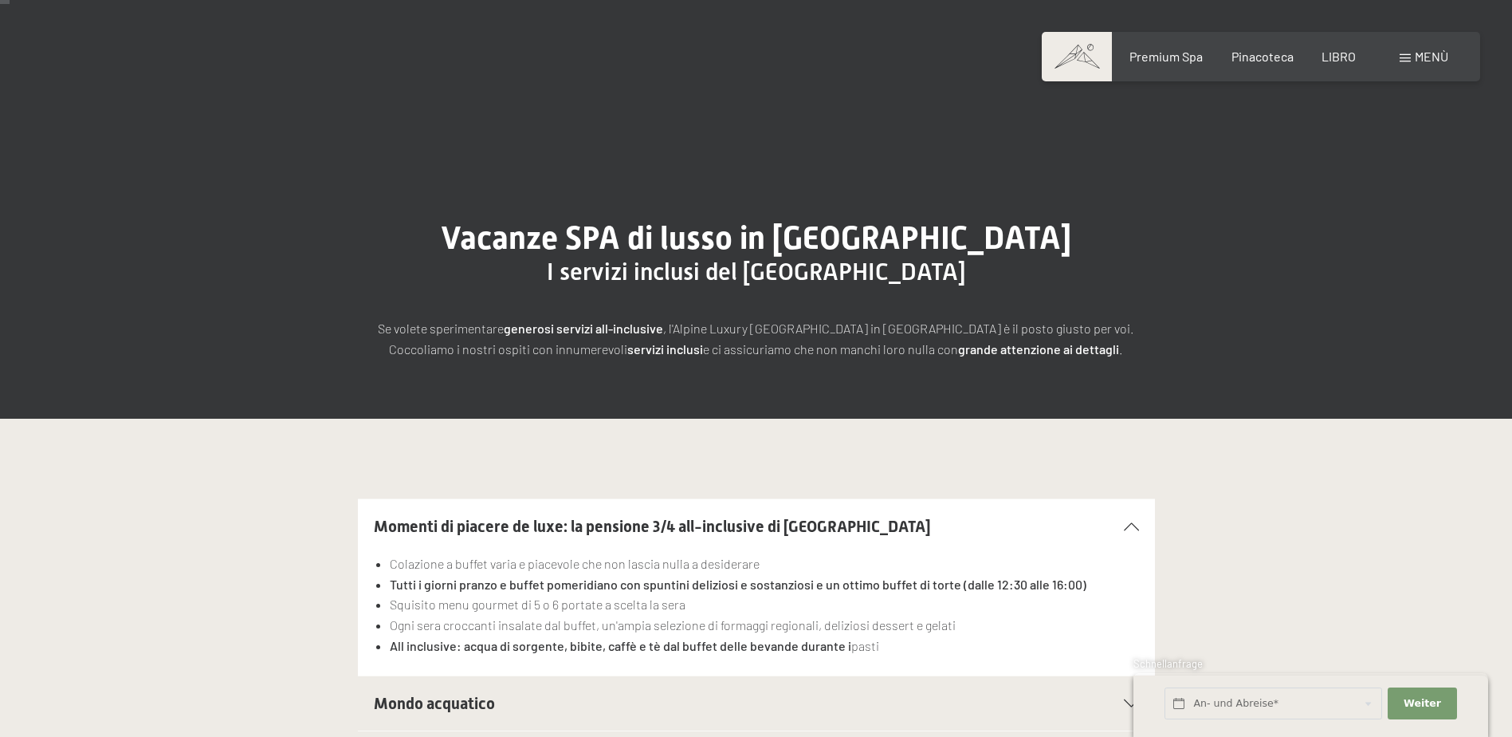
scroll to position [159, 0]
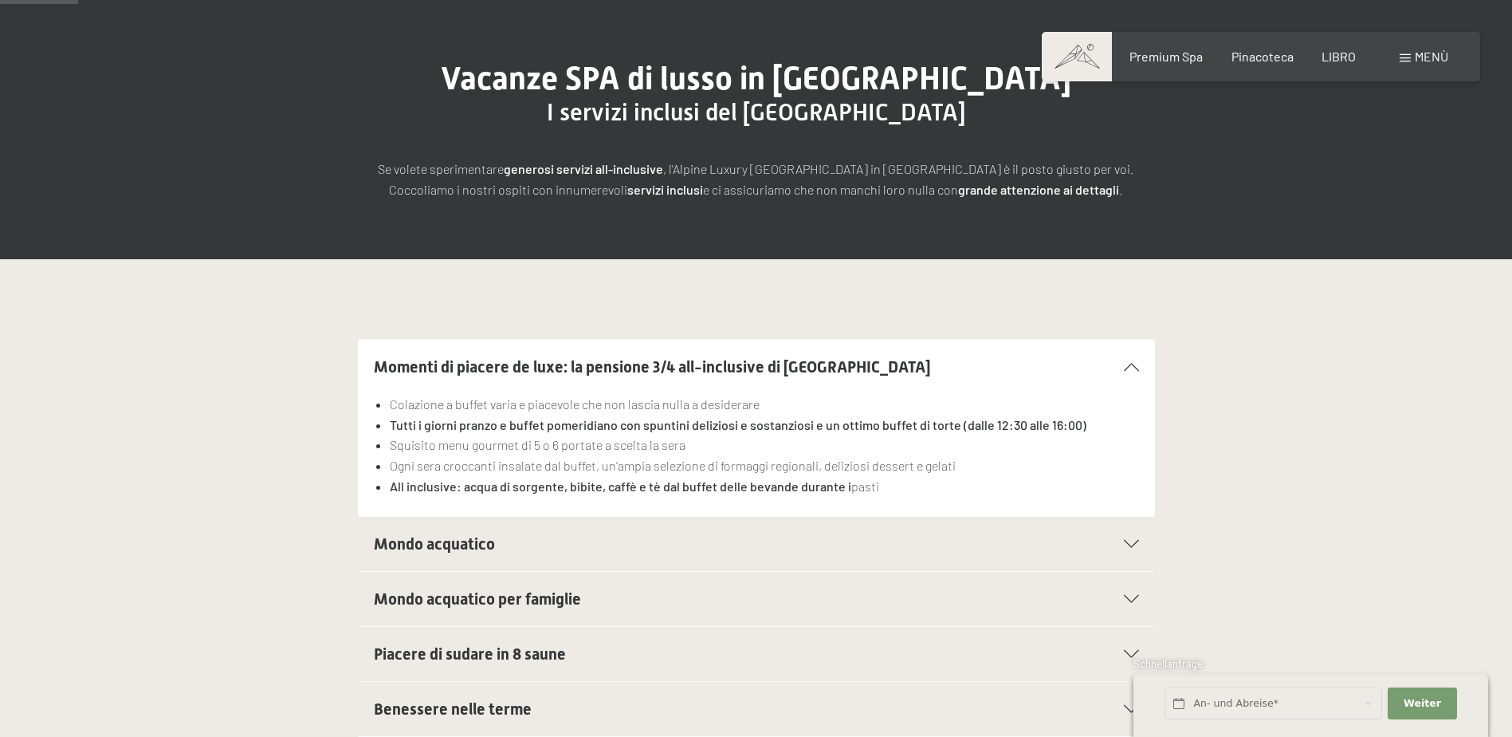
click at [1136, 370] on icon at bounding box center [1131, 367] width 15 height 8
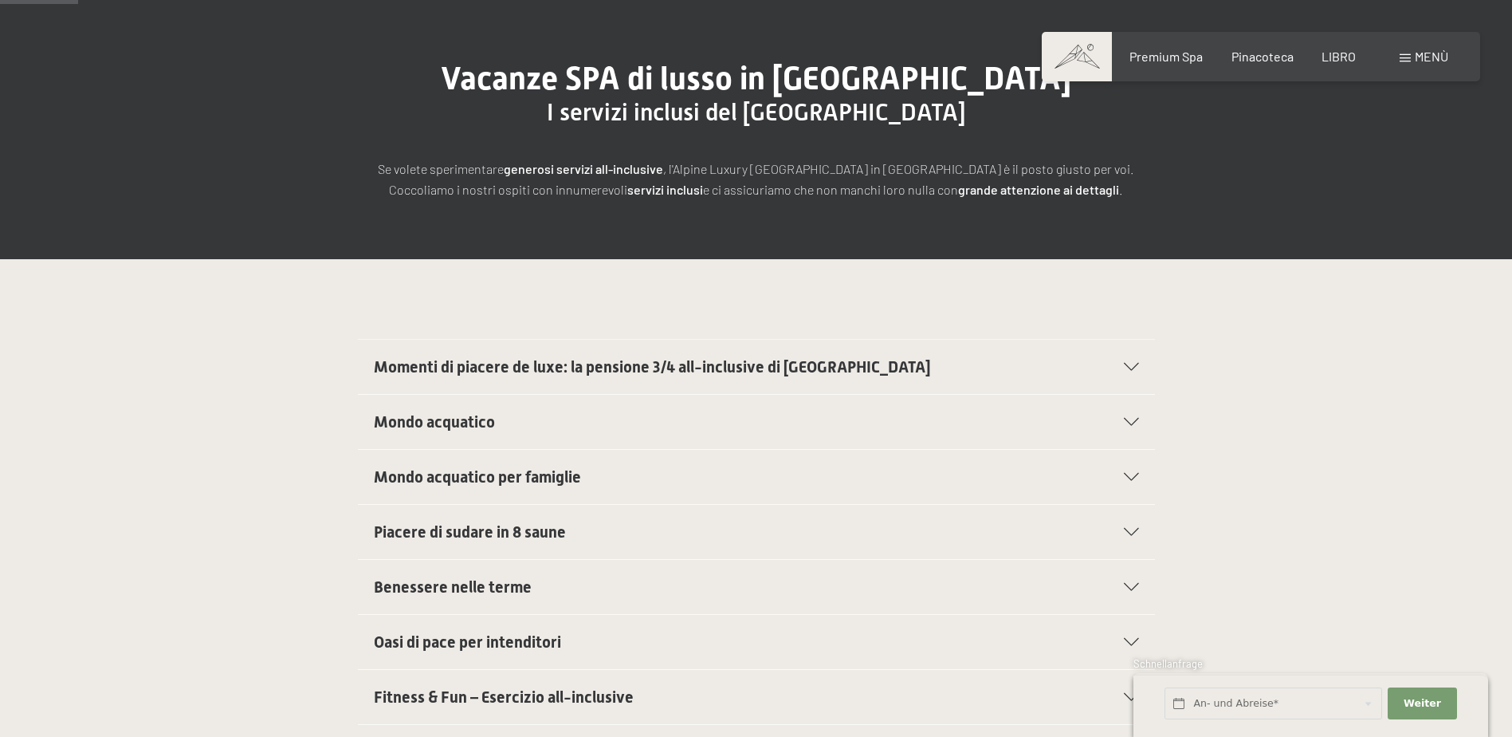
click at [478, 431] on span "Mondo acquatico" at bounding box center [434, 421] width 121 height 19
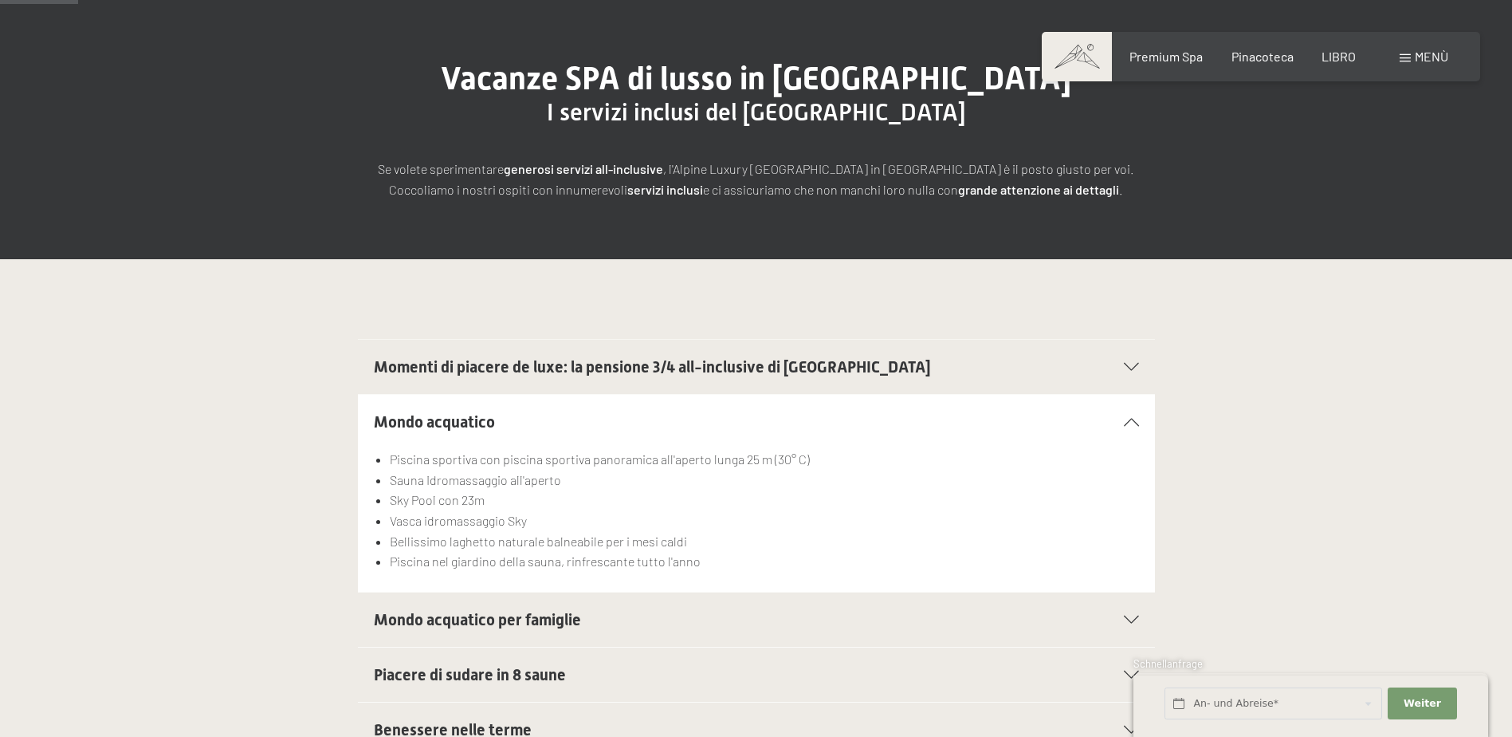
click at [517, 434] on div "Mondo acquatico" at bounding box center [756, 422] width 765 height 54
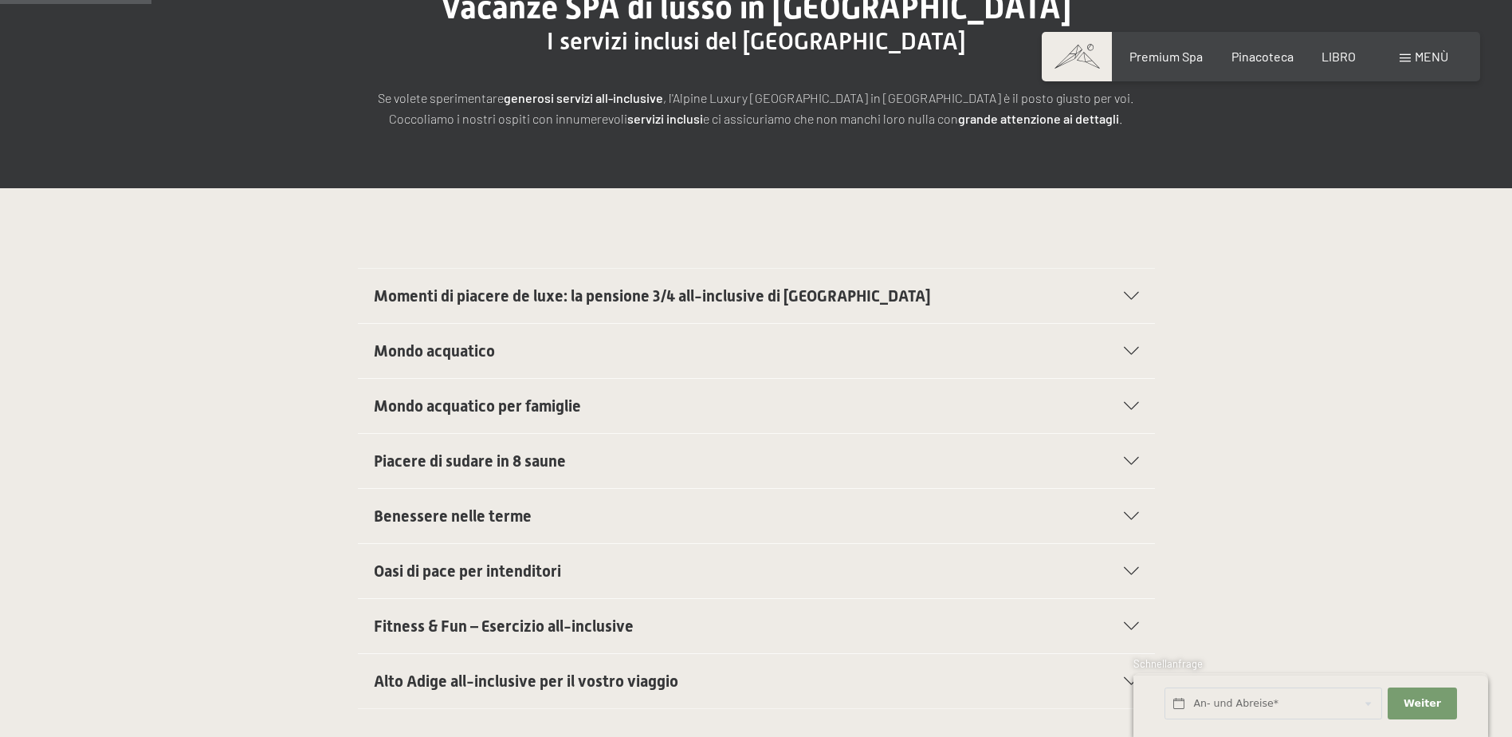
scroll to position [319, 0]
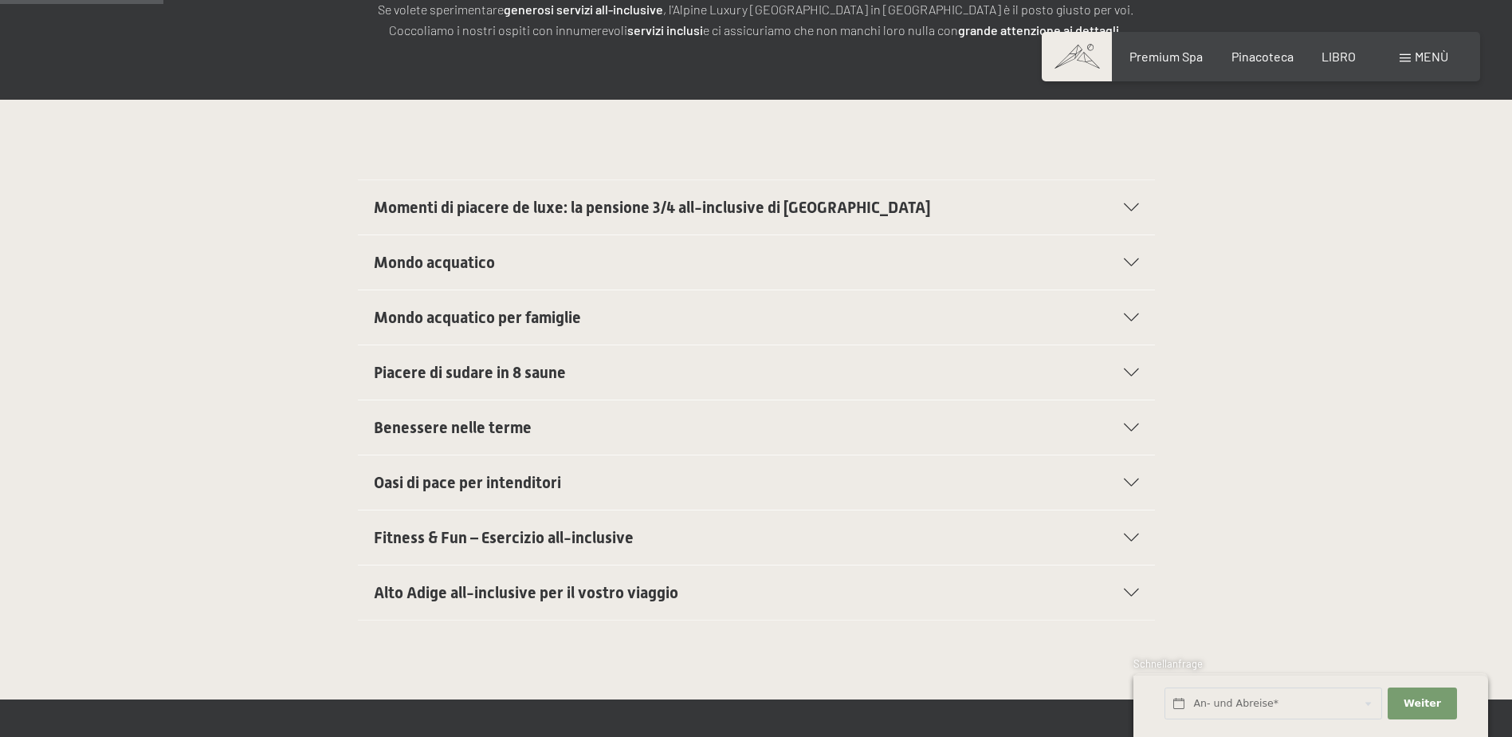
click at [502, 445] on div "Benessere nelle terme" at bounding box center [756, 427] width 765 height 54
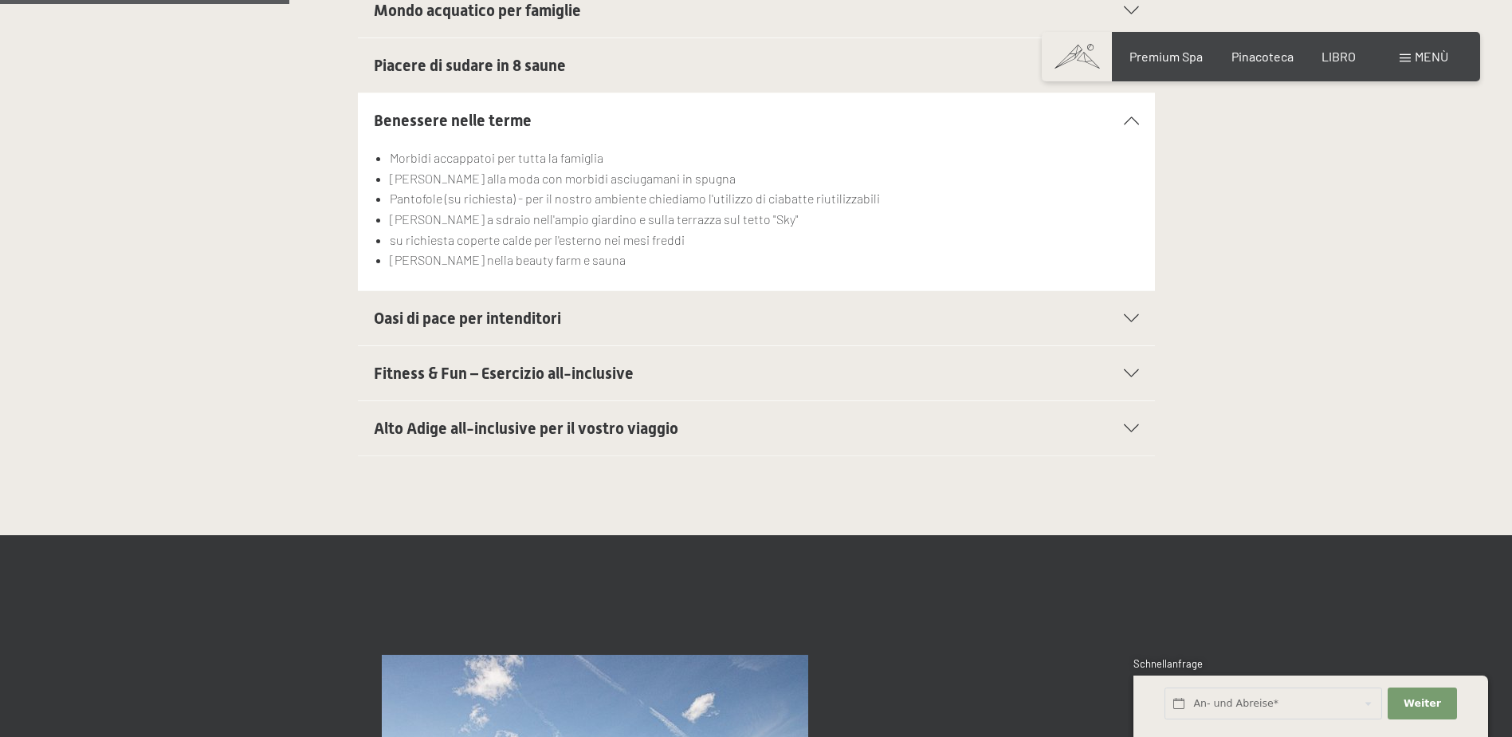
scroll to position [478, 0]
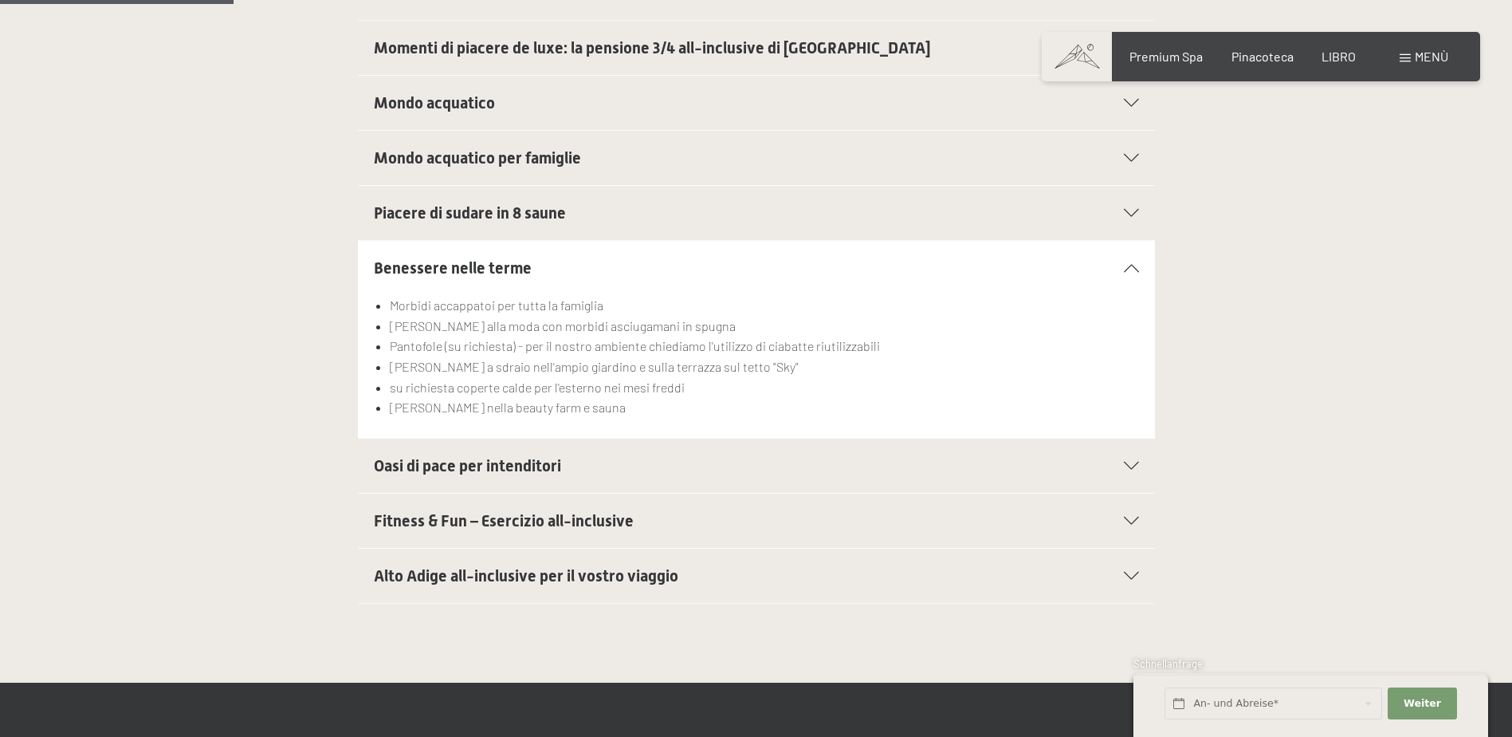
click at [453, 478] on div "Oasi di pace per intenditori" at bounding box center [756, 466] width 765 height 54
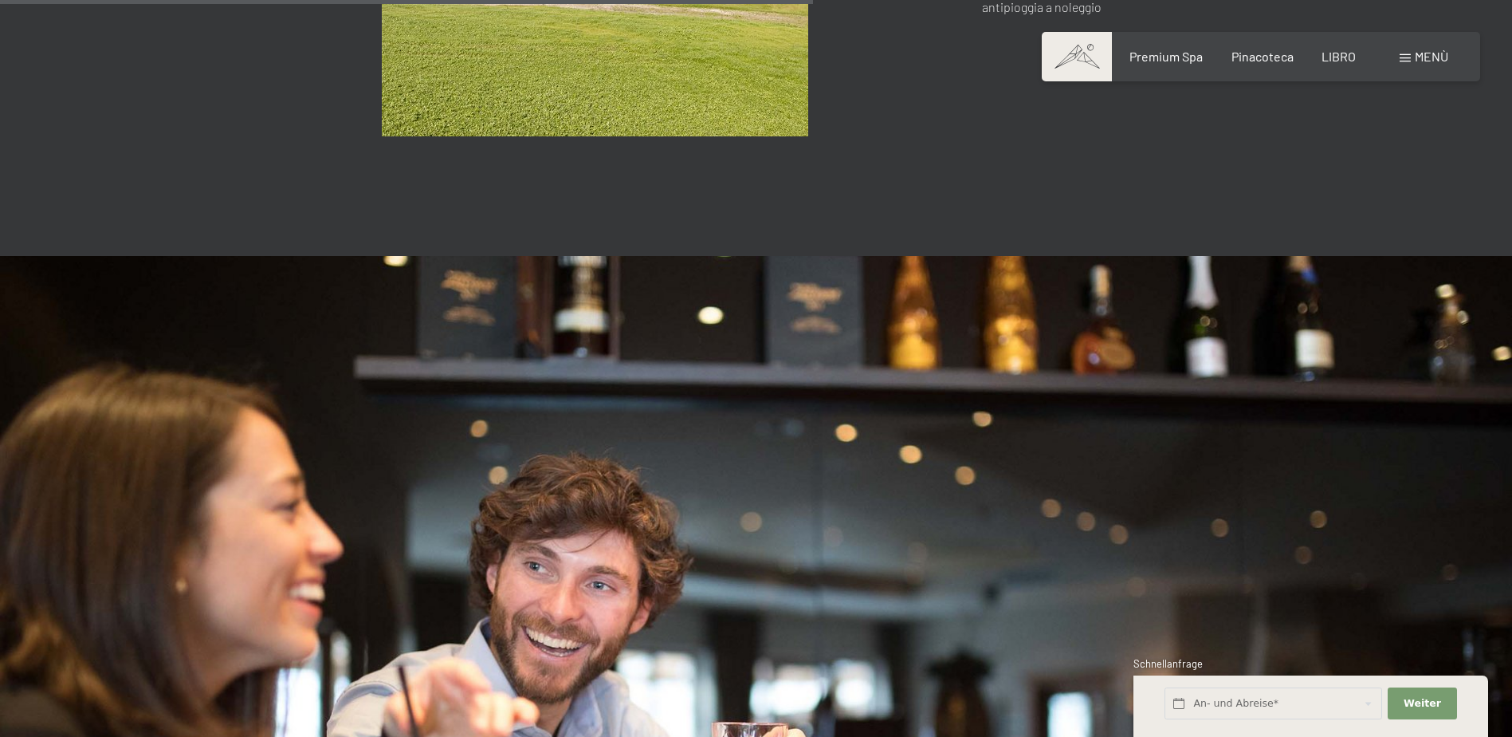
scroll to position [1276, 0]
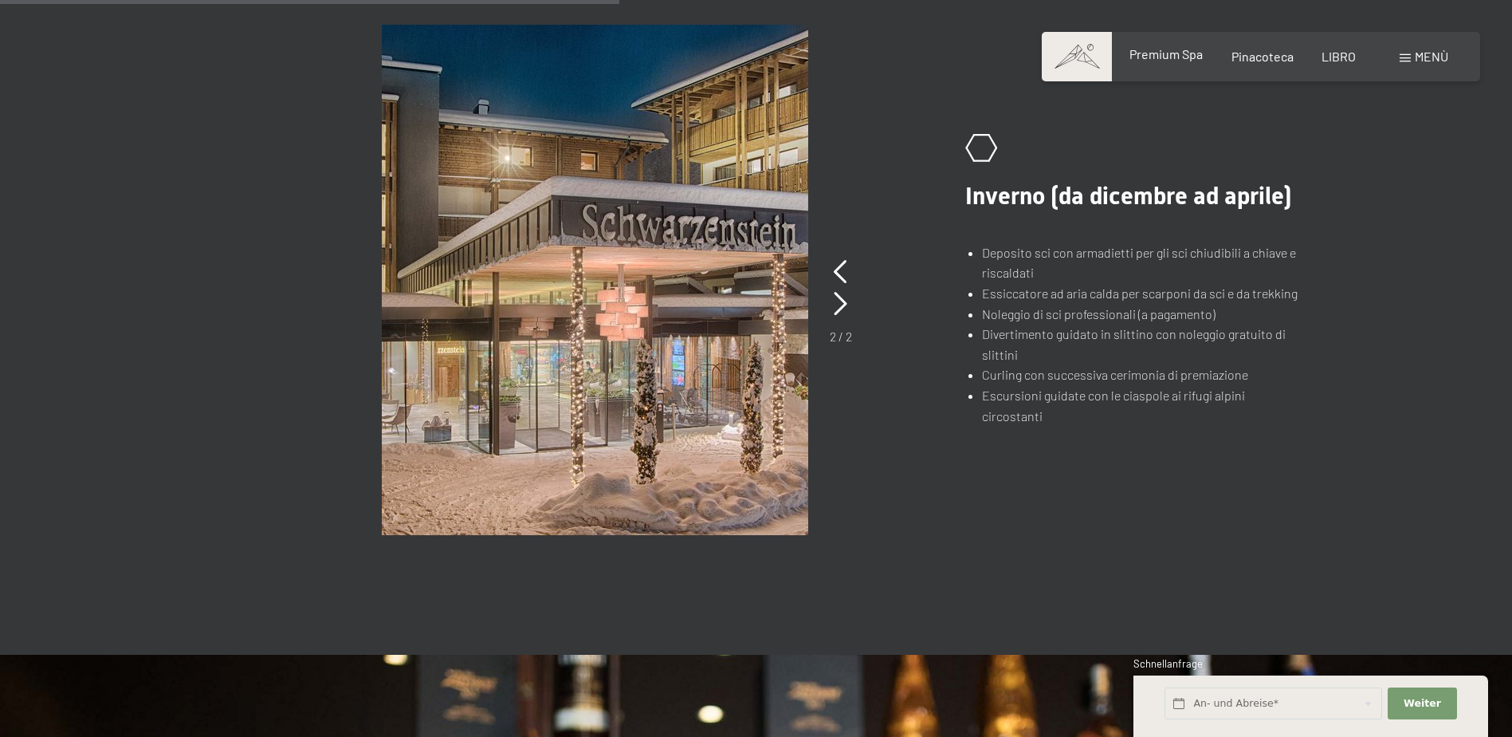
click at [1142, 54] on span "Premium Spa" at bounding box center [1166, 53] width 73 height 15
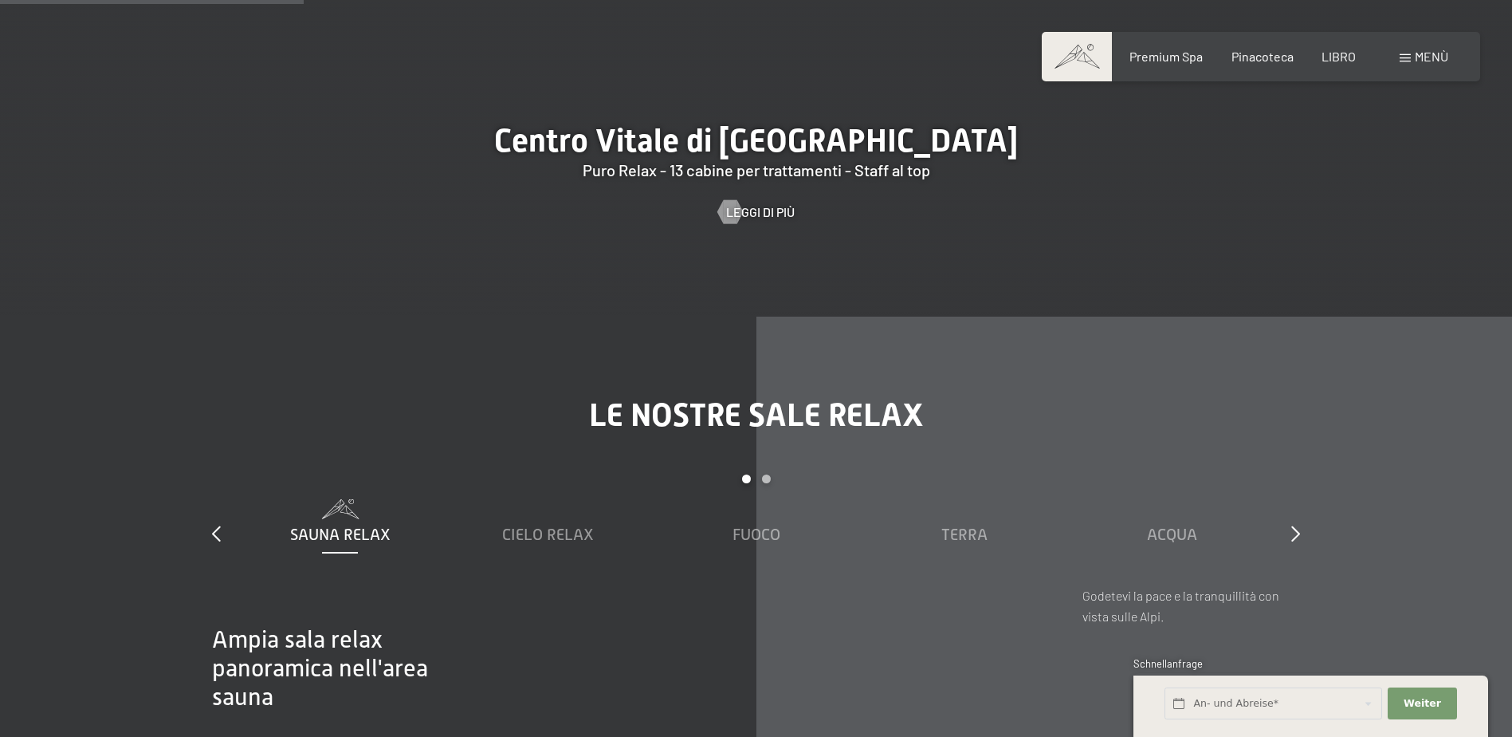
scroll to position [2631, 0]
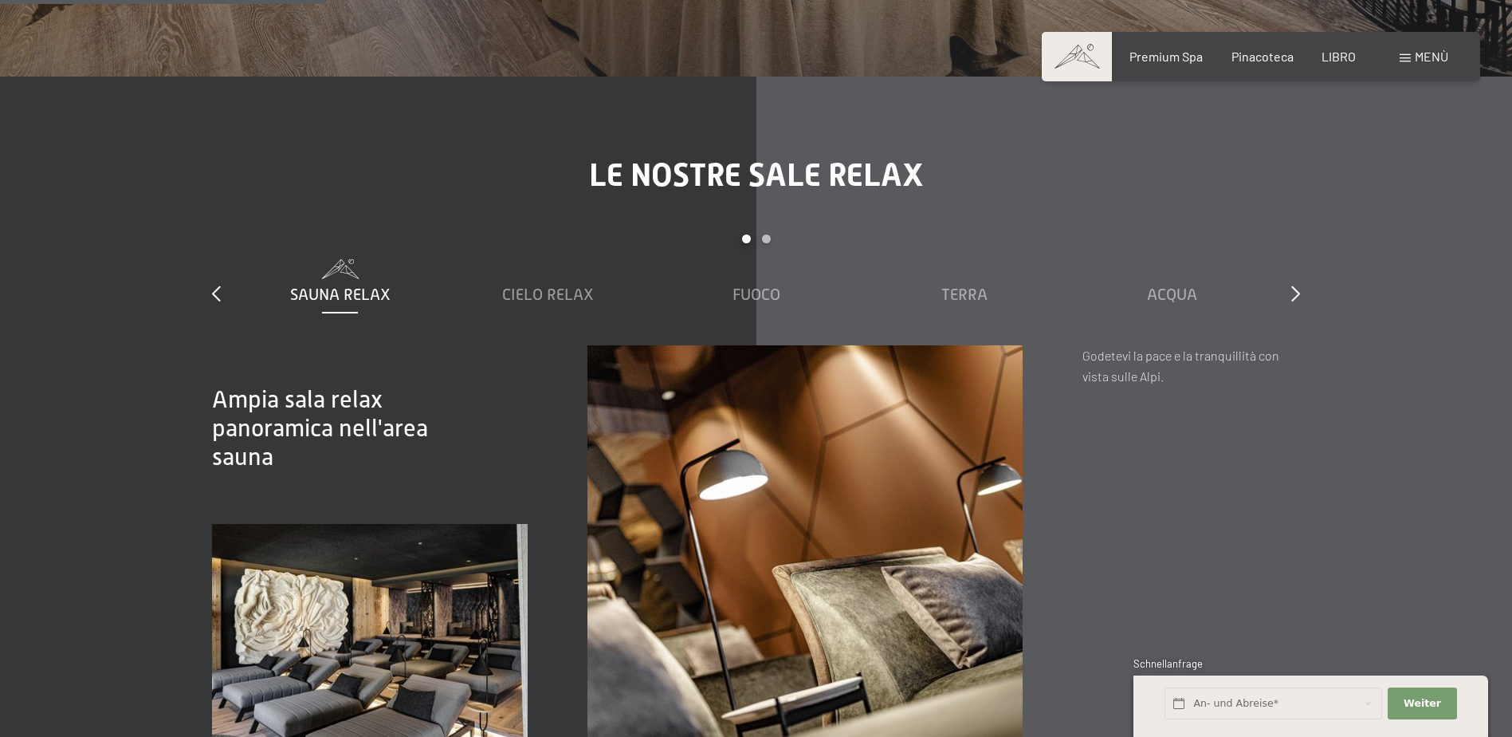
click at [766, 241] on div "Giostra Pagina 2" at bounding box center [766, 238] width 9 height 9
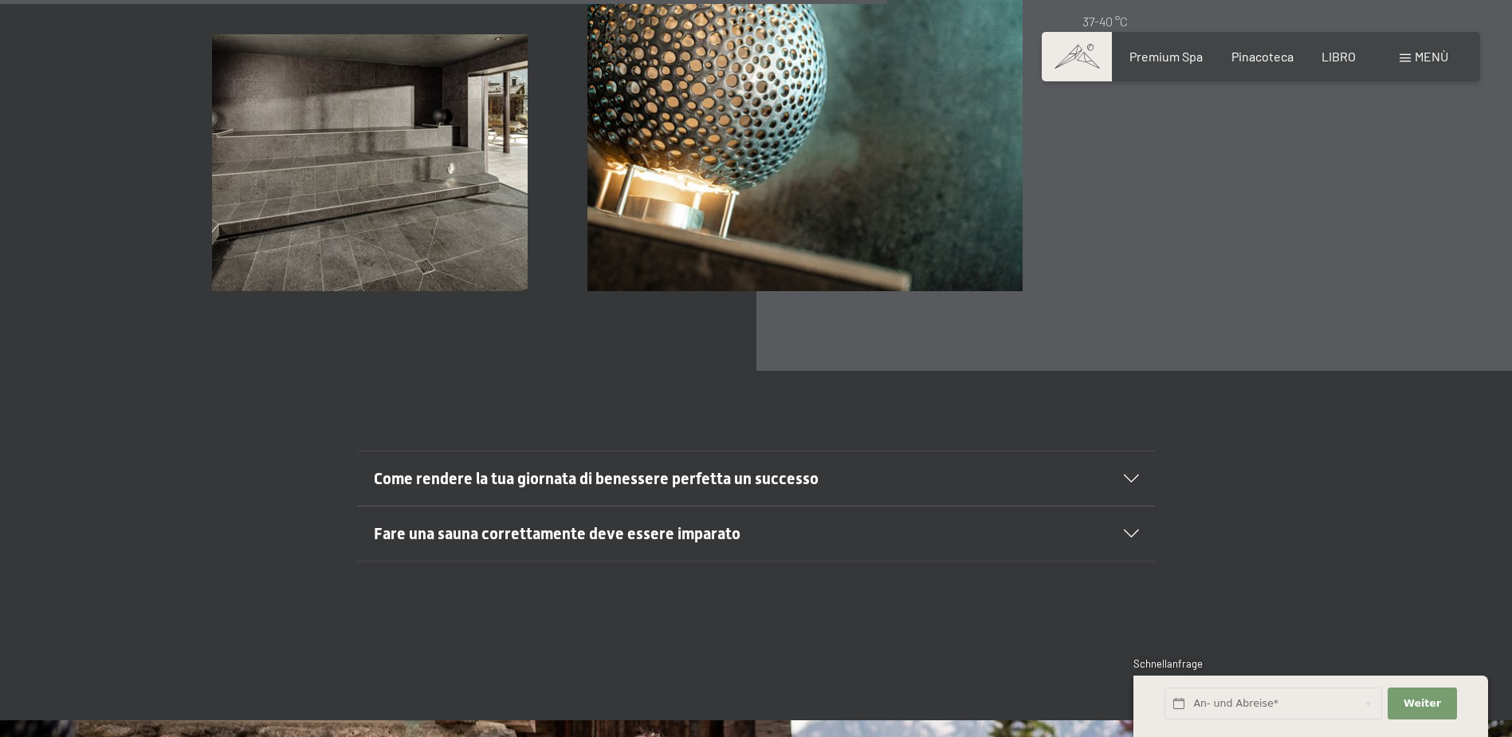
scroll to position [6458, 0]
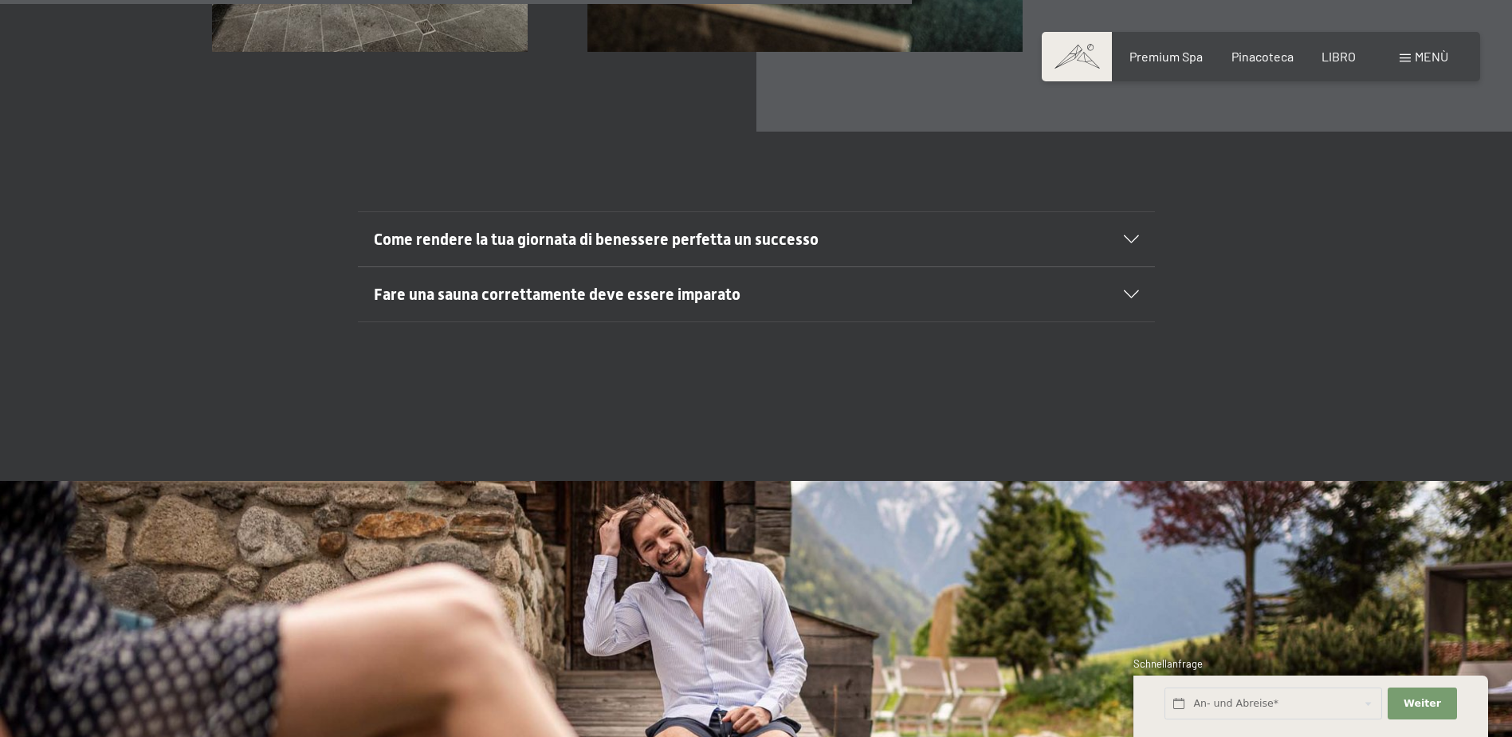
click at [795, 242] on span "Come rendere la tua giornata di benessere perfetta un successo" at bounding box center [596, 239] width 445 height 19
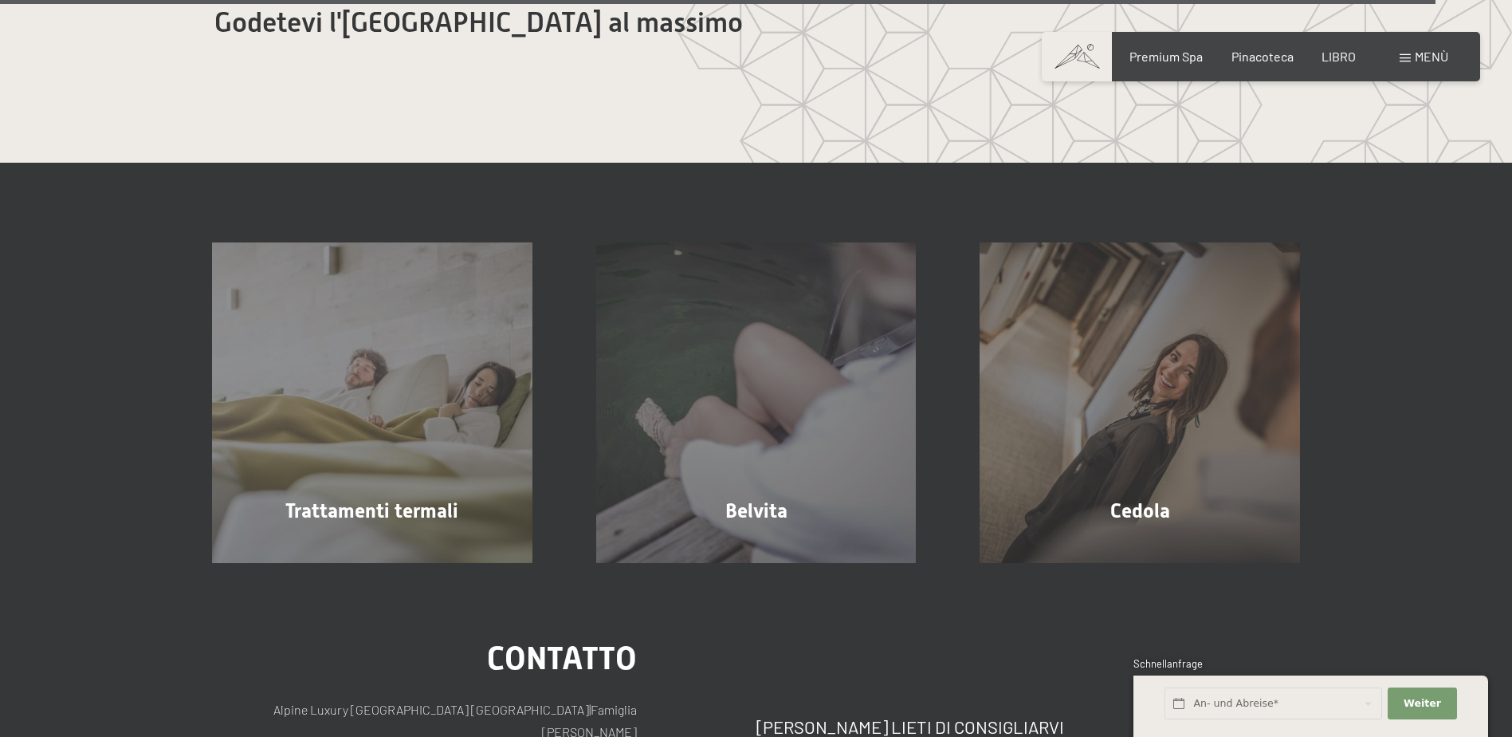
scroll to position [10846, 0]
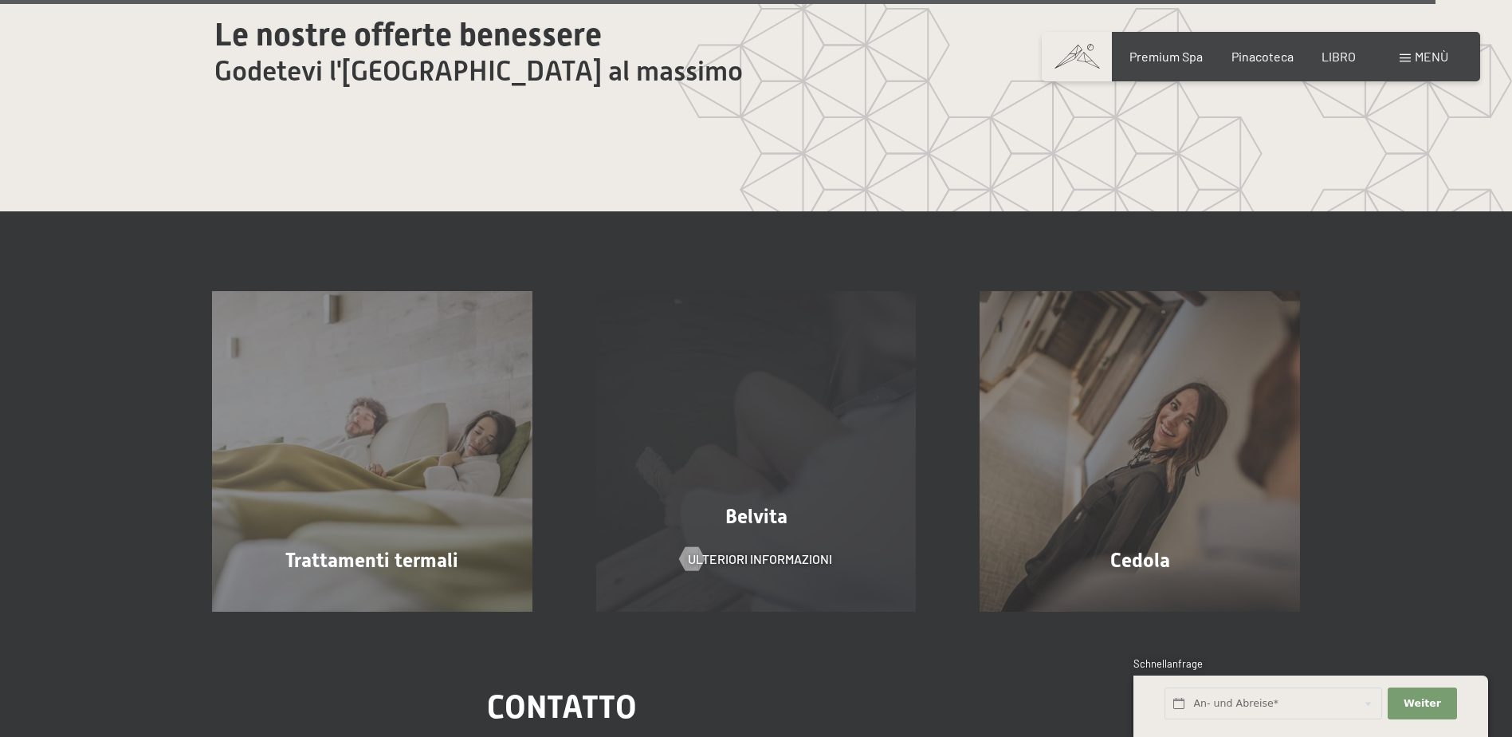
click at [849, 446] on div "Belvita Ulteriori informazioni" at bounding box center [756, 451] width 384 height 321
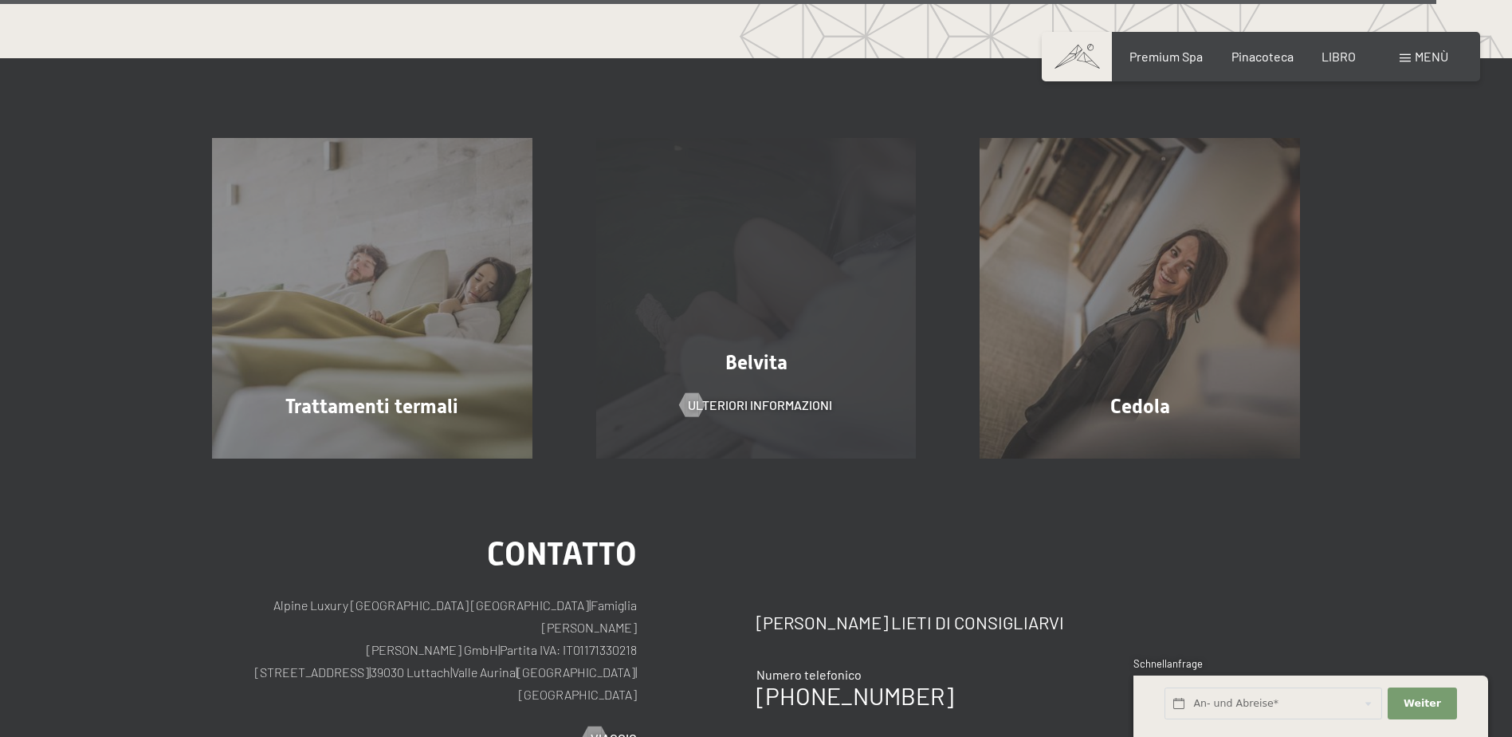
scroll to position [10682, 0]
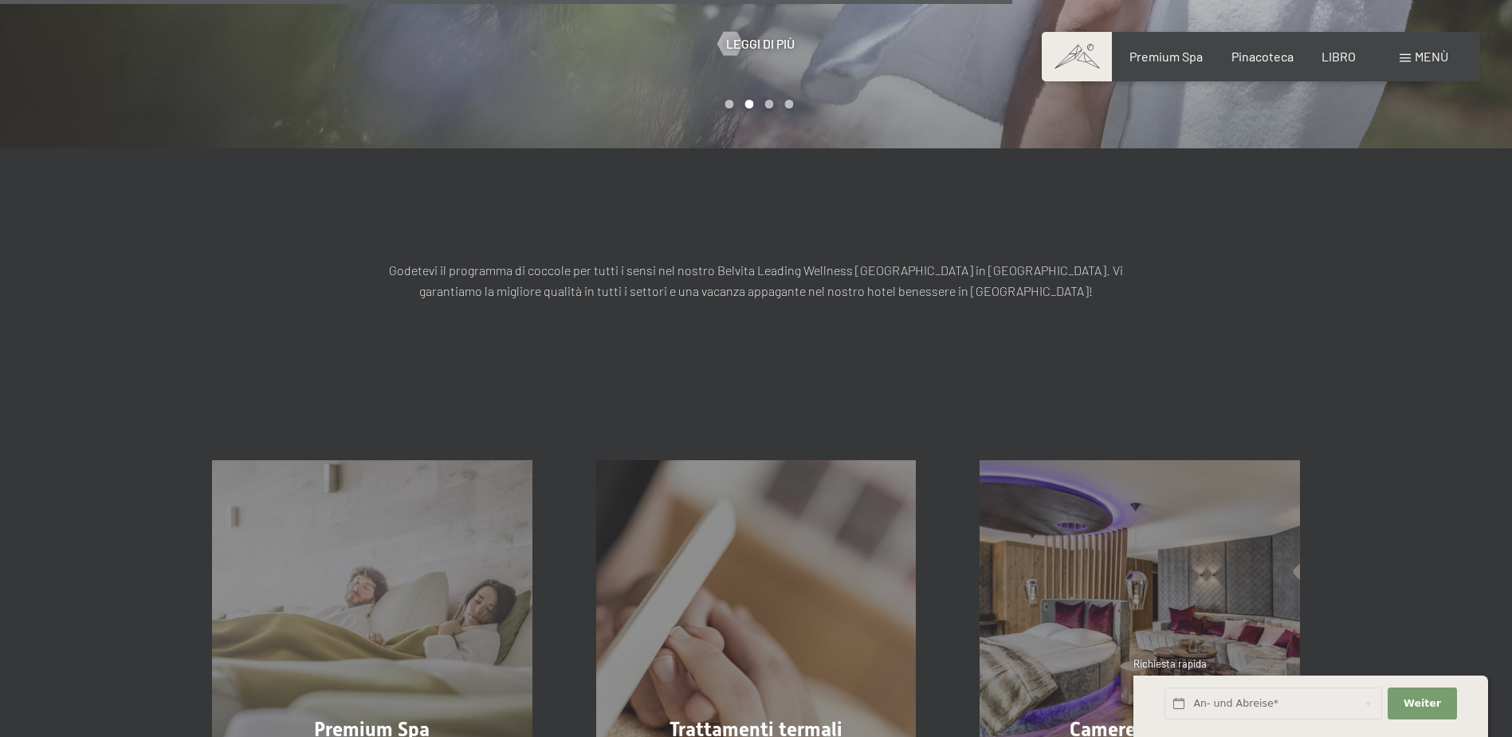
scroll to position [2312, 0]
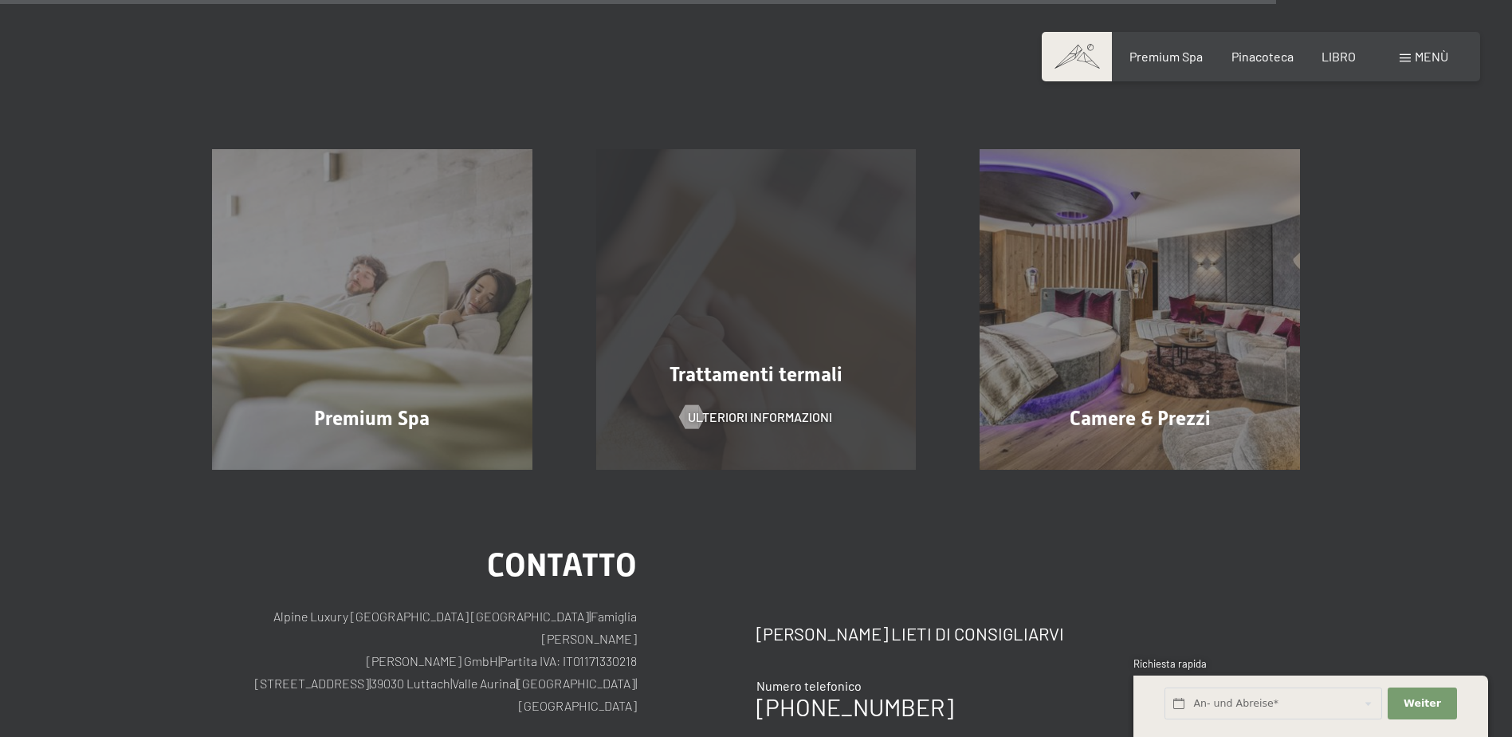
click at [808, 363] on span "Trattamenti termali" at bounding box center [756, 374] width 173 height 23
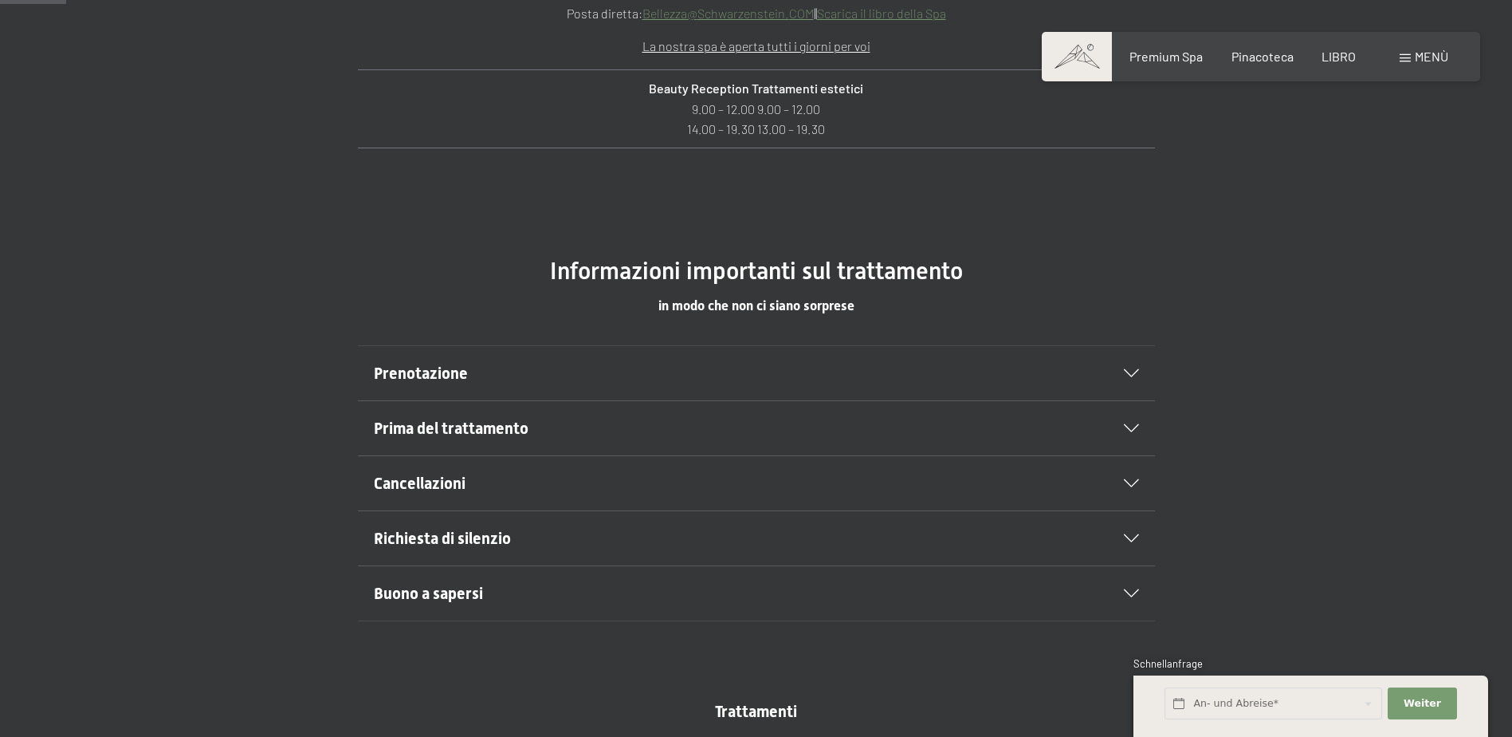
scroll to position [957, 0]
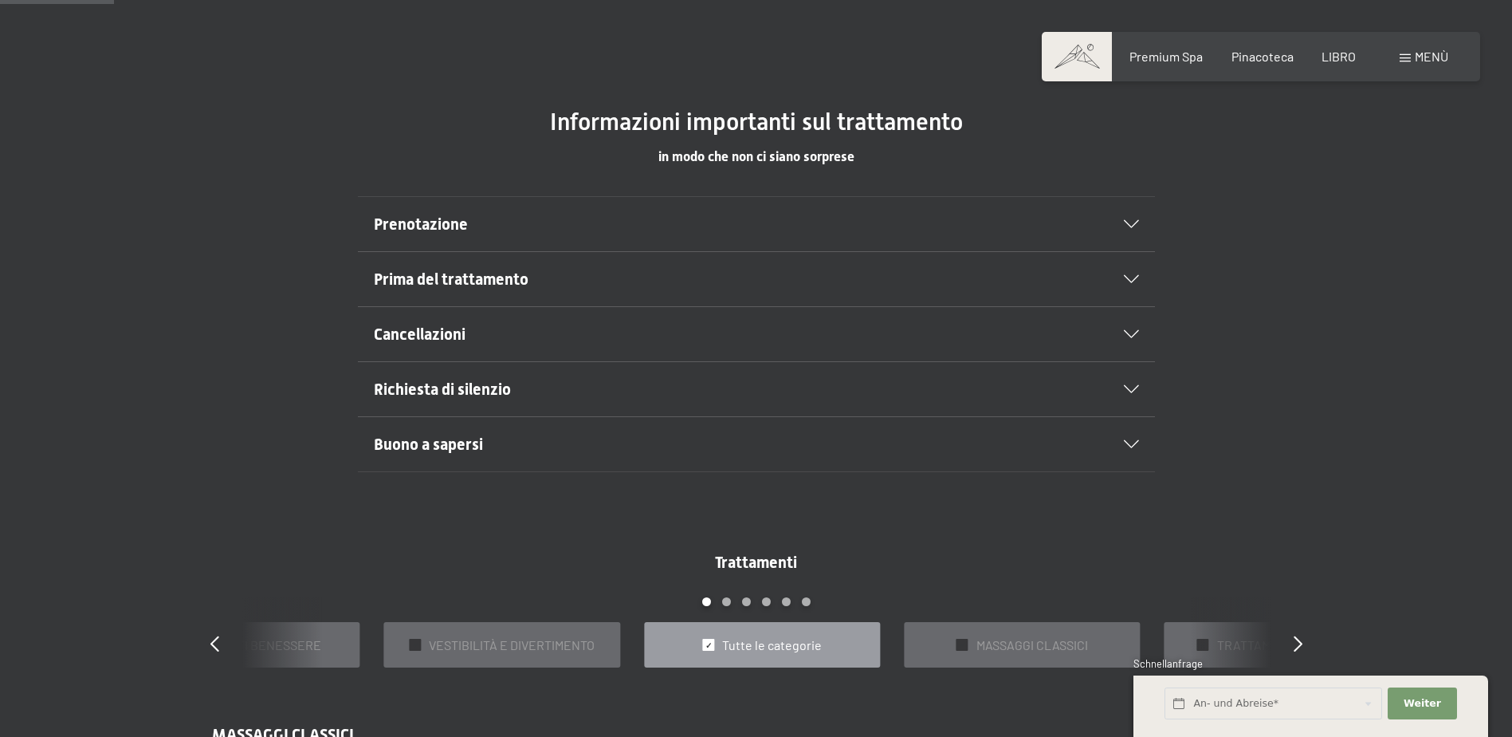
click at [407, 214] on span "Prenotazione" at bounding box center [421, 223] width 94 height 19
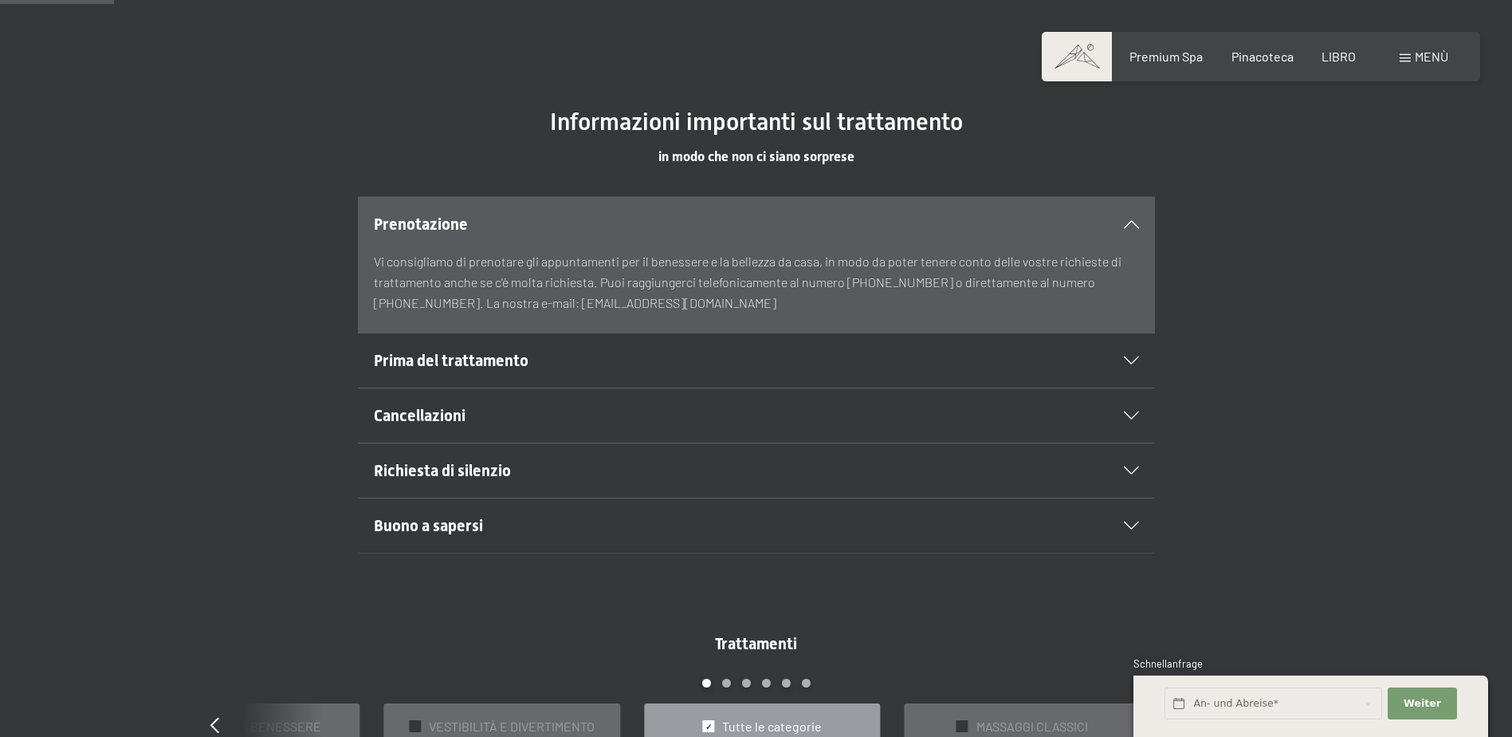
click at [415, 516] on span "Buono a sapersi" at bounding box center [428, 525] width 109 height 19
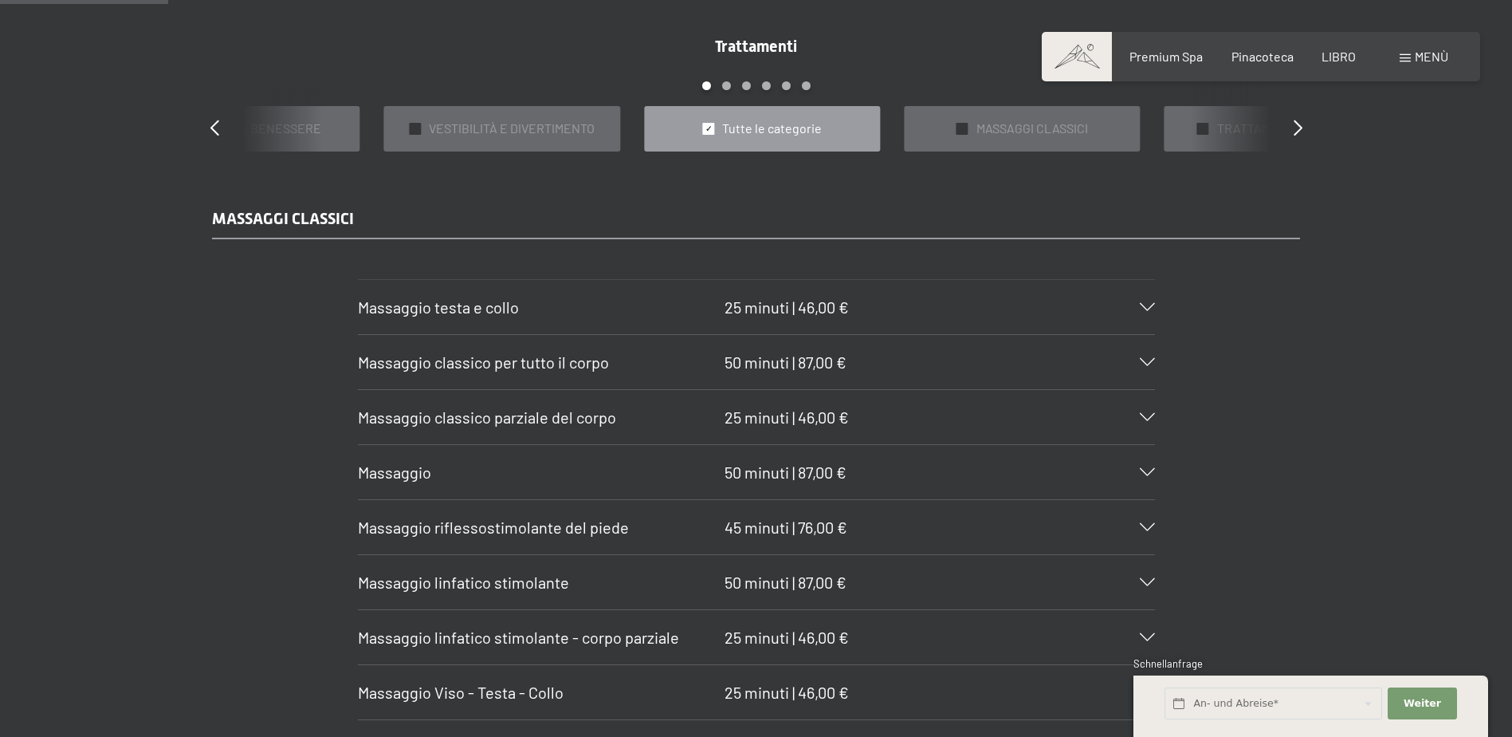
scroll to position [1515, 0]
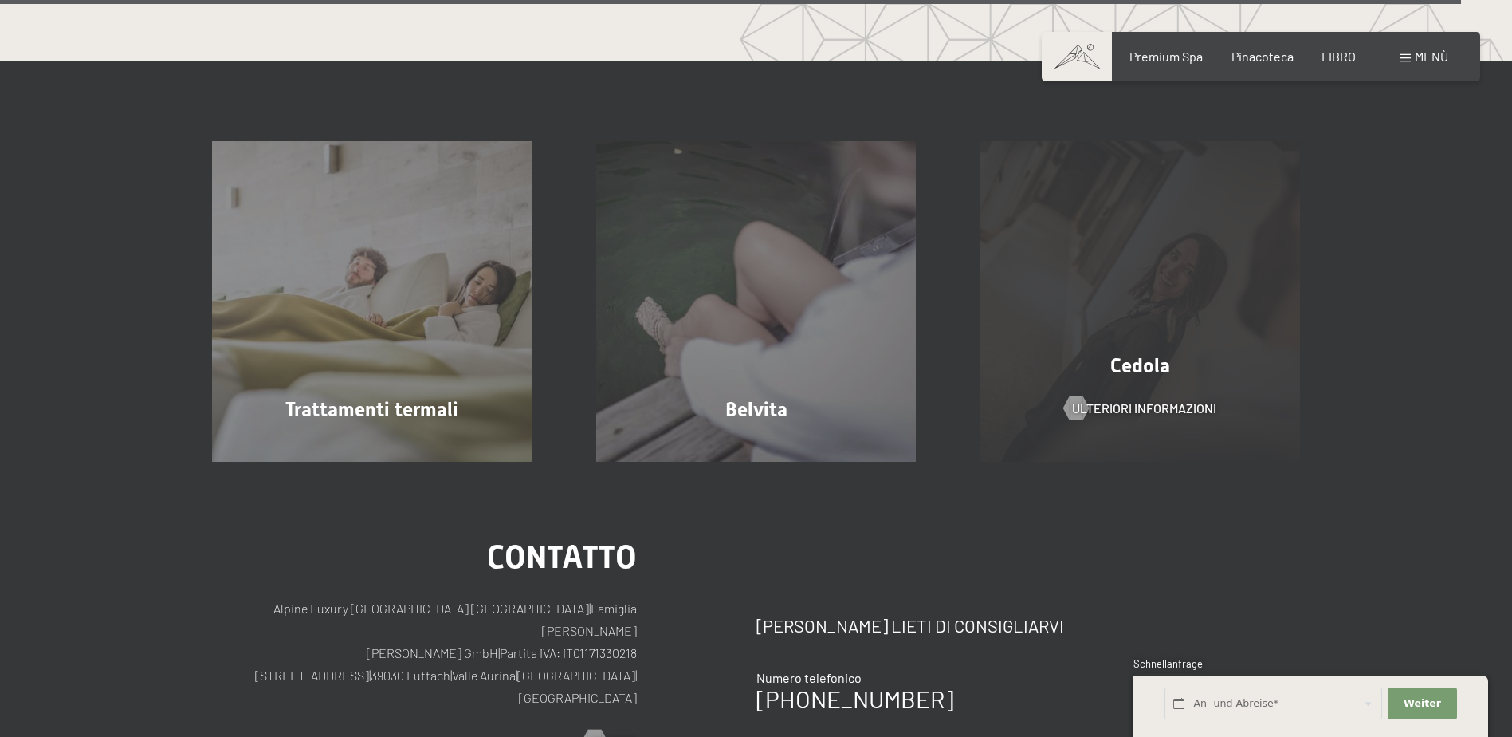
scroll to position [10558, 0]
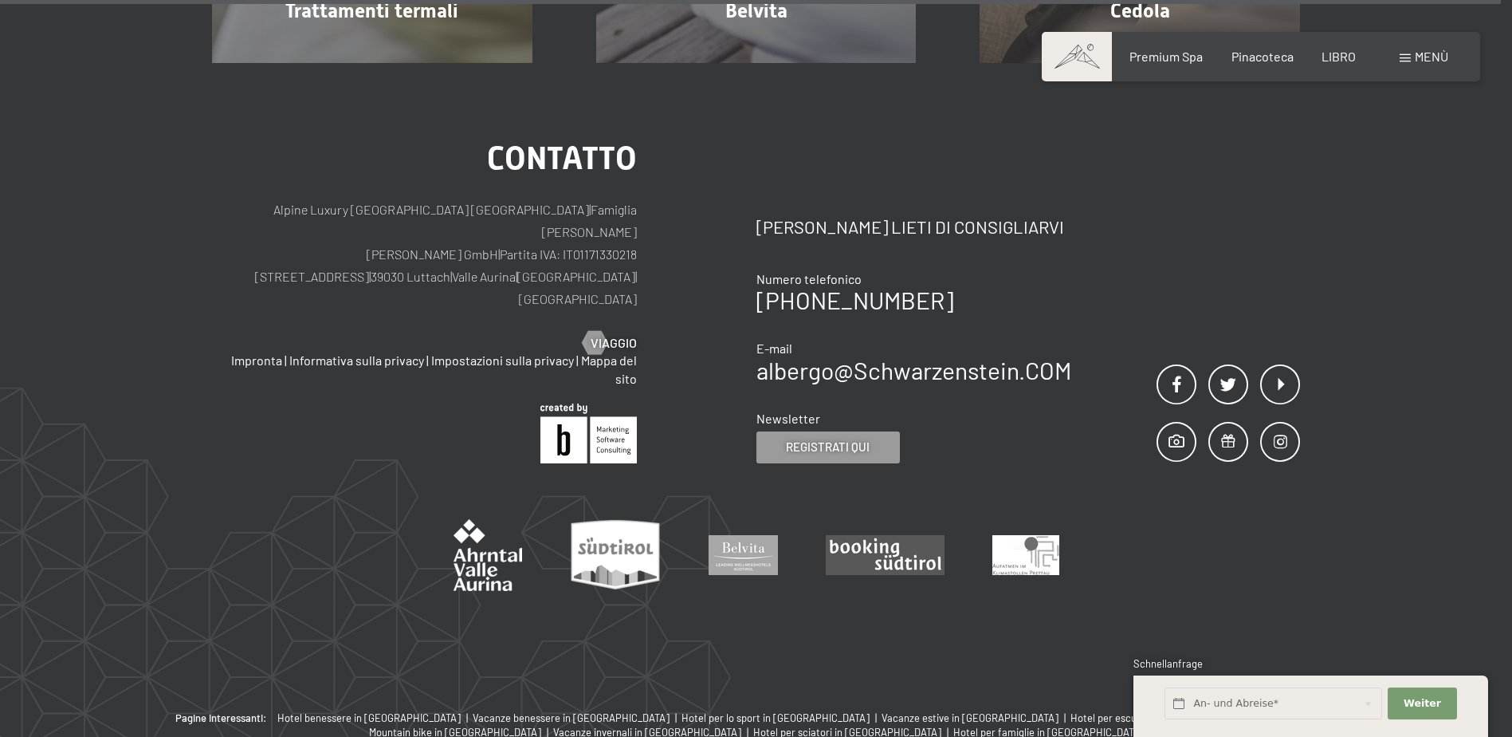
click at [1417, 57] on span "Menù" at bounding box center [1431, 56] width 33 height 15
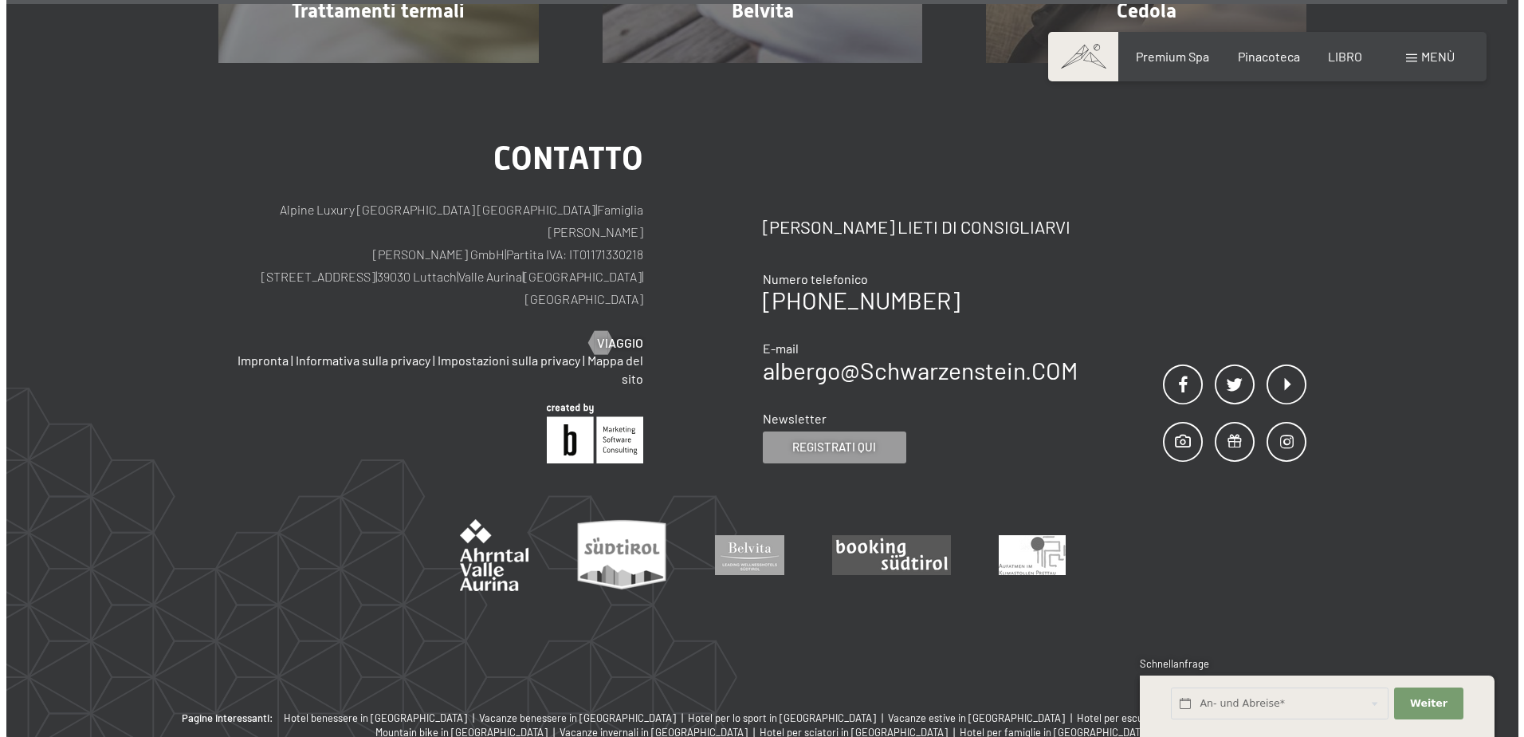
scroll to position [10585, 0]
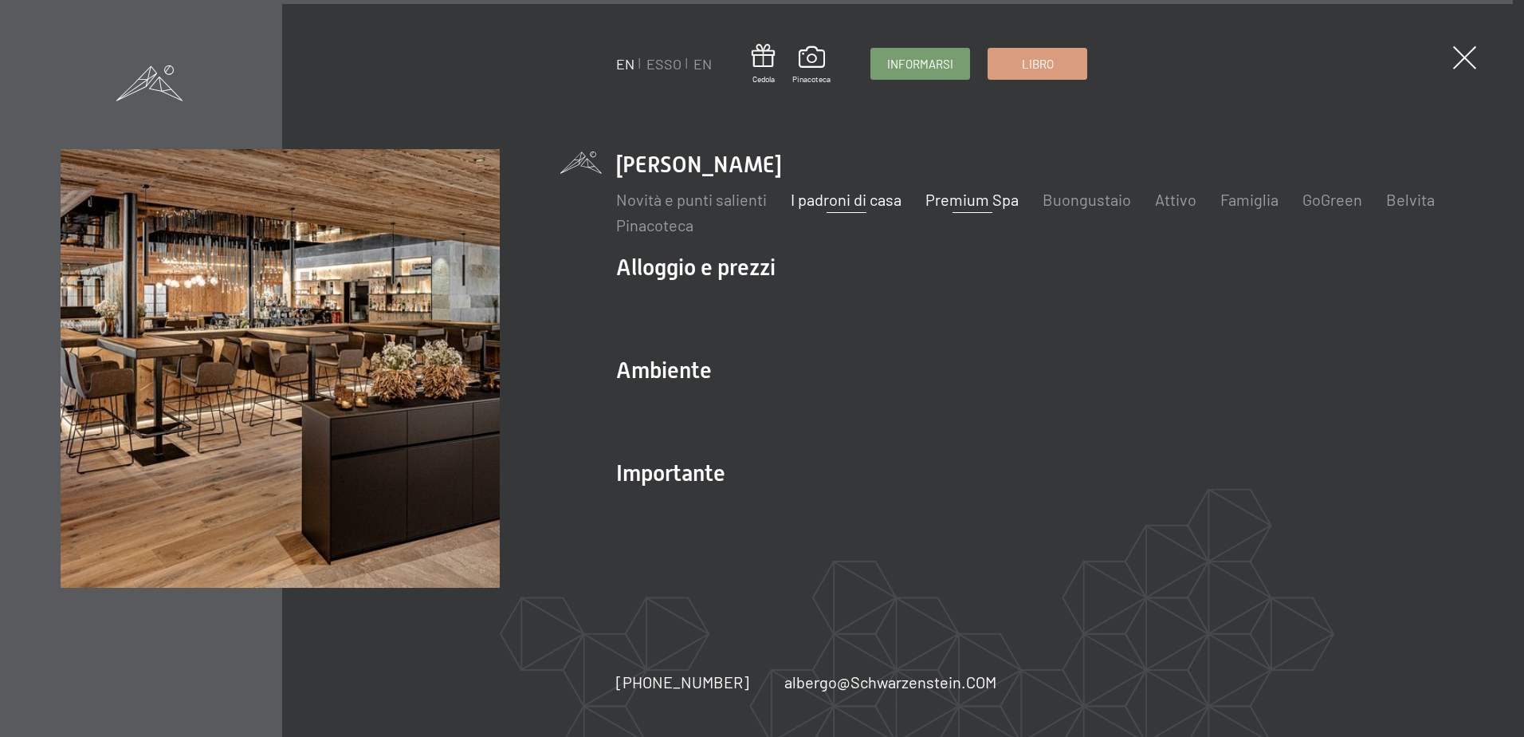
click at [861, 199] on link "I padroni di casa" at bounding box center [846, 199] width 111 height 19
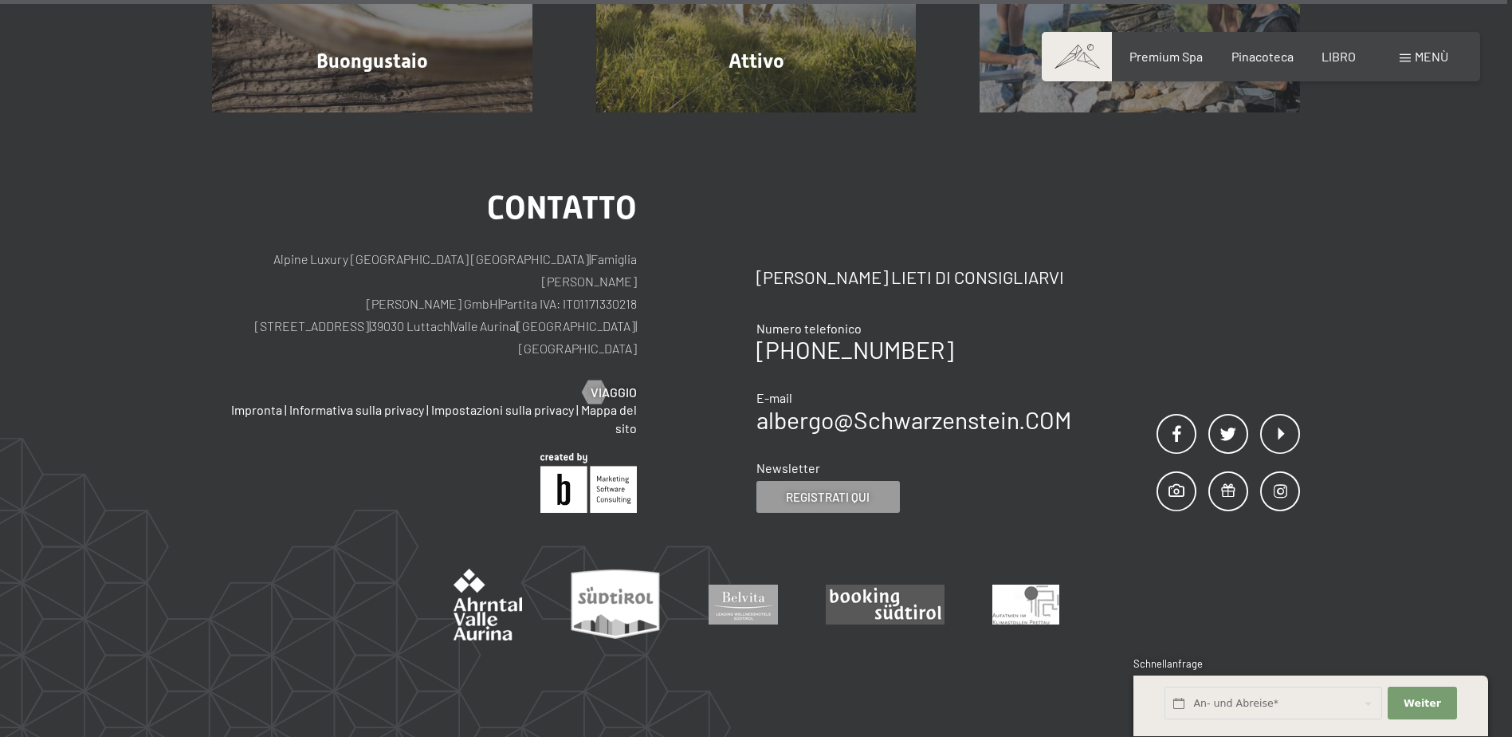
scroll to position [5687, 0]
